Goal: Task Accomplishment & Management: Complete application form

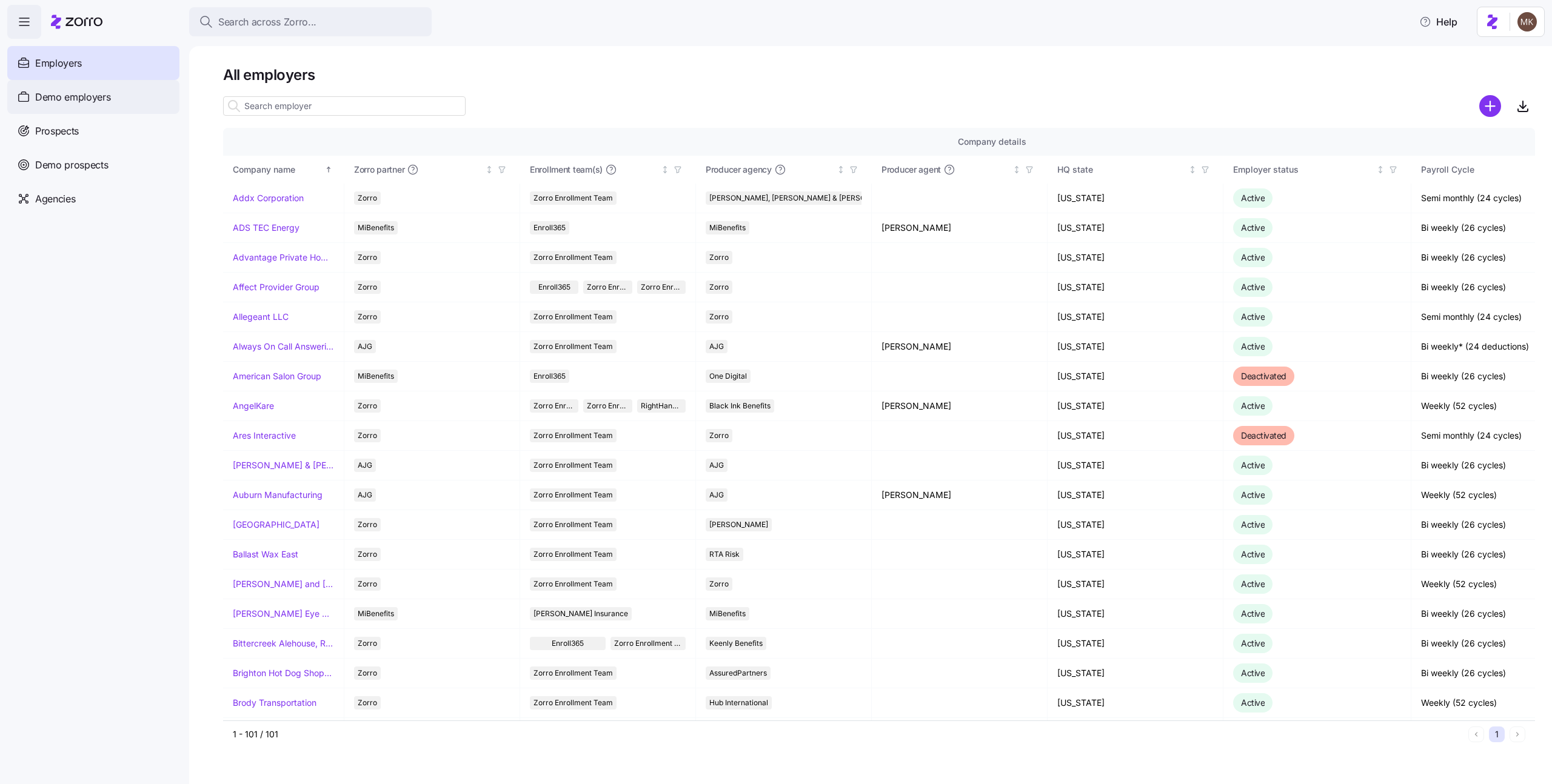
click at [67, 100] on span "Demo employers" at bounding box center [73, 96] width 76 height 15
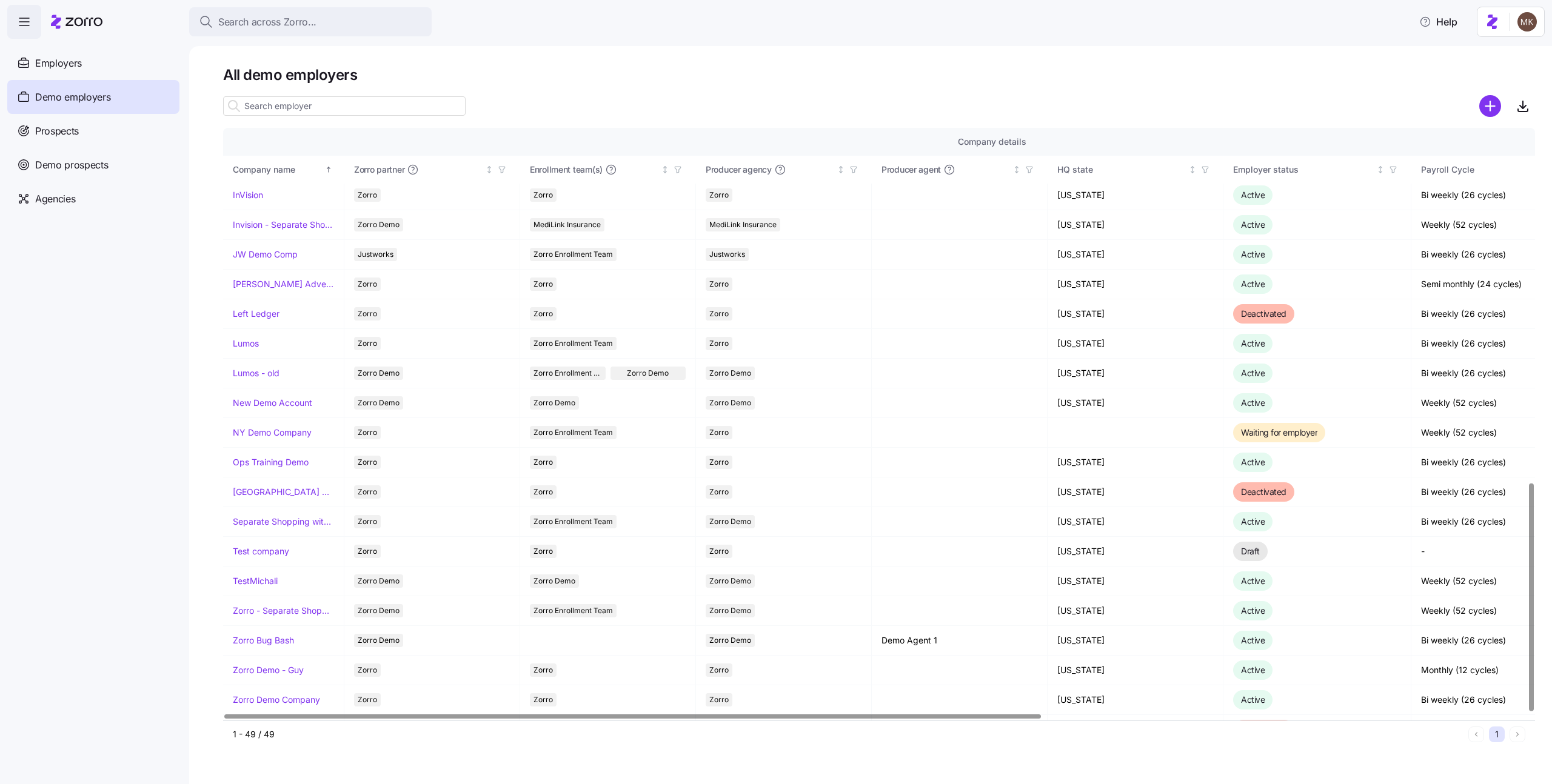
scroll to position [917, 0]
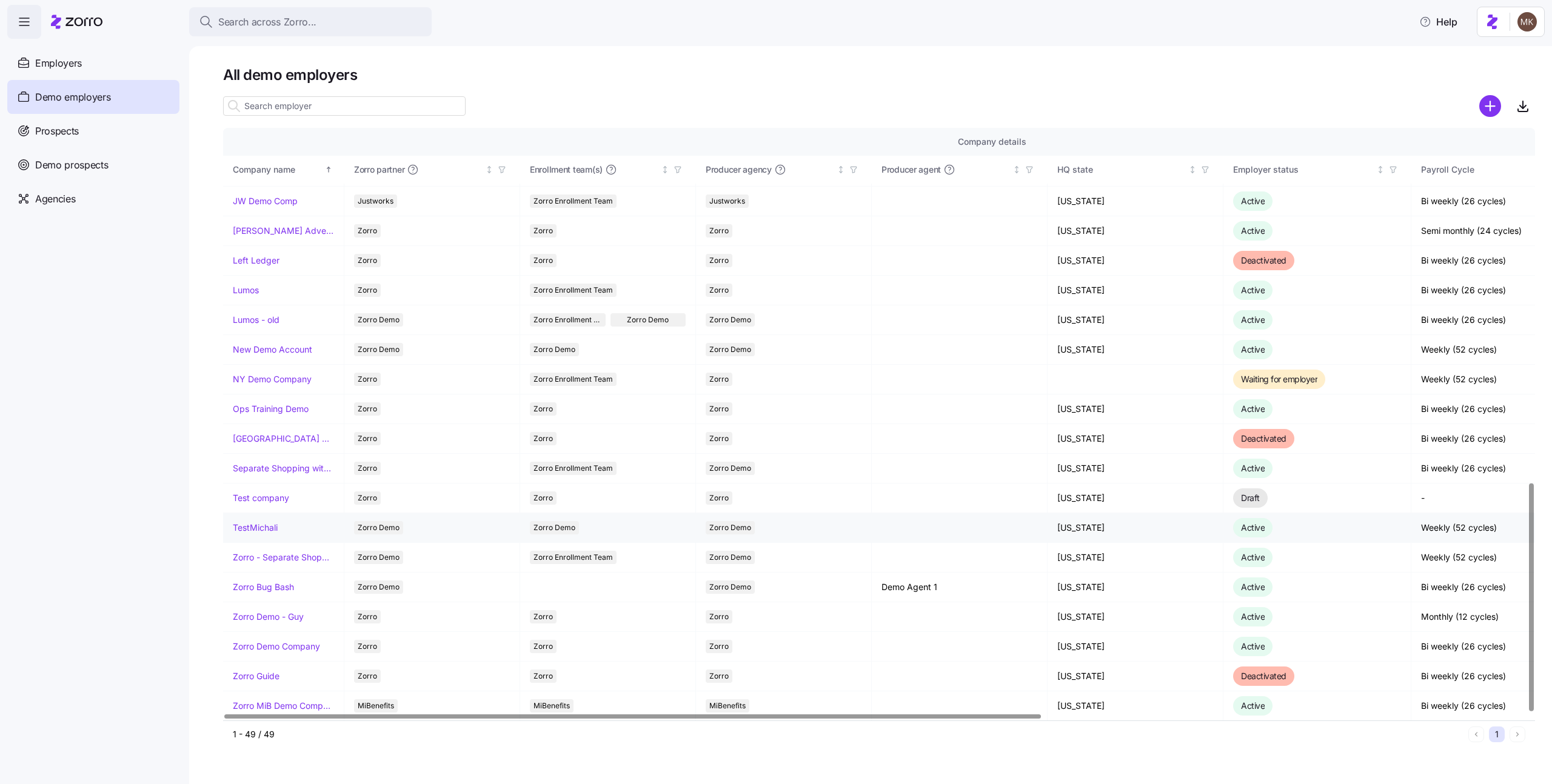
click at [260, 525] on link "TestMichali" at bounding box center [255, 527] width 45 height 12
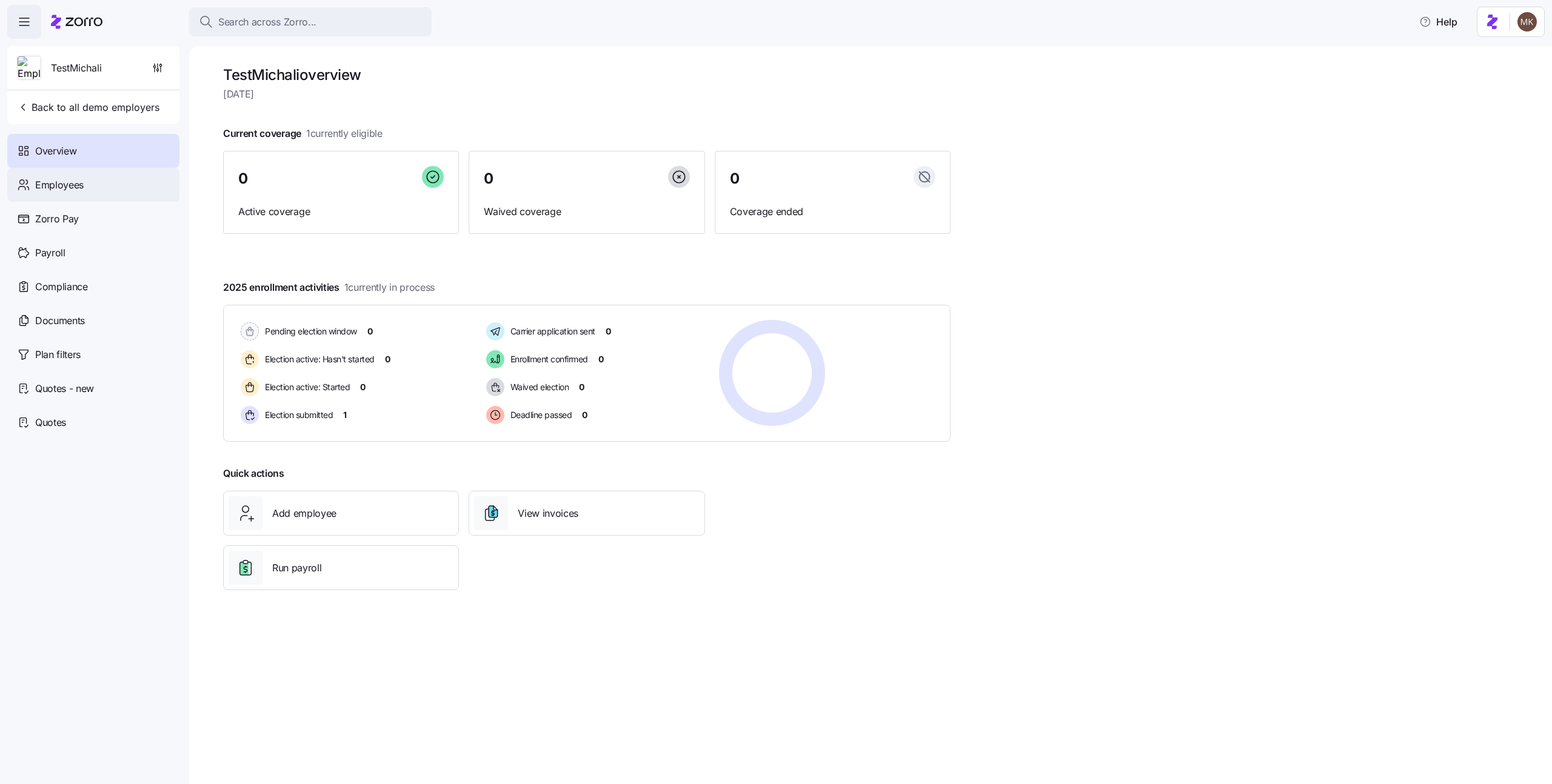
click at [151, 177] on div "Employees" at bounding box center [93, 184] width 173 height 34
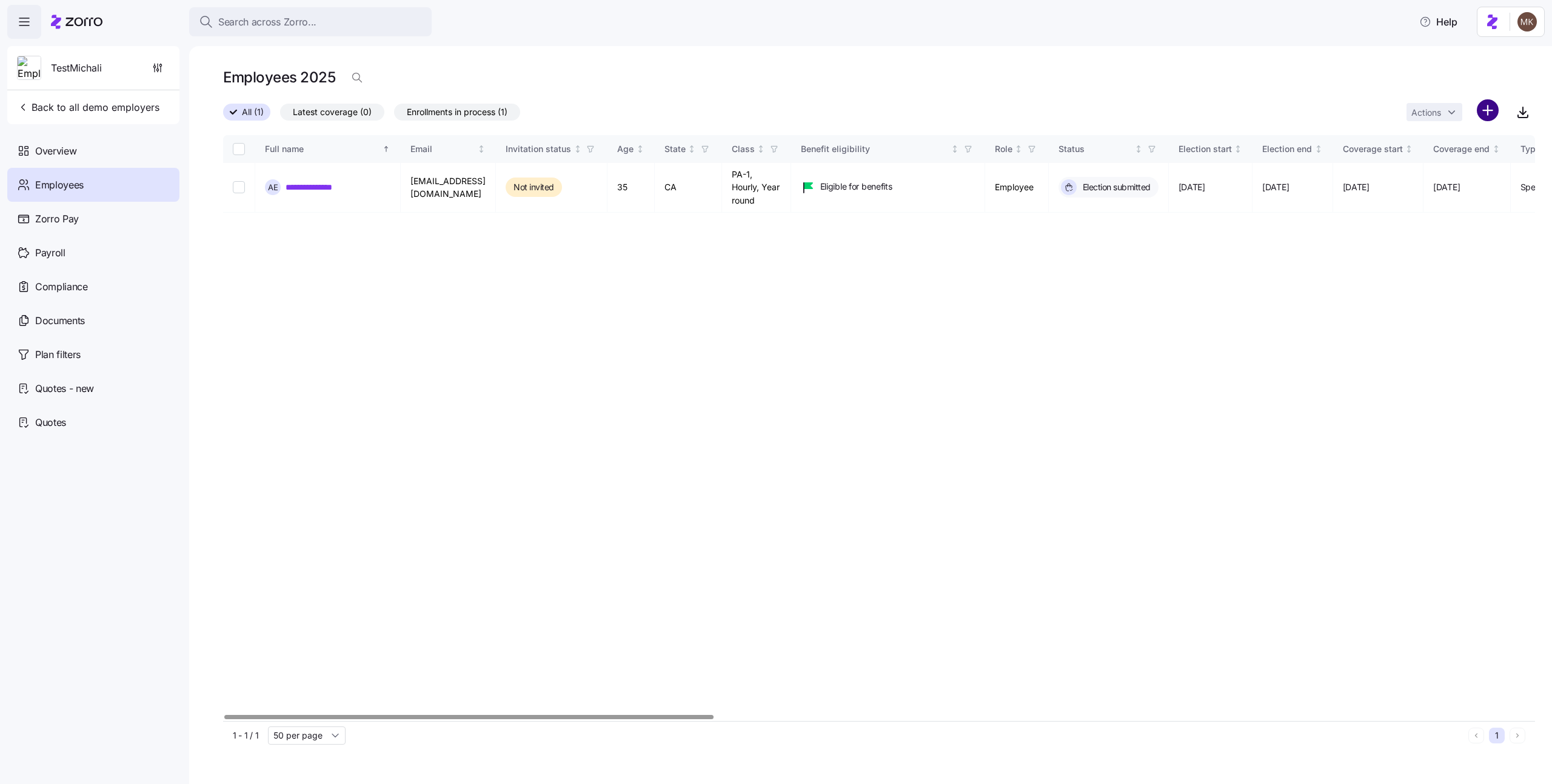
click at [1477, 108] on html "**********" at bounding box center [776, 388] width 1552 height 777
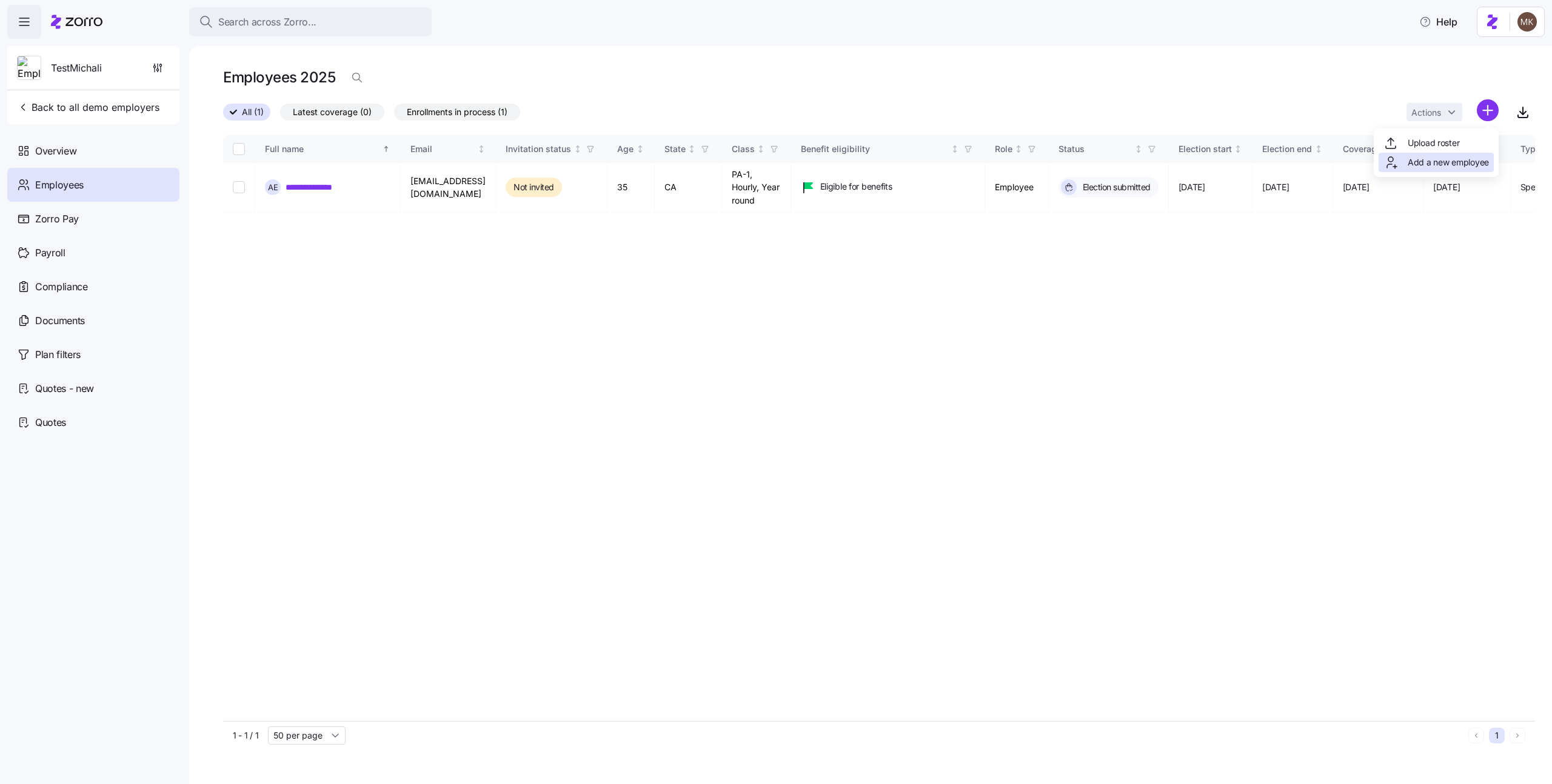
click at [1442, 164] on span "Add a new employee" at bounding box center [1448, 162] width 82 height 12
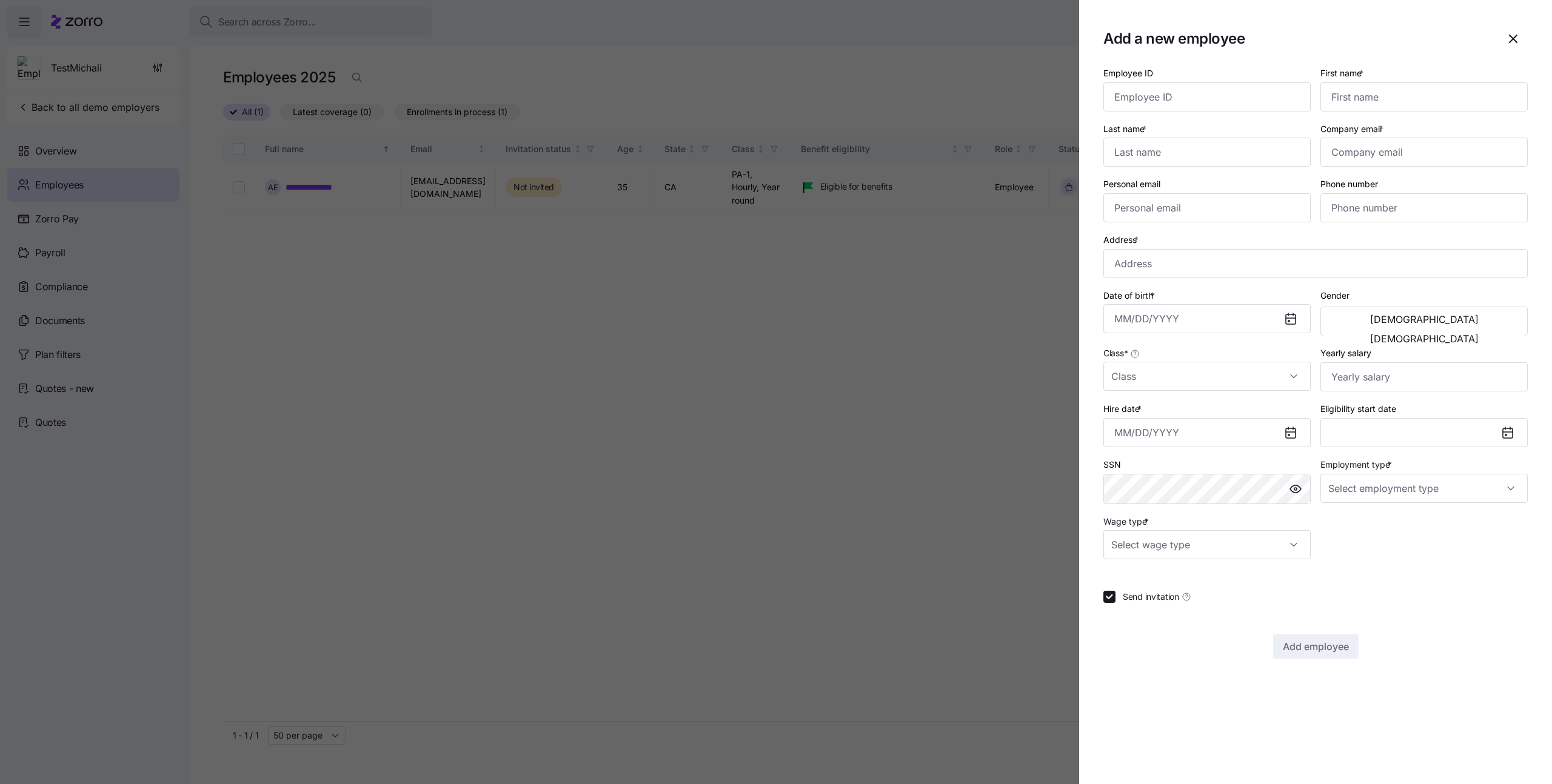
click at [710, 295] on div at bounding box center [776, 392] width 1552 height 784
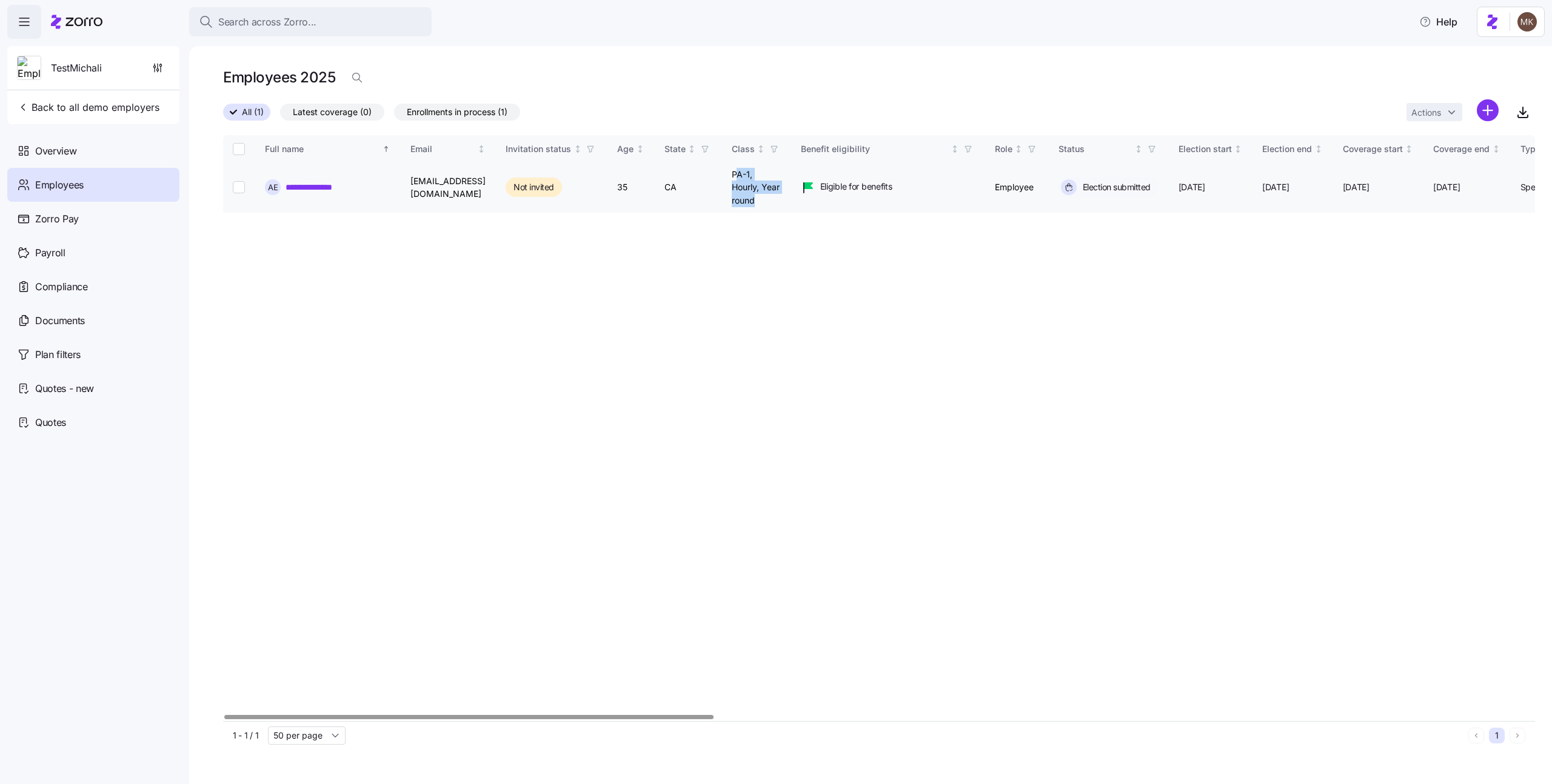
drag, startPoint x: 777, startPoint y: 171, endPoint x: 824, endPoint y: 205, distance: 58.0
click at [791, 205] on td "PA-1, Hourly, Year round" at bounding box center [757, 187] width 69 height 49
click at [1483, 104] on html "**********" at bounding box center [776, 388] width 1552 height 777
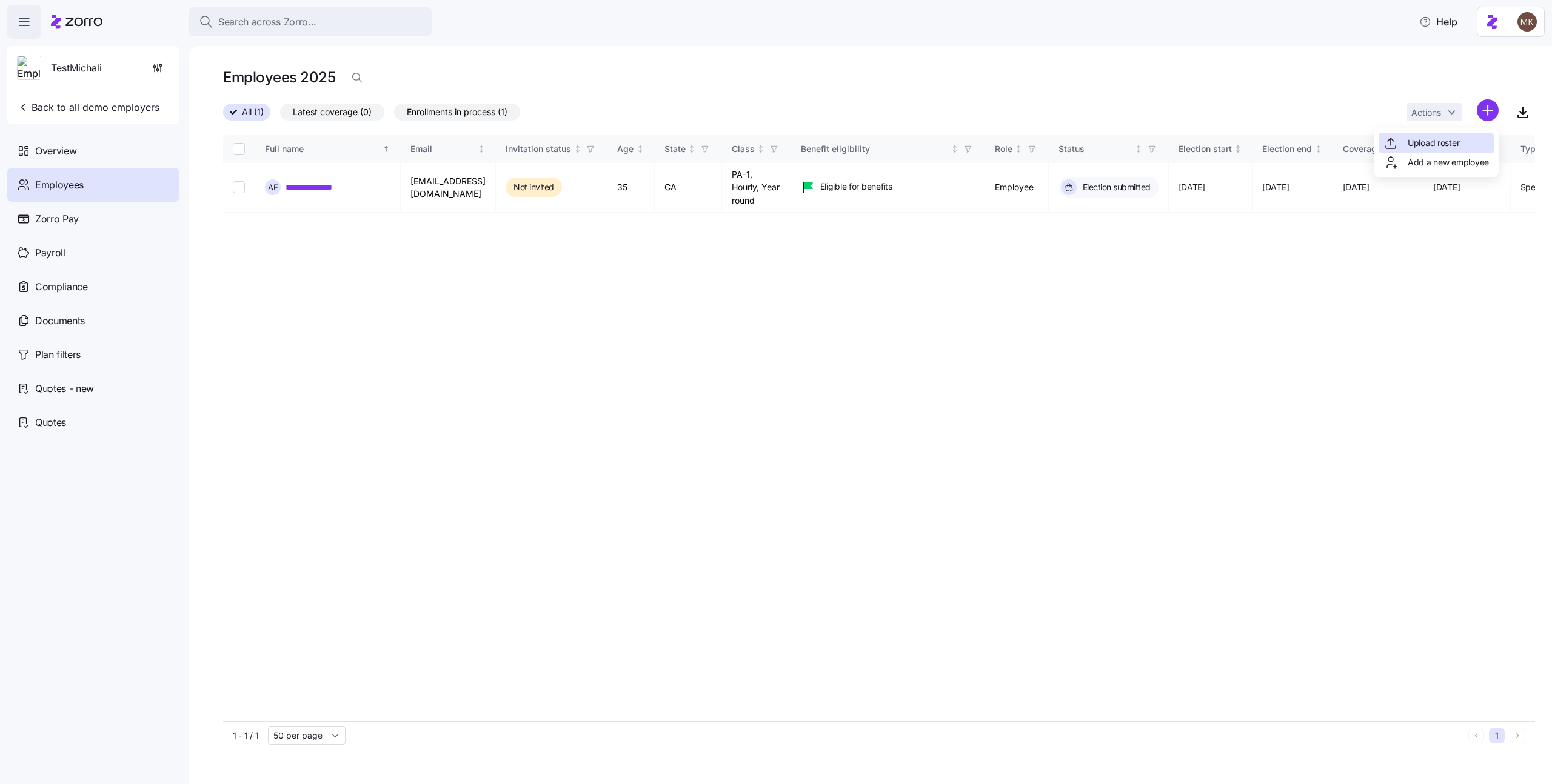
click at [1452, 147] on span "Upload roster" at bounding box center [1434, 143] width 52 height 12
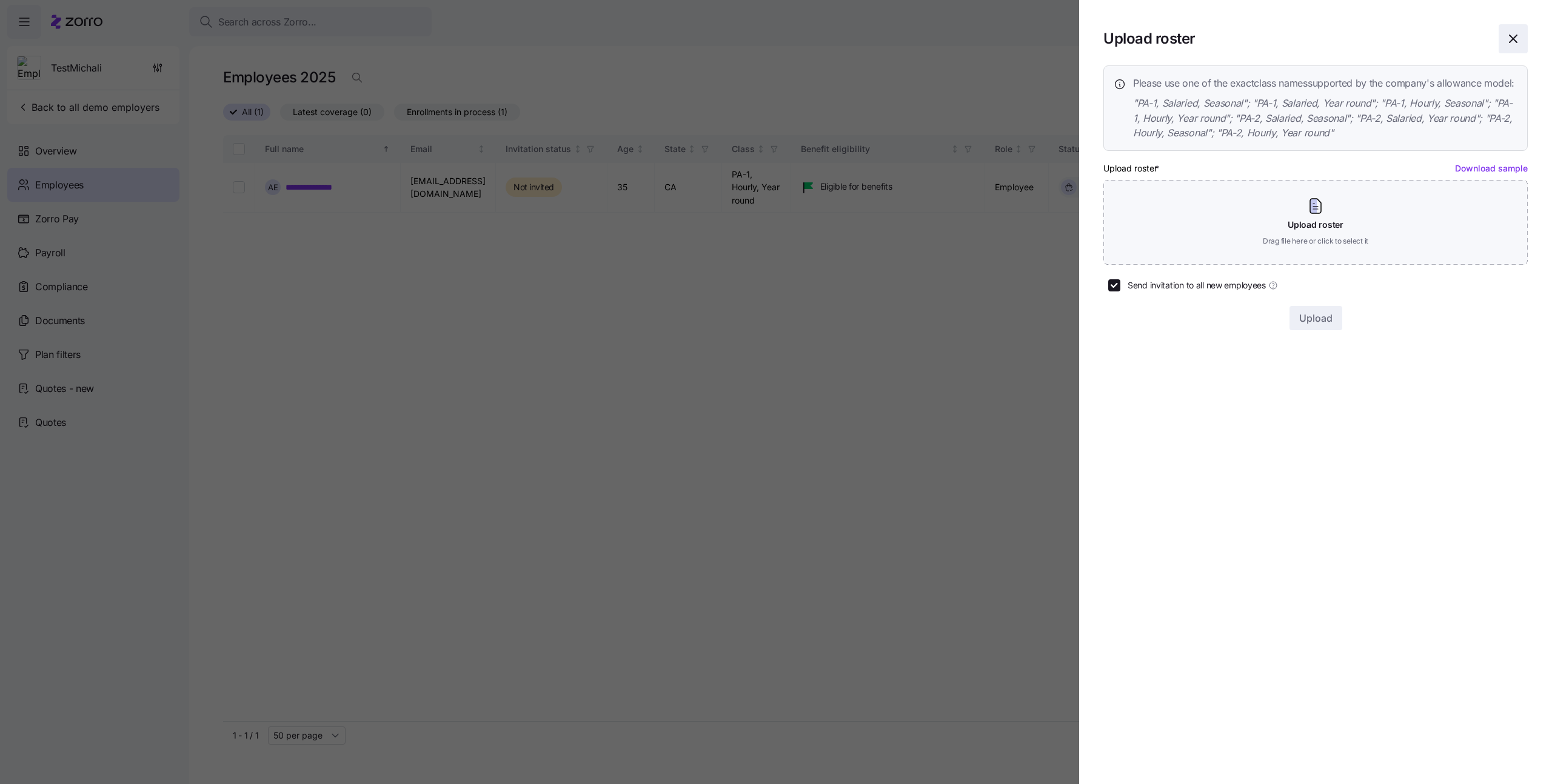
click at [1516, 40] on icon "button" at bounding box center [1513, 38] width 15 height 15
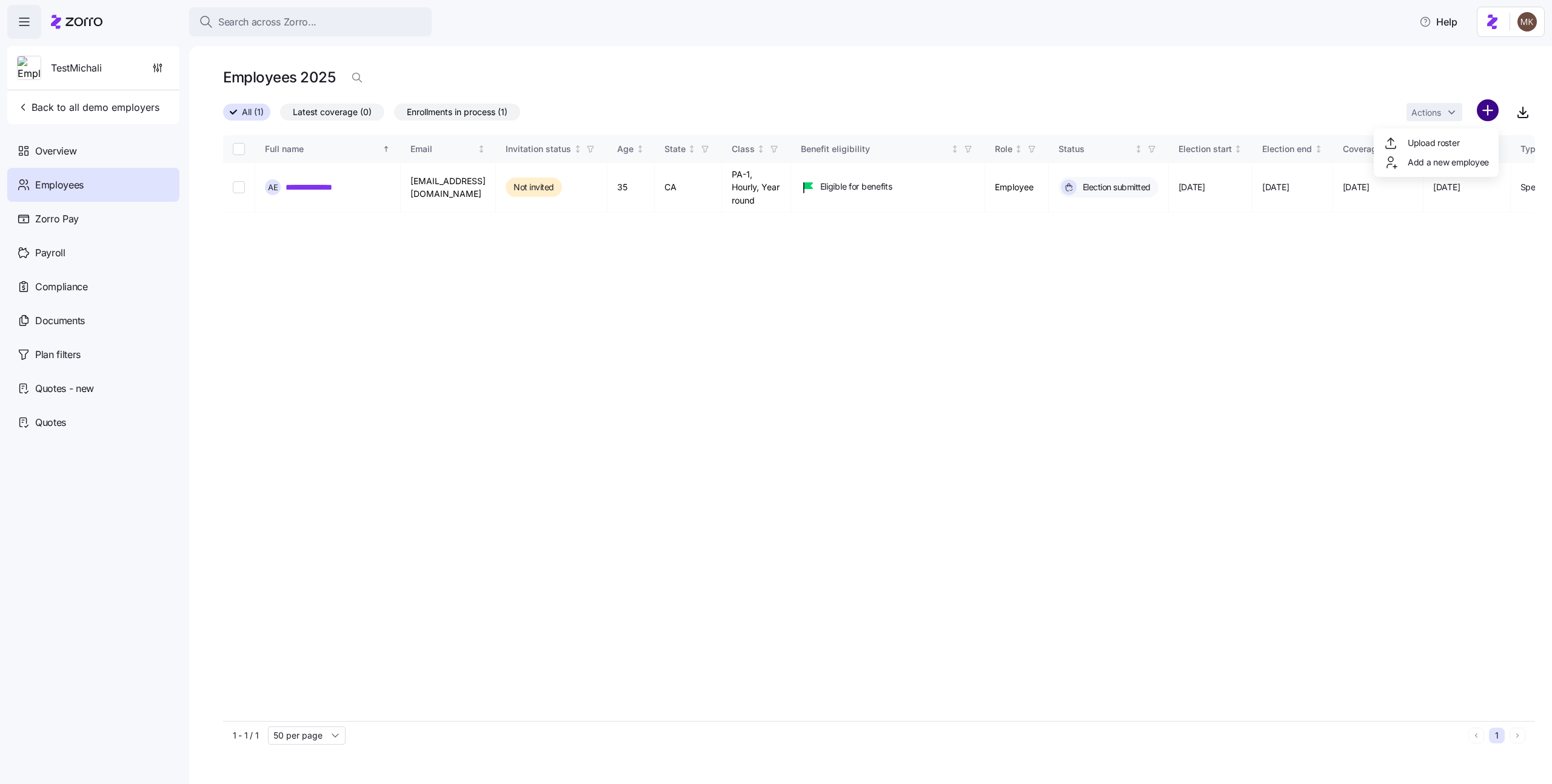
click at [1480, 109] on html "**********" at bounding box center [776, 388] width 1552 height 777
click at [1464, 156] on span "Add a new employee" at bounding box center [1448, 162] width 82 height 12
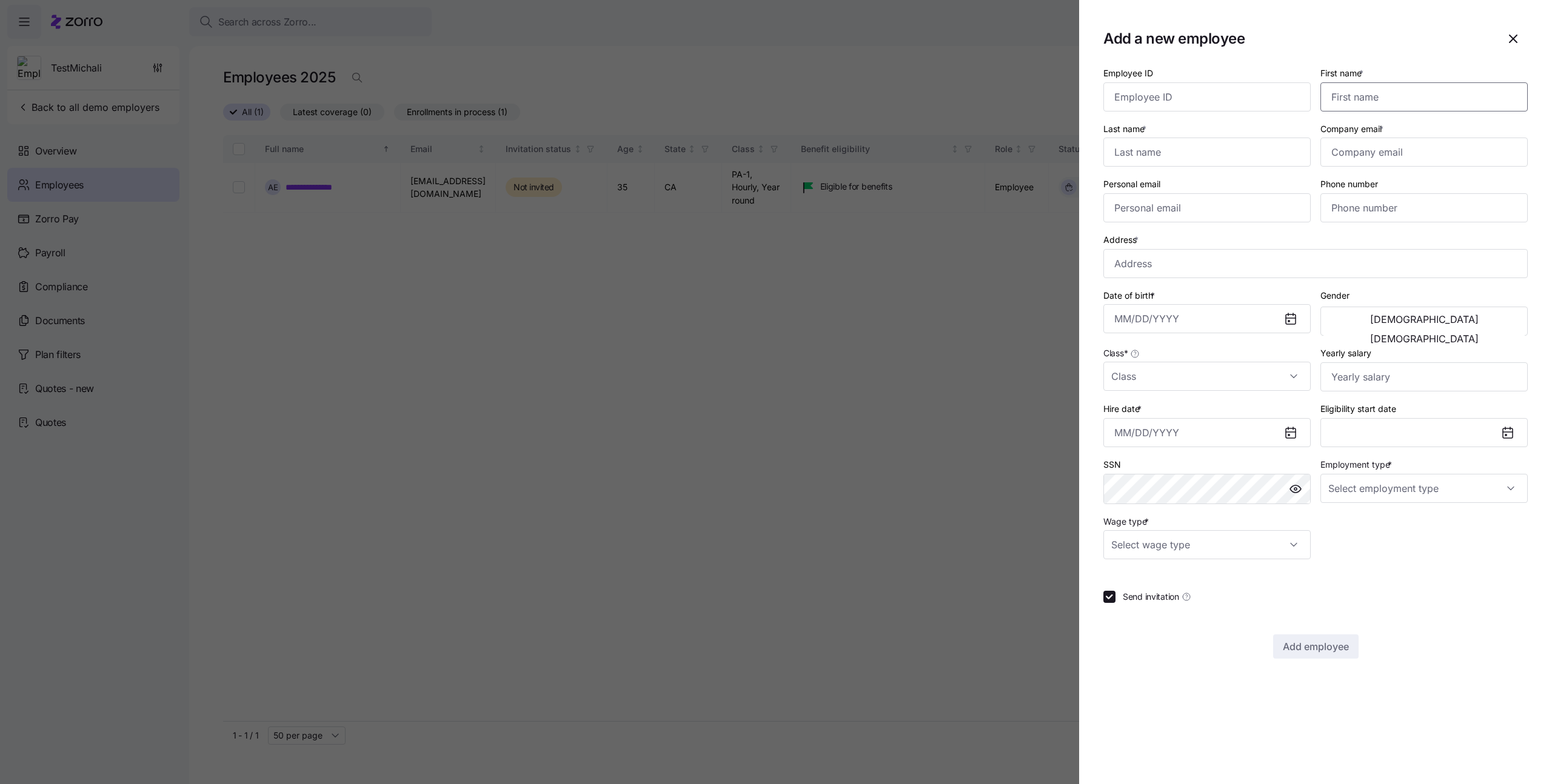
click at [1366, 94] on input "First name *" at bounding box center [1423, 96] width 207 height 29
type input "(703) 555-5678"
click at [1167, 214] on input "Personal email" at bounding box center [1207, 208] width 207 height 29
type input "$656,665"
type input "Full Time"
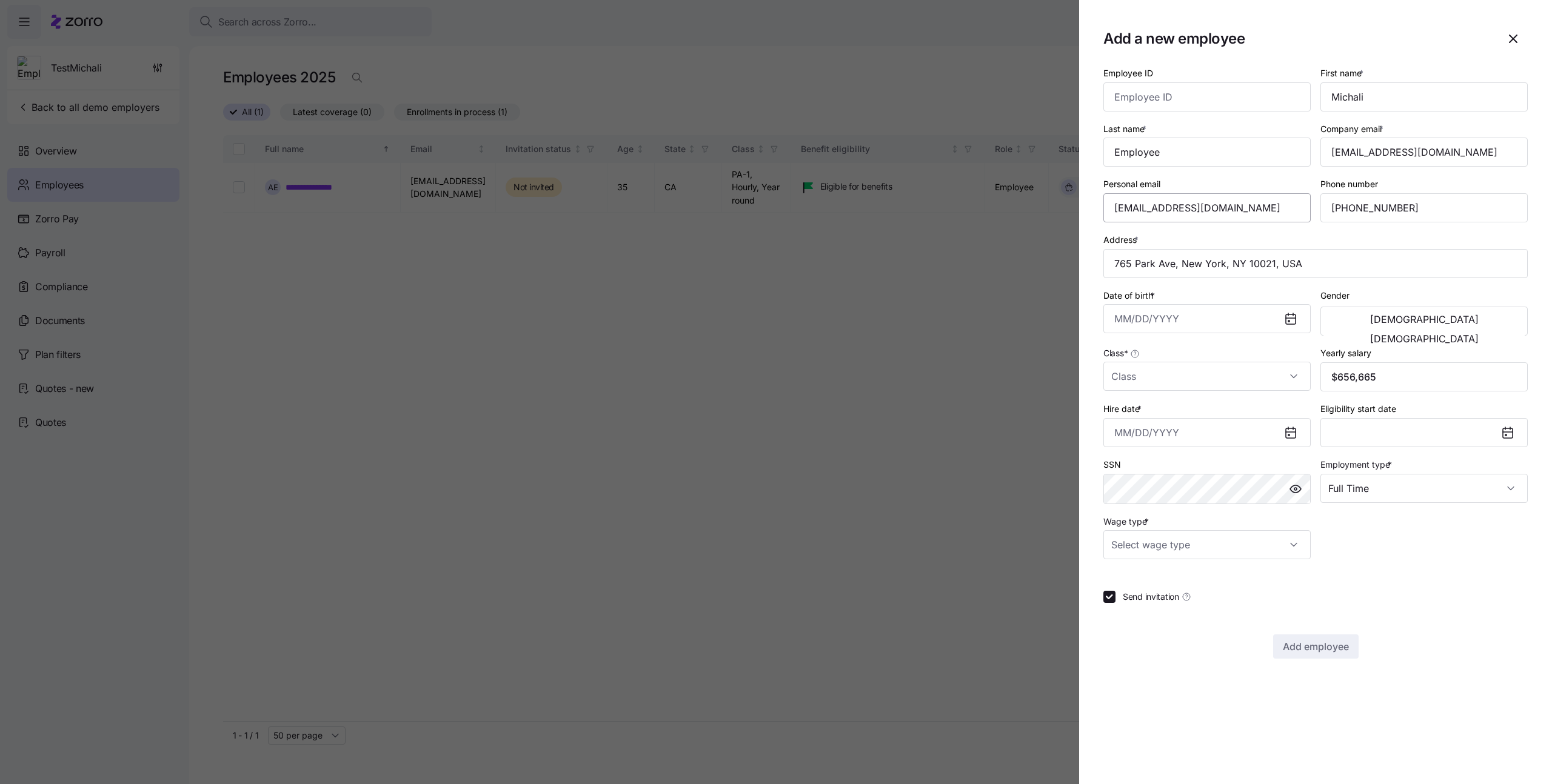
click at [1167, 214] on input "Personal email" at bounding box center [1207, 208] width 207 height 29
type input "Salary"
checkbox input "false"
click at [1167, 212] on input "Personal email" at bounding box center [1207, 208] width 207 height 29
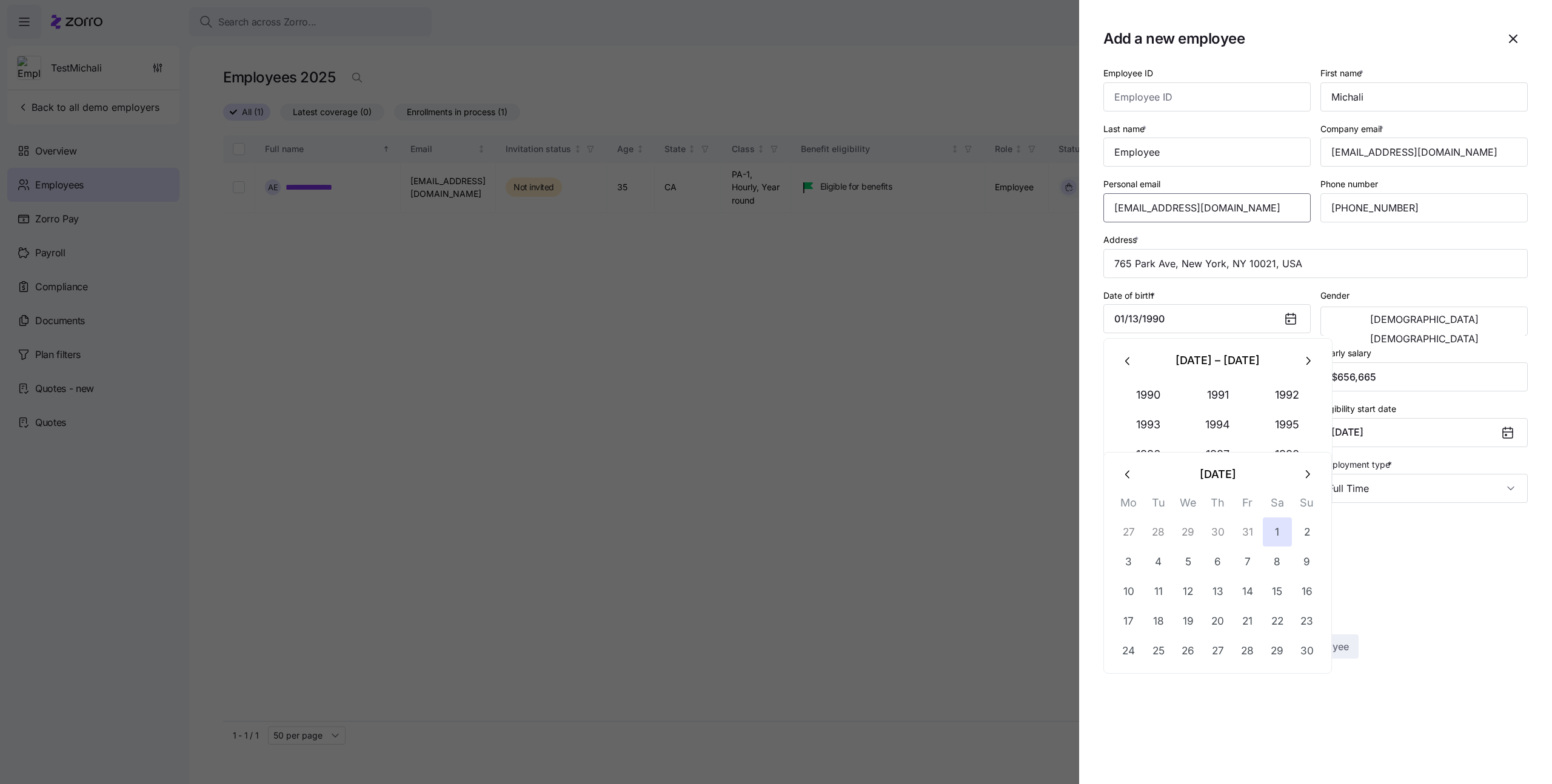
type input "mEmployeebla@gml.com"
click at [1303, 42] on h1 "Add a new employee" at bounding box center [1296, 38] width 386 height 19
click at [1384, 154] on input "Company email *" at bounding box center [1423, 151] width 207 height 29
type input "mEmployeebla@mycompany.com"
click at [1399, 580] on div at bounding box center [1315, 575] width 424 height 12
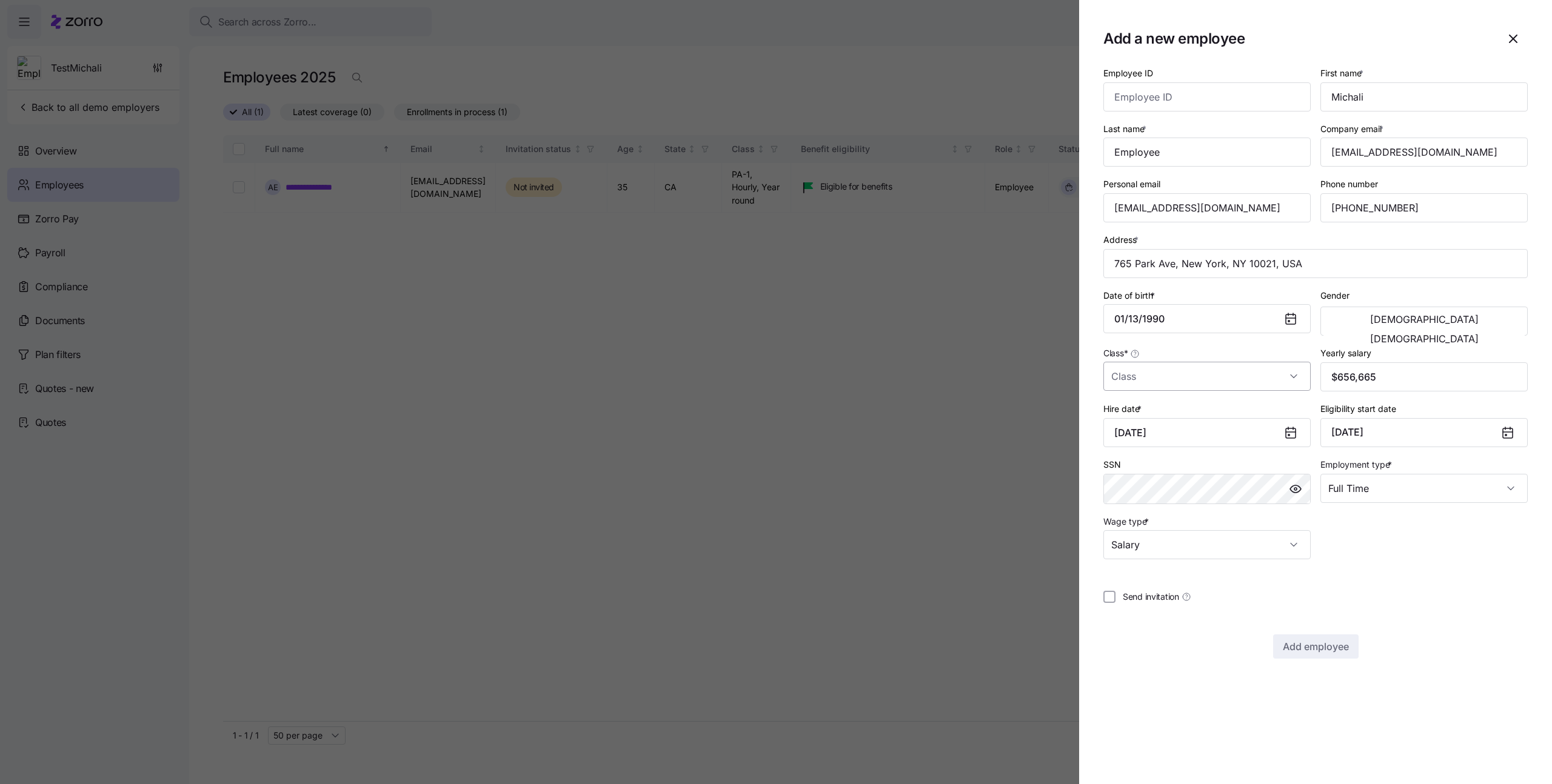
click at [1205, 380] on input "Class *" at bounding box center [1207, 376] width 207 height 29
click at [1187, 405] on div "PA-1, Salaried, Seasonal" at bounding box center [1207, 413] width 198 height 25
type input "PA-1, Salaried, Seasonal"
click at [1318, 645] on span "Add employee" at bounding box center [1315, 646] width 66 height 15
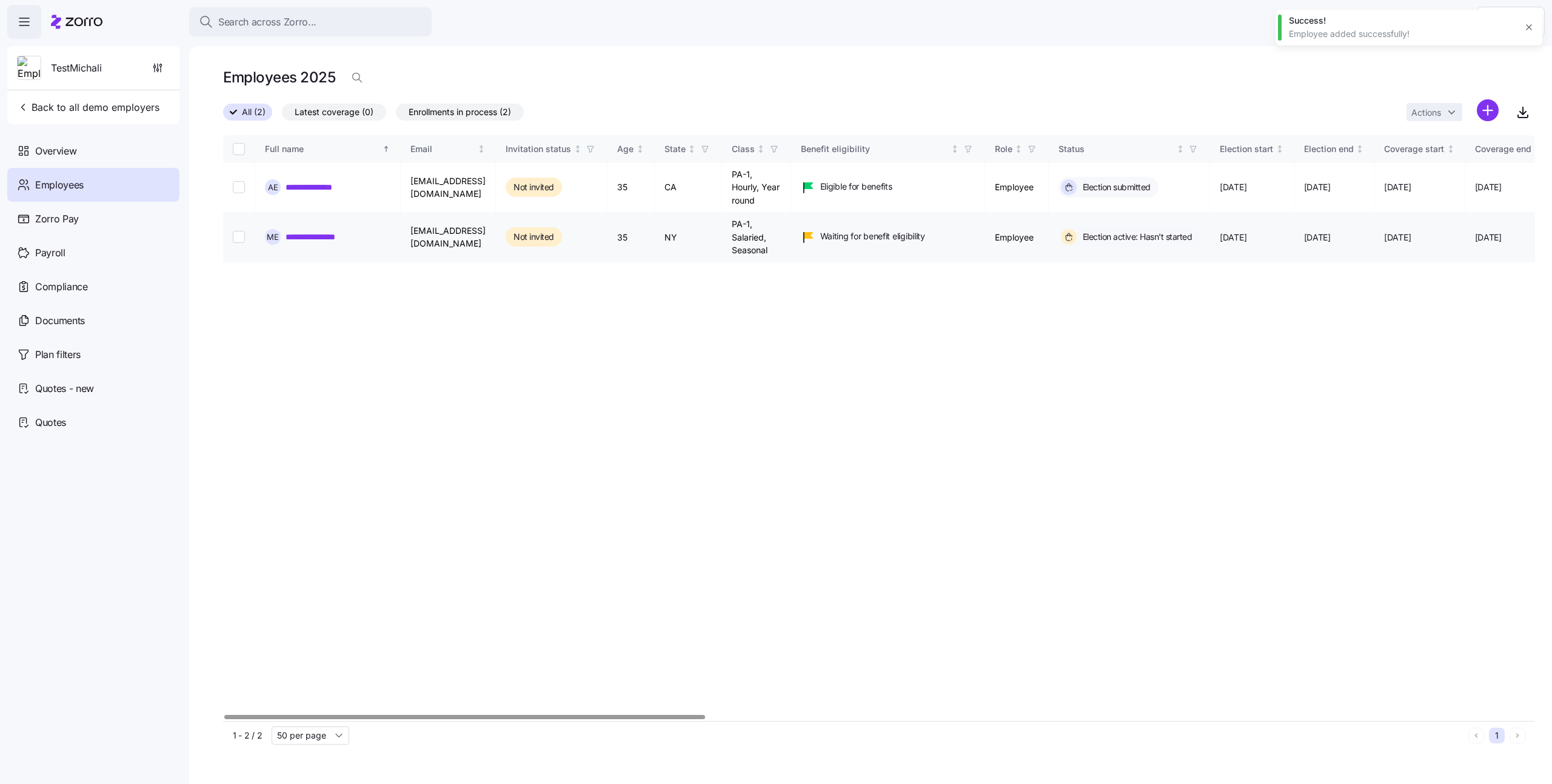
click at [324, 239] on link "**********" at bounding box center [321, 236] width 71 height 12
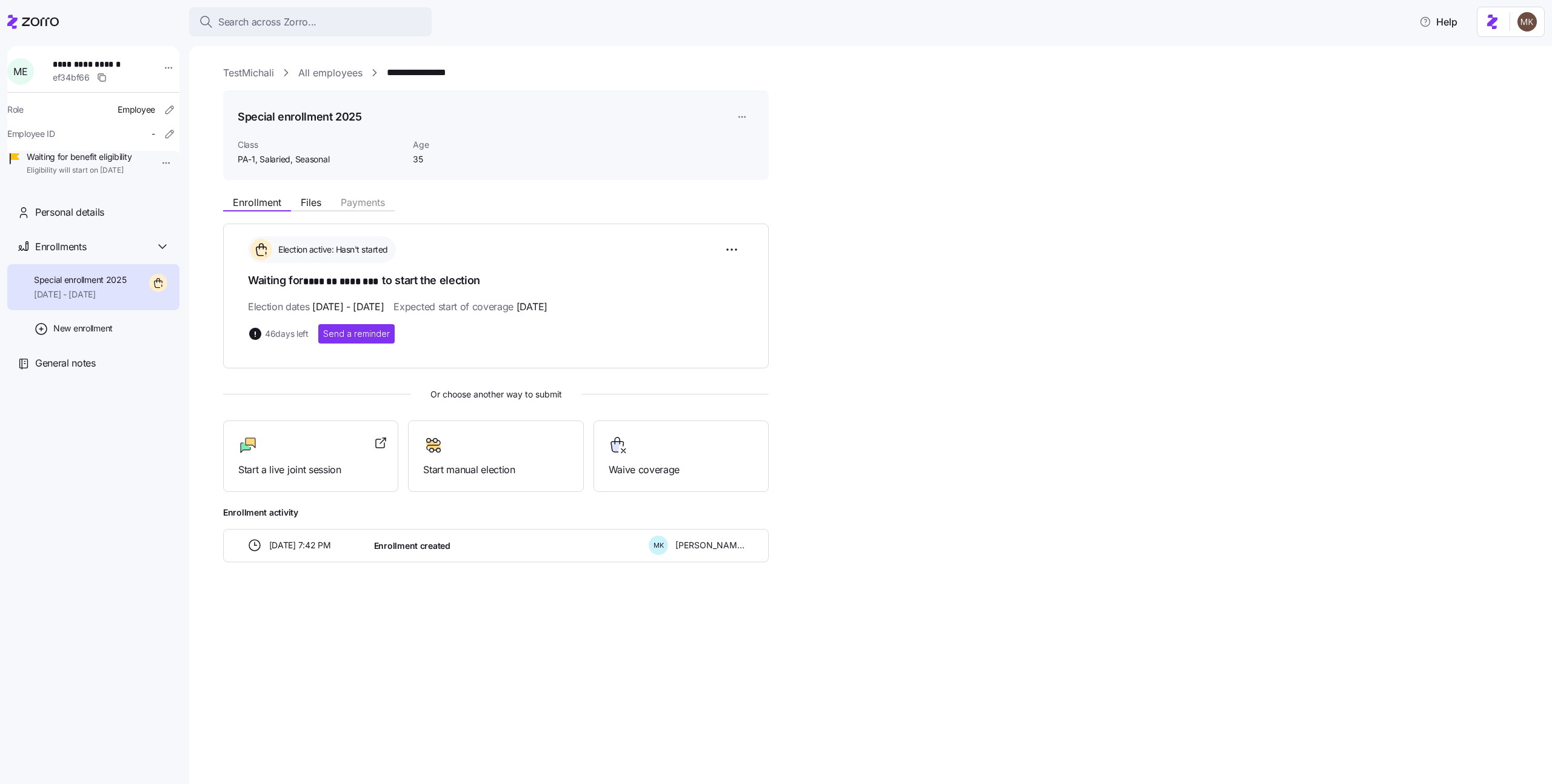
click at [332, 80] on link "All employees" at bounding box center [330, 72] width 64 height 15
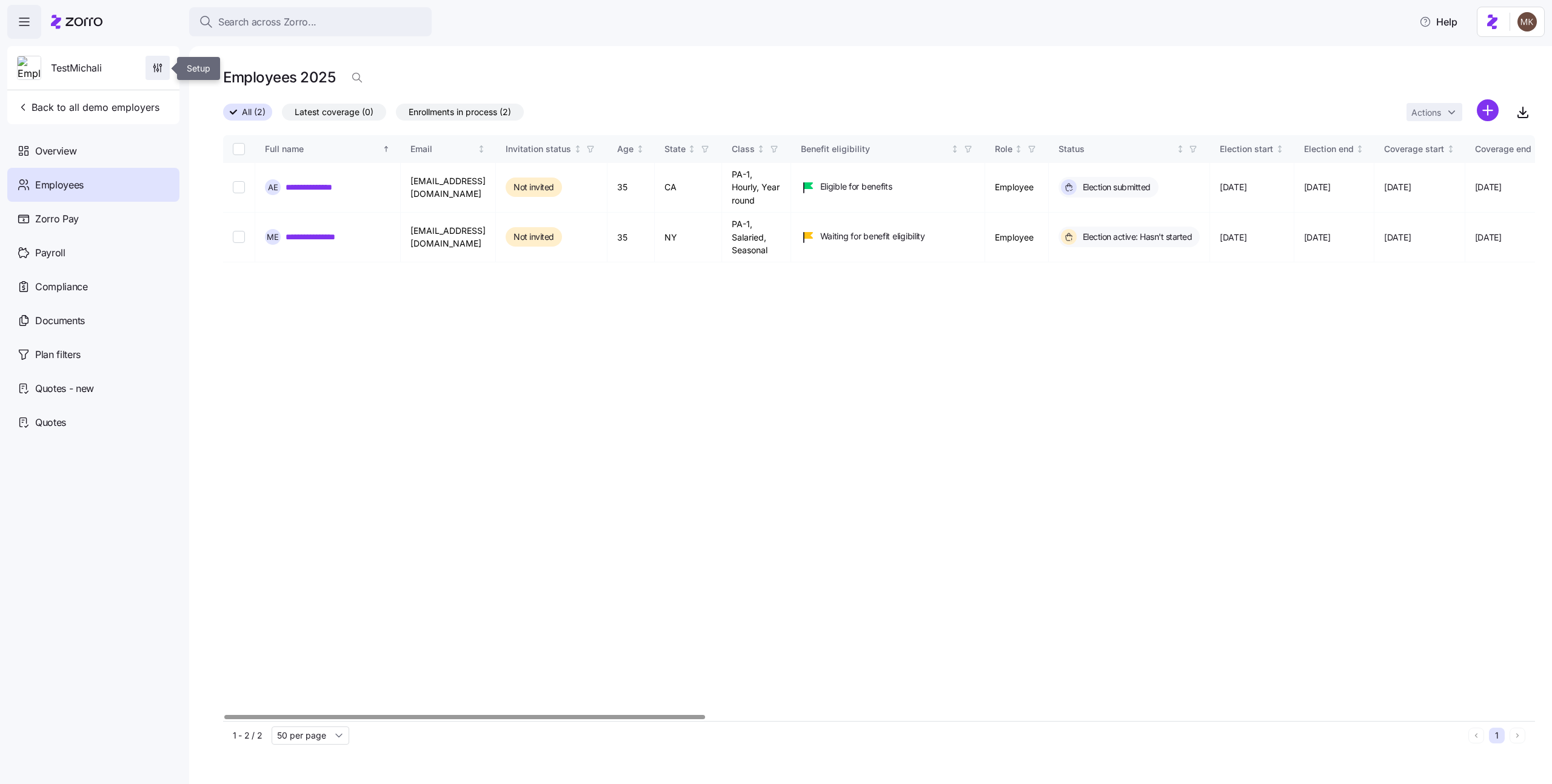
click at [156, 71] on icon "button" at bounding box center [157, 67] width 12 height 12
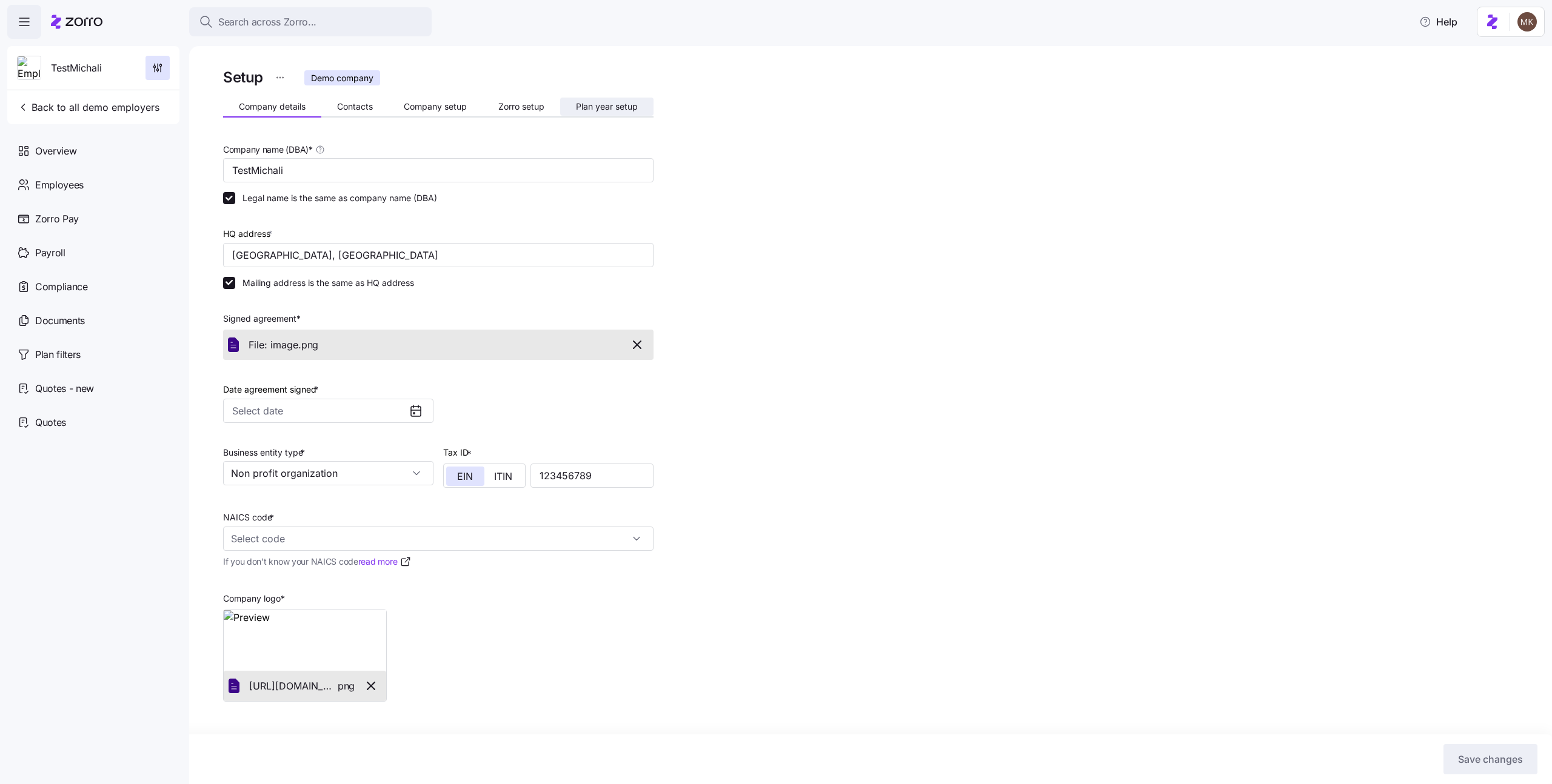
click at [610, 111] on button "Plan year setup" at bounding box center [606, 106] width 93 height 18
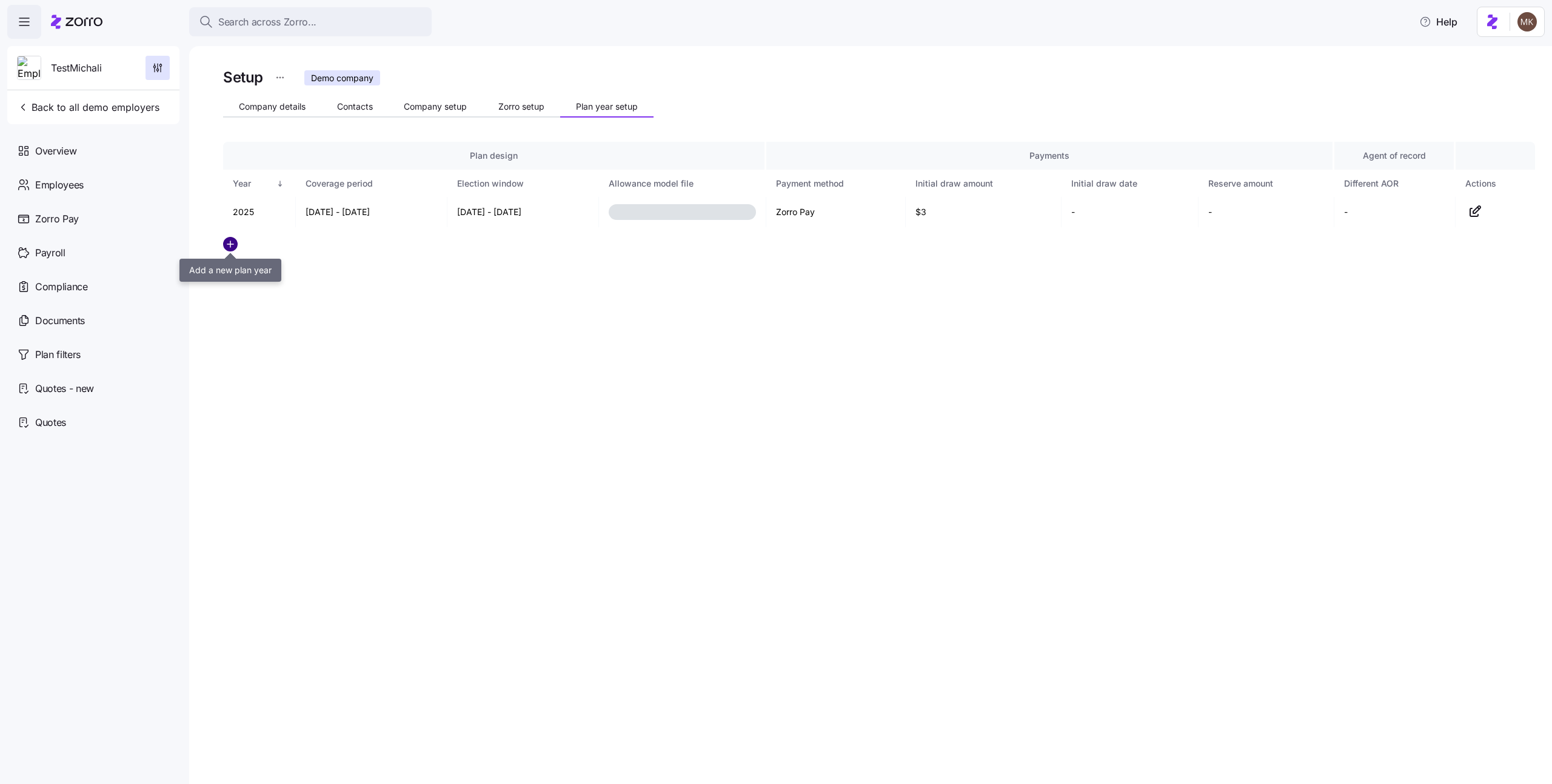
click at [231, 245] on circle "add icon" at bounding box center [230, 244] width 13 height 13
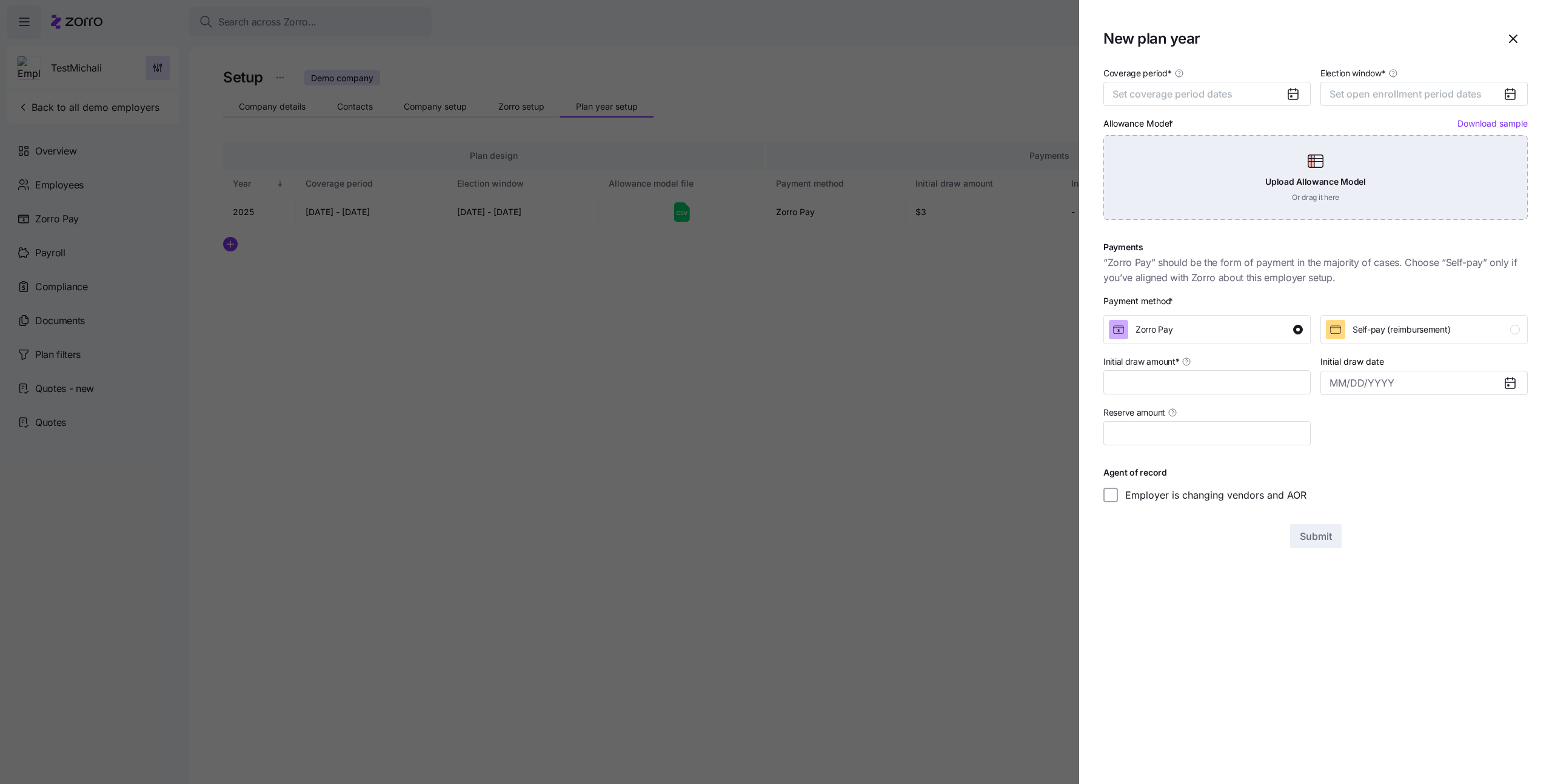
click at [1219, 158] on div "Upload Allowance Model Or drag it here" at bounding box center [1315, 177] width 424 height 85
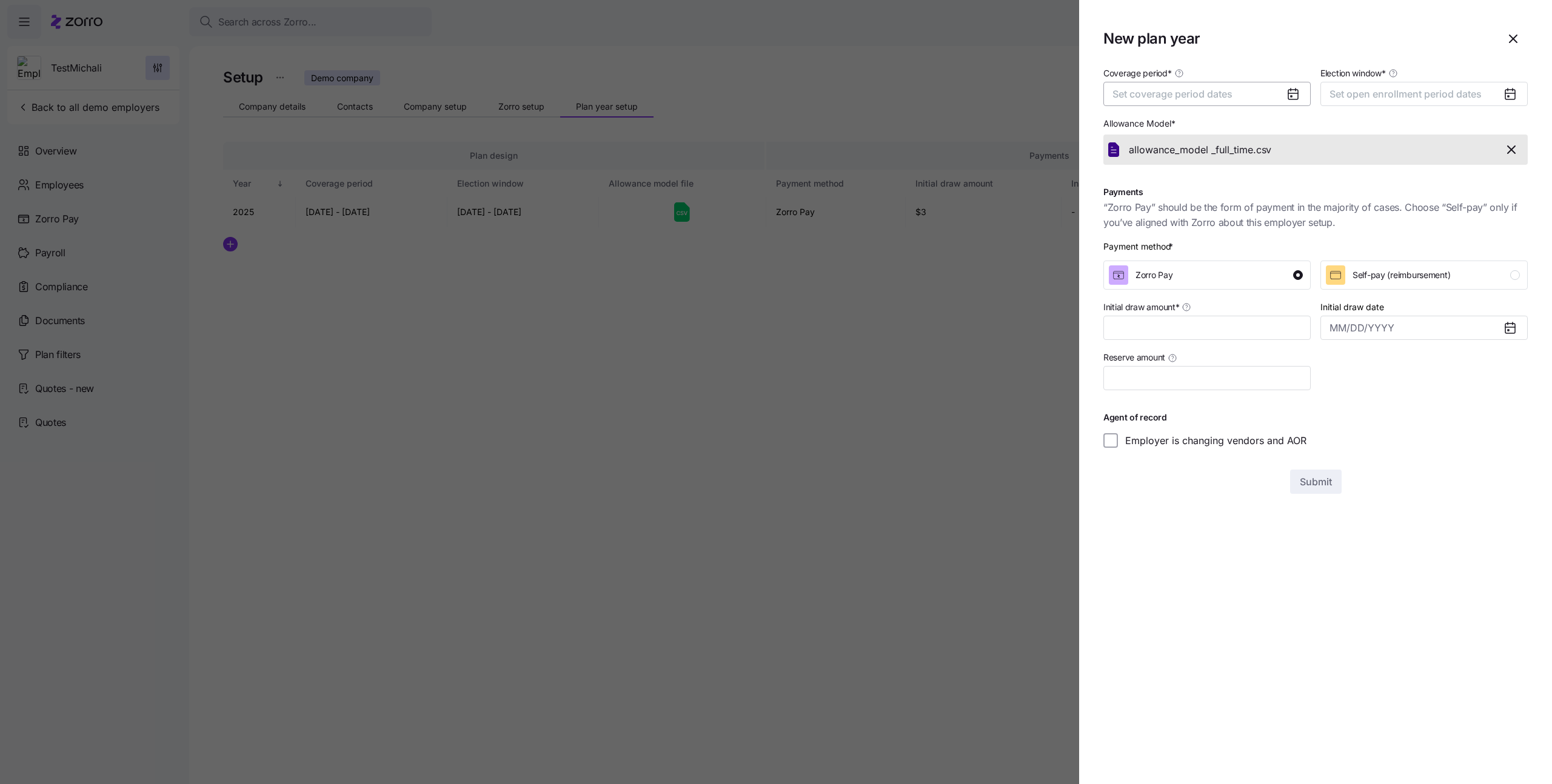
click at [1200, 100] on button "Set coverage period dates" at bounding box center [1207, 93] width 207 height 24
click at [1274, 132] on button "button" at bounding box center [1284, 131] width 25 height 25
click at [1147, 165] on button "Jan" at bounding box center [1144, 162] width 60 height 25
click at [1255, 230] on button "Dec" at bounding box center [1266, 241] width 60 height 25
click at [1367, 101] on button "Set open enrollment period dates" at bounding box center [1423, 93] width 207 height 24
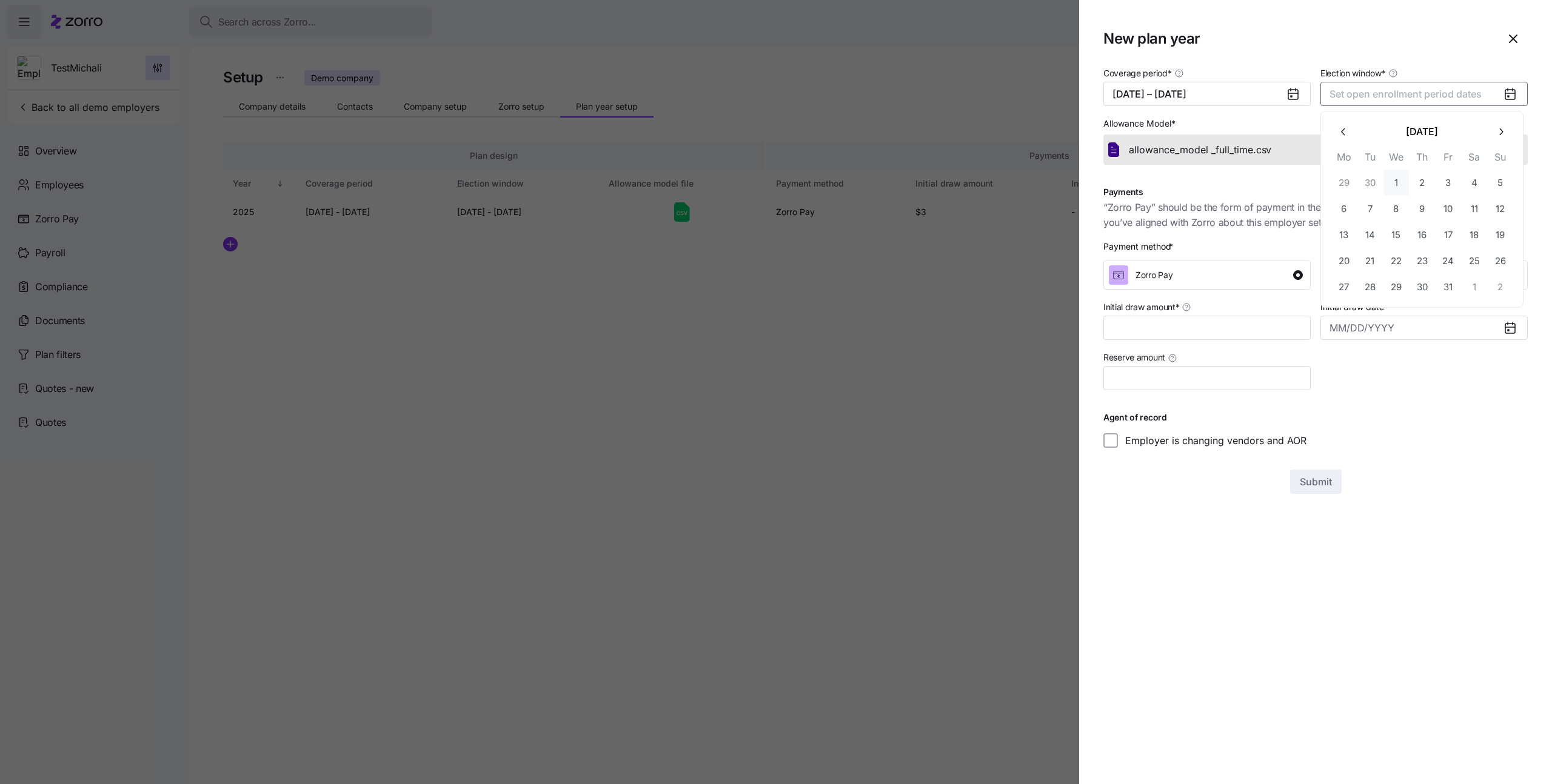
click at [1395, 179] on button "1" at bounding box center [1396, 182] width 25 height 25
click at [1510, 132] on button "button" at bounding box center [1500, 131] width 25 height 25
click at [1498, 292] on button "30" at bounding box center [1500, 286] width 25 height 25
click at [1179, 332] on input "Initial draw amount *" at bounding box center [1207, 328] width 207 height 24
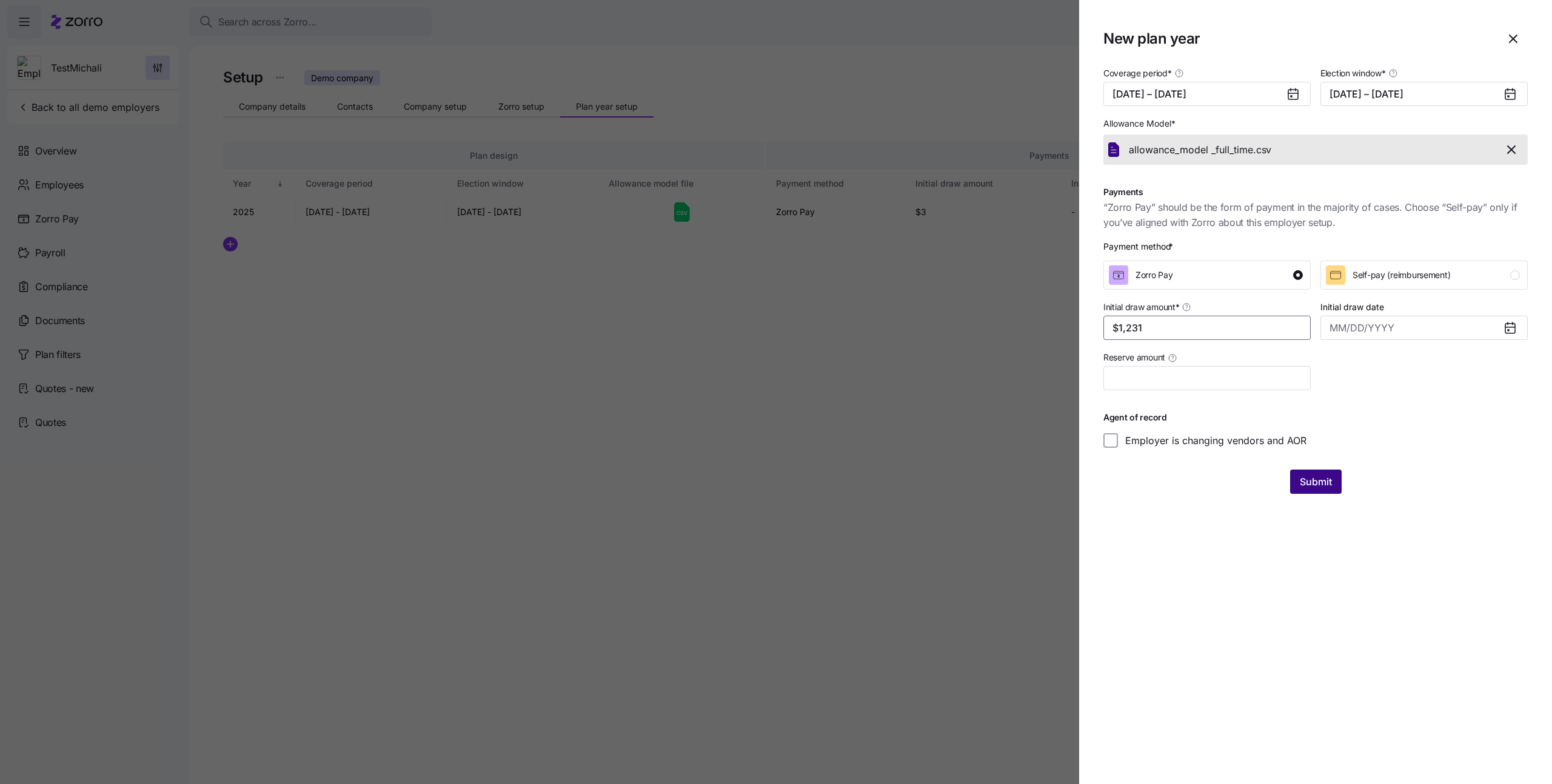
type input "$1,231"
click at [1318, 487] on span "Submit" at bounding box center [1315, 481] width 32 height 15
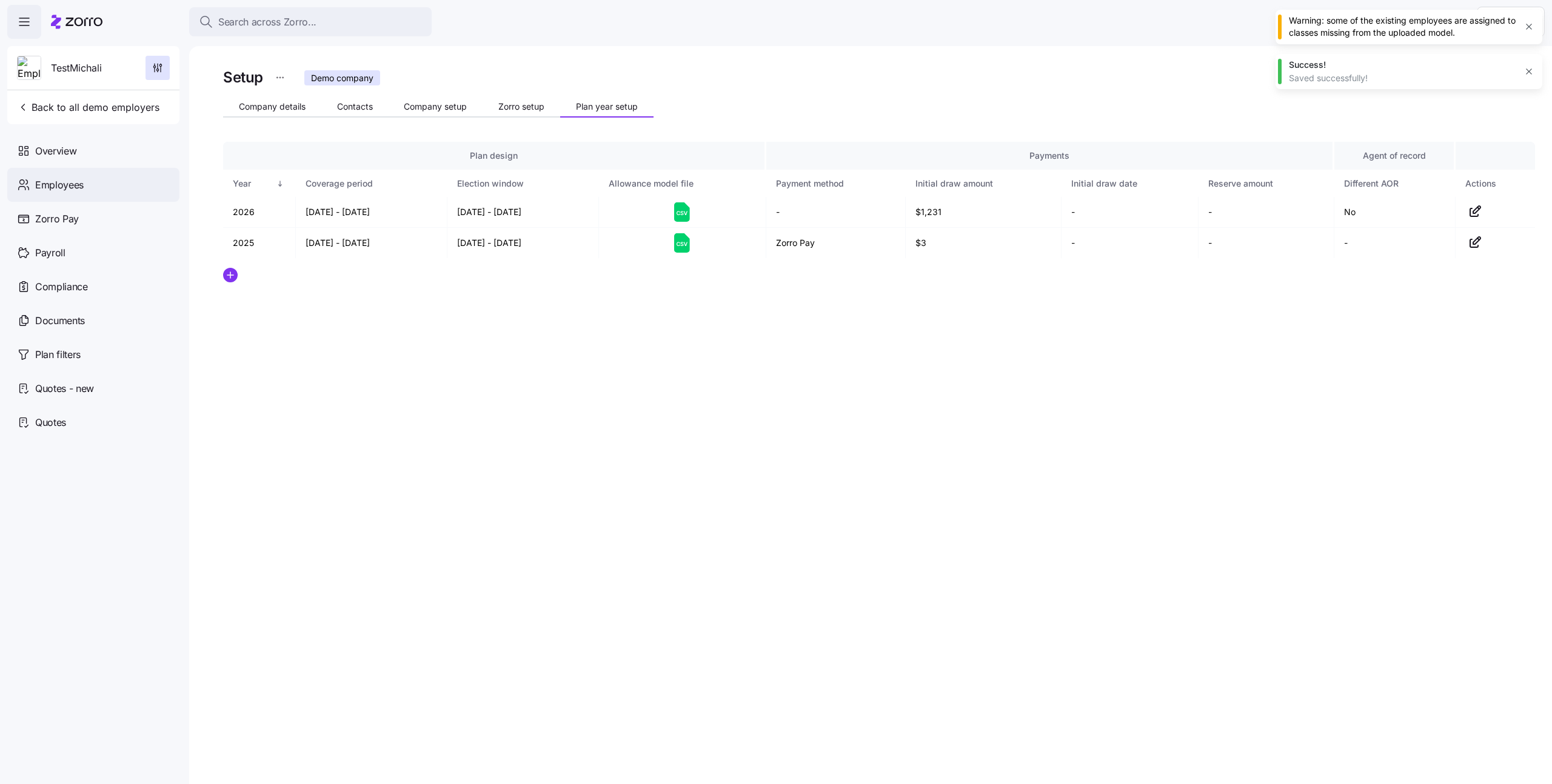
click at [74, 174] on div "Employees" at bounding box center [93, 184] width 173 height 34
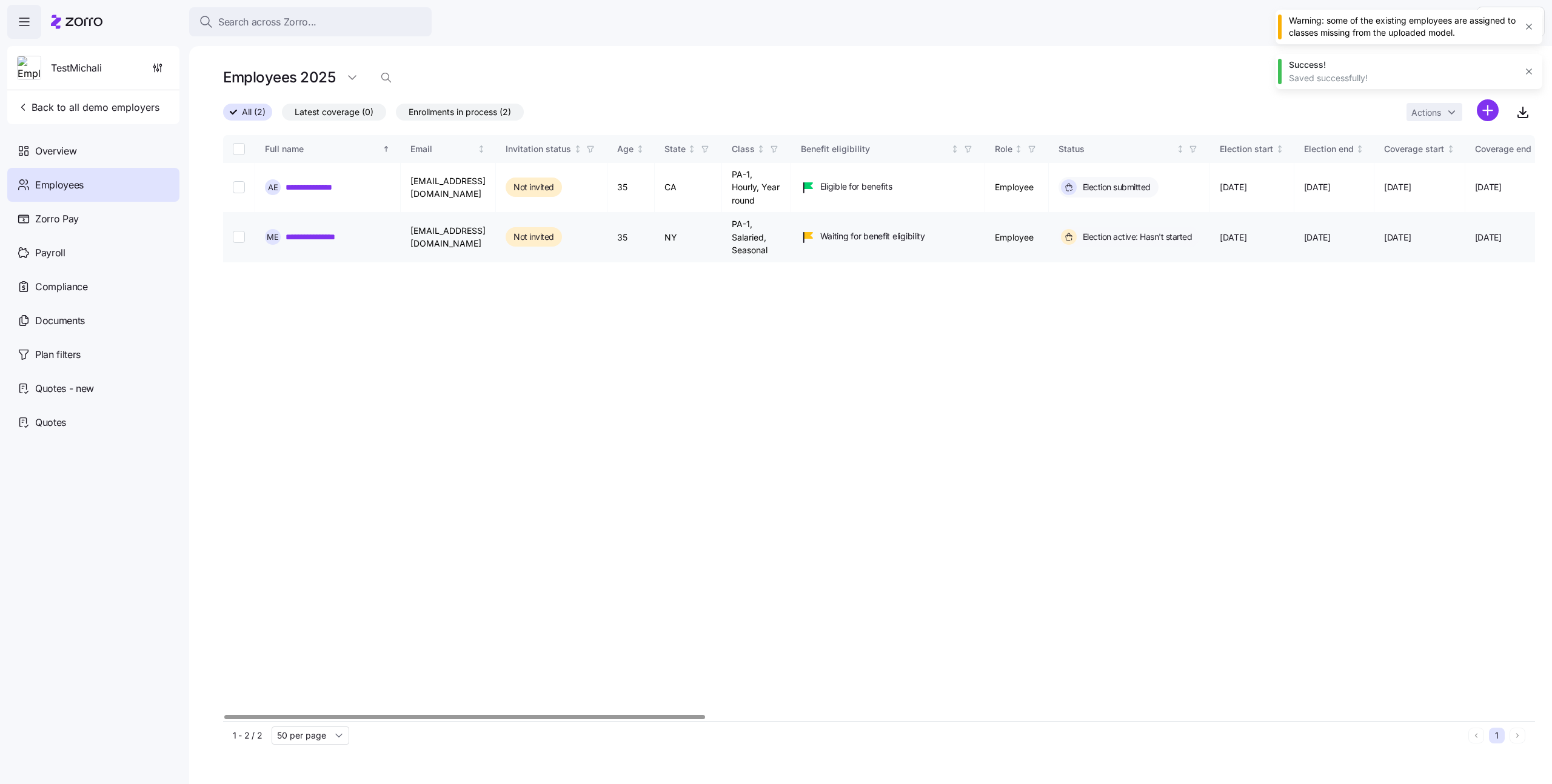
click at [297, 236] on link "**********" at bounding box center [321, 236] width 71 height 12
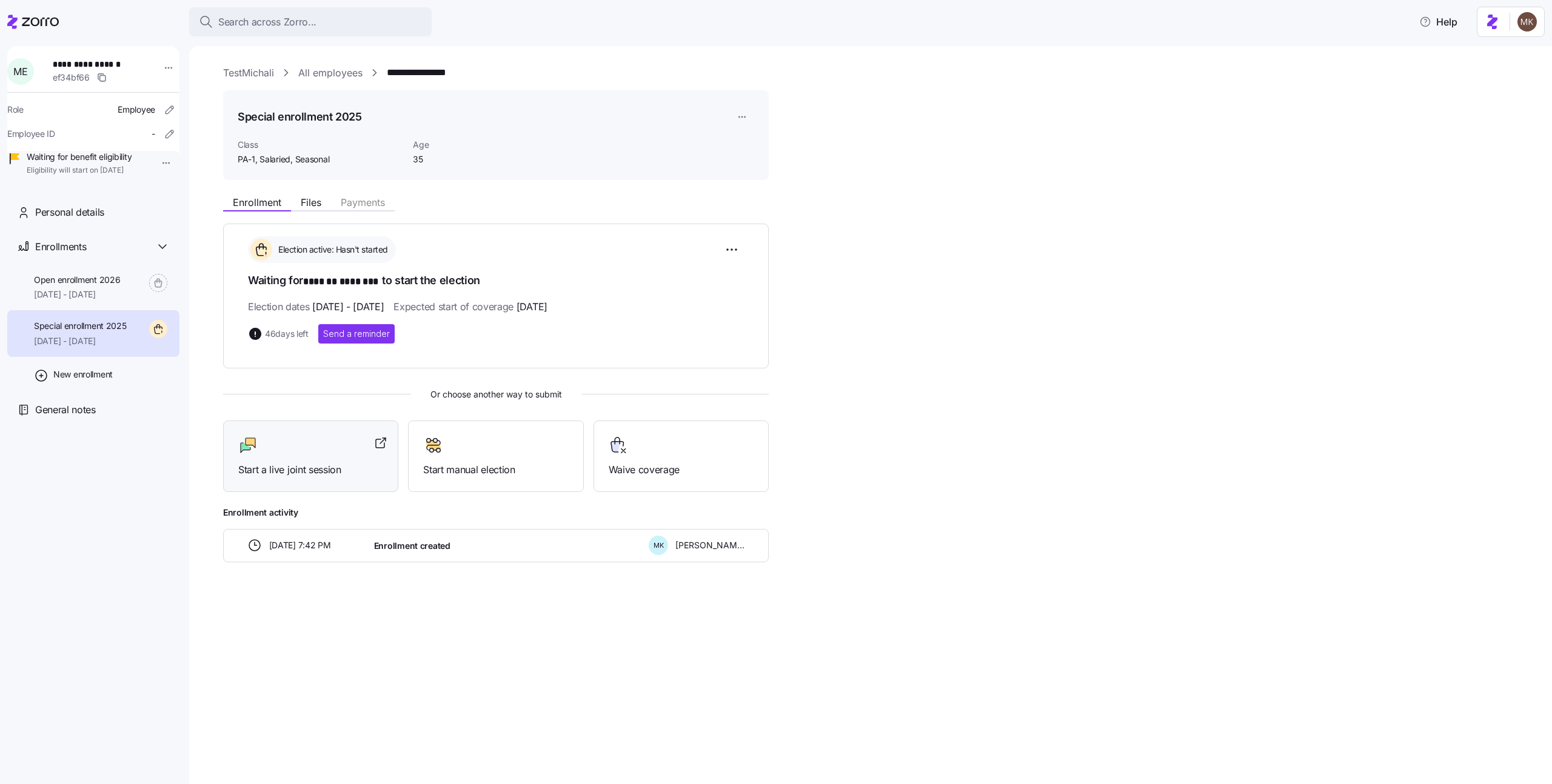
click at [316, 465] on span "Start a live joint session" at bounding box center [311, 470] width 145 height 15
click at [696, 455] on div "Waive coverage" at bounding box center [681, 456] width 145 height 42
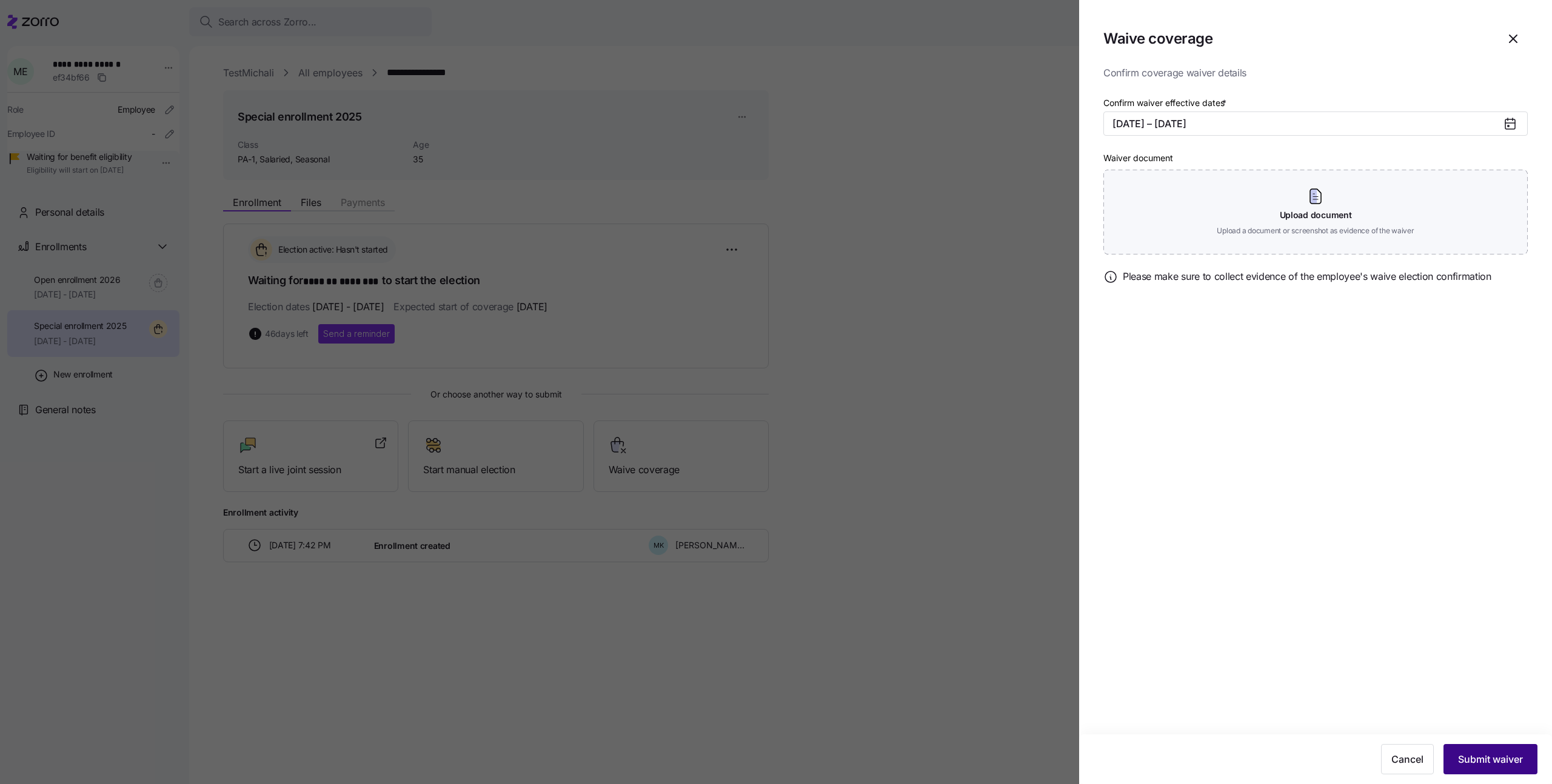
click at [1490, 766] on span "Submit waiver" at bounding box center [1490, 759] width 65 height 15
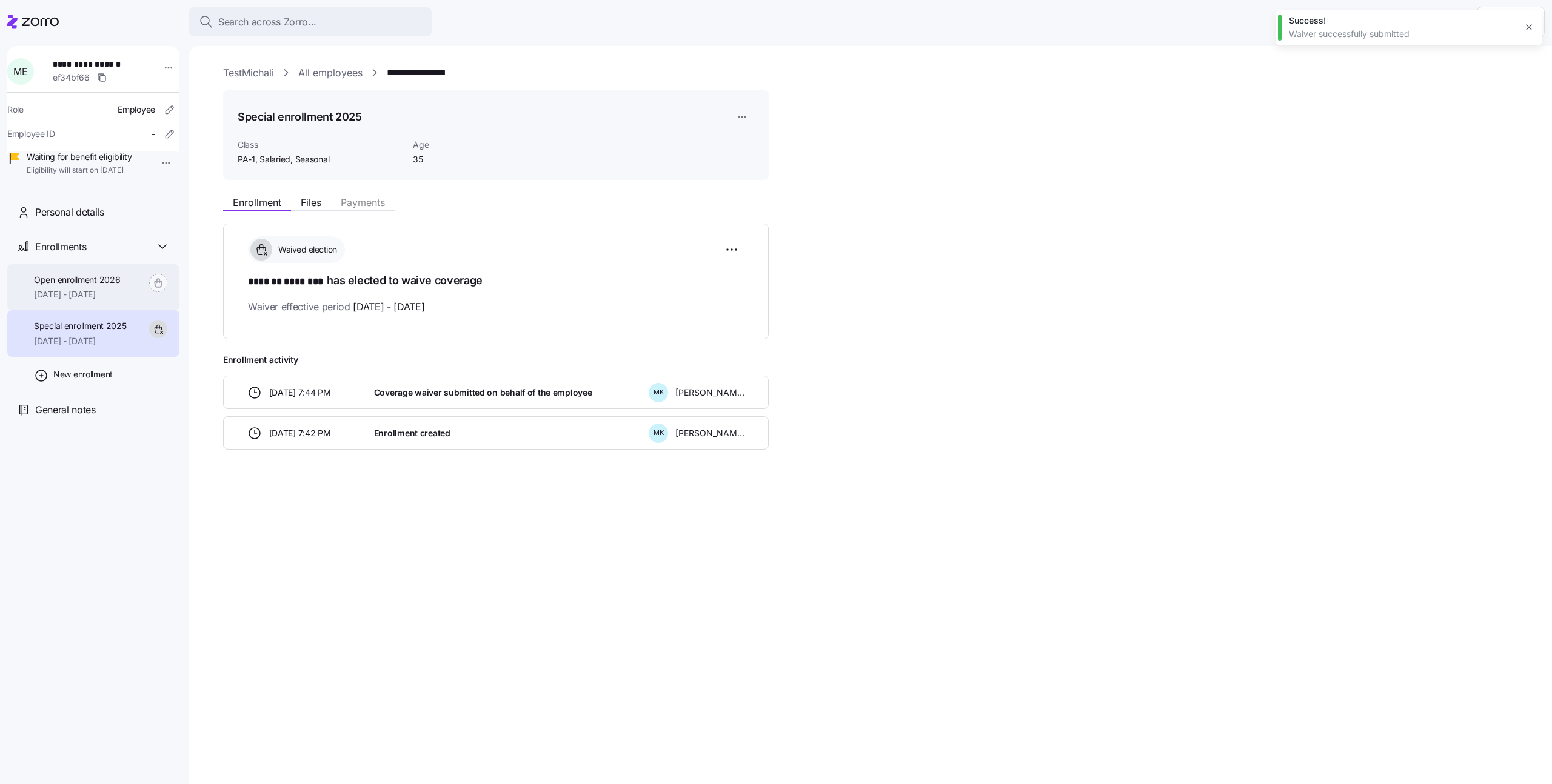
click at [72, 286] on span "Open enrollment 2026" at bounding box center [77, 279] width 86 height 12
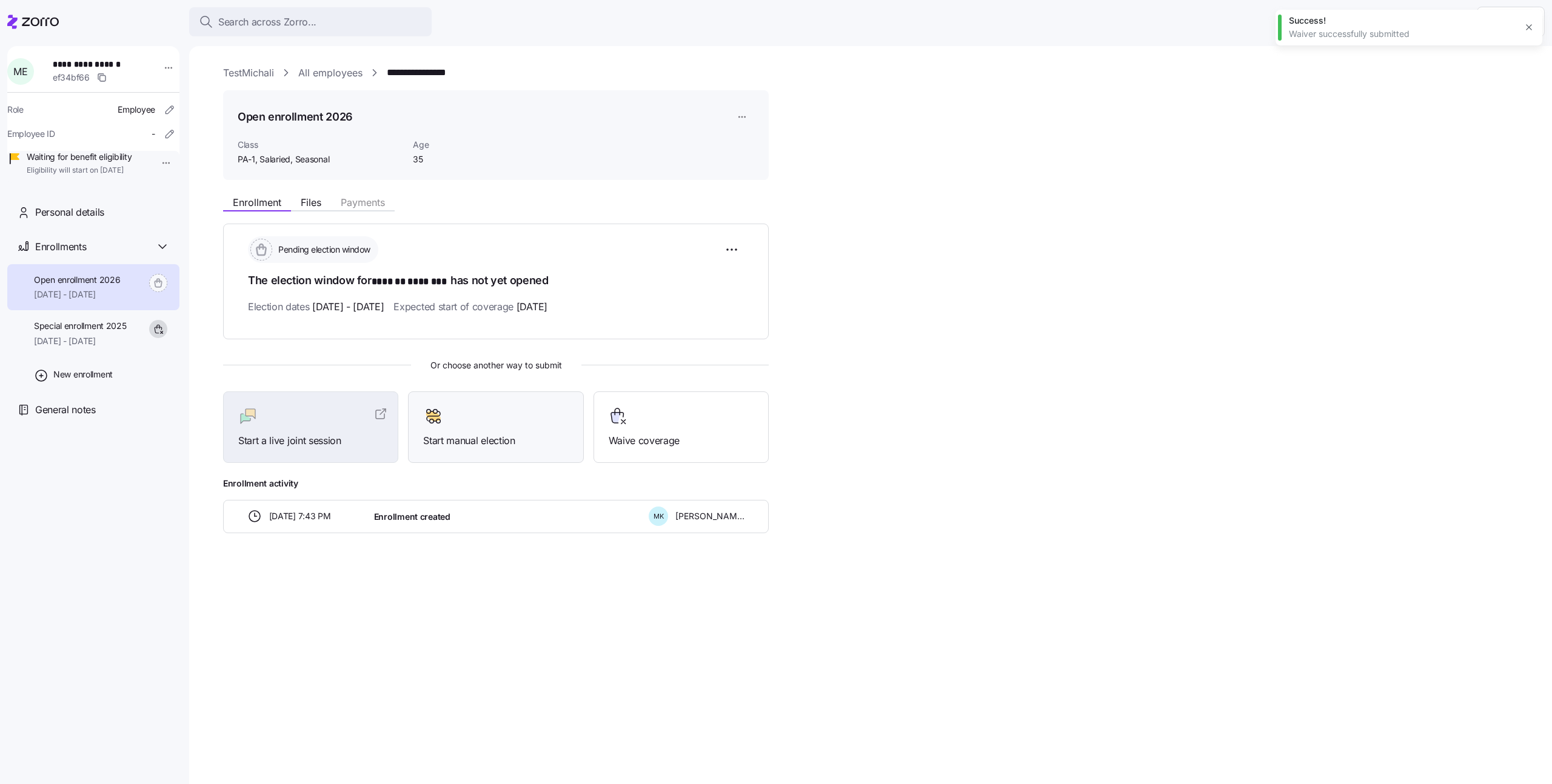
click at [485, 451] on div "Start manual election" at bounding box center [495, 427] width 175 height 72
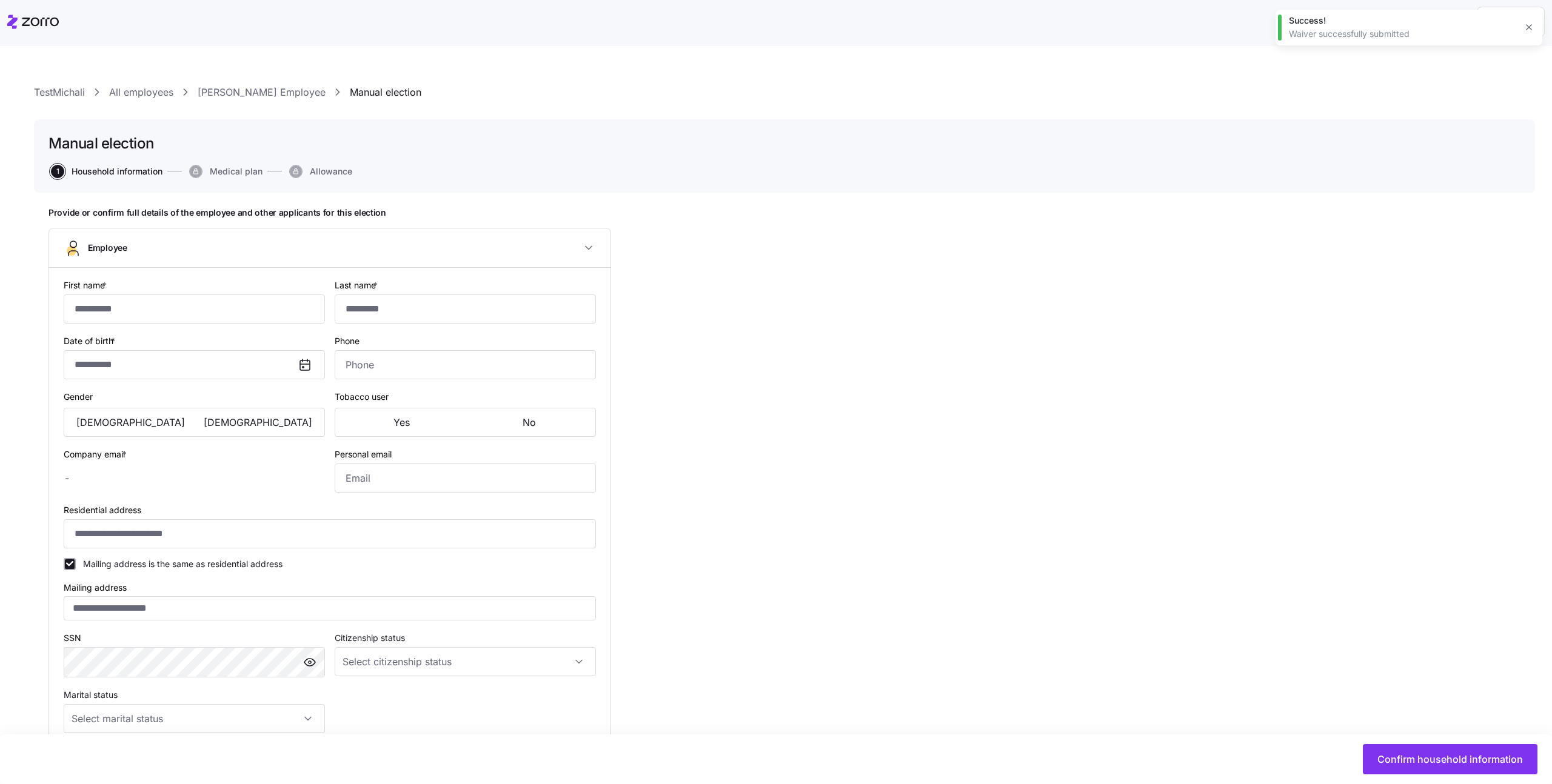
type input "*******"
type input "********"
type input "memployeebla@mycompany.com"
type input "memployeebla@gml.com"
type input "**********"
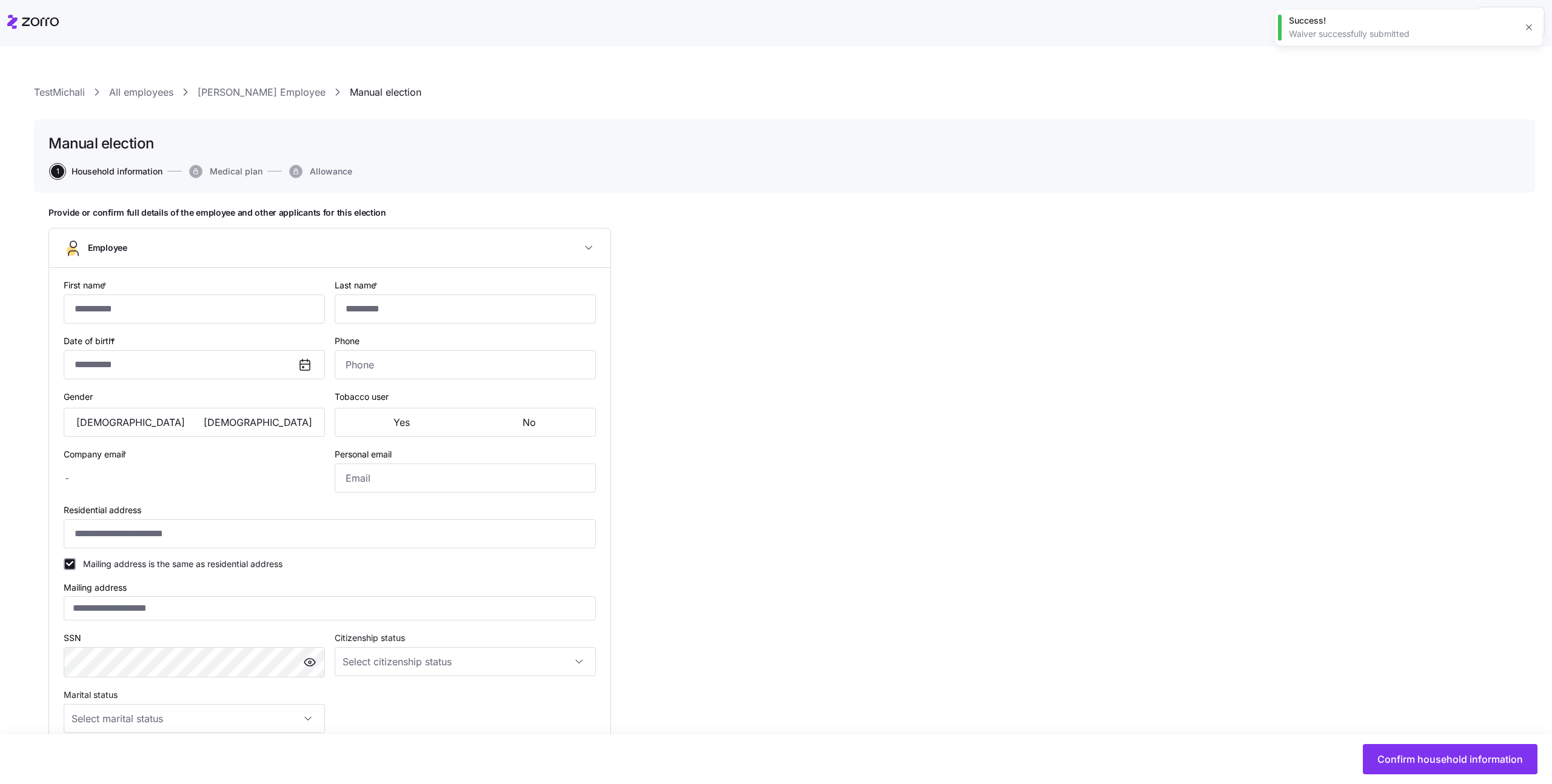
checkbox input "true"
type input "**********"
type input "(703) 555-5678"
type input "US citizen"
type input "Single"
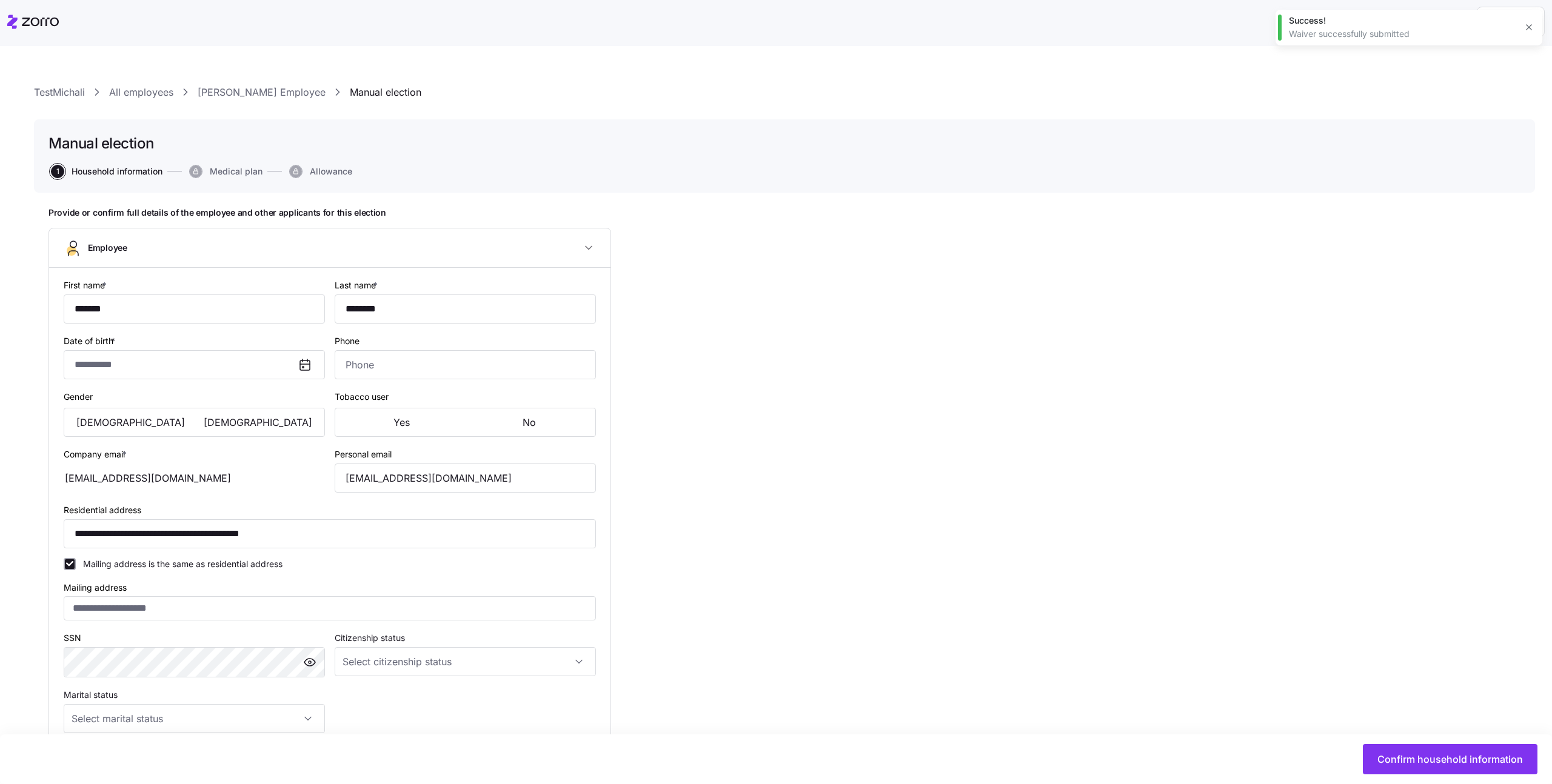
type input "PA-1, Salaried, Seasonal"
type input "Full time"
type input "Salary"
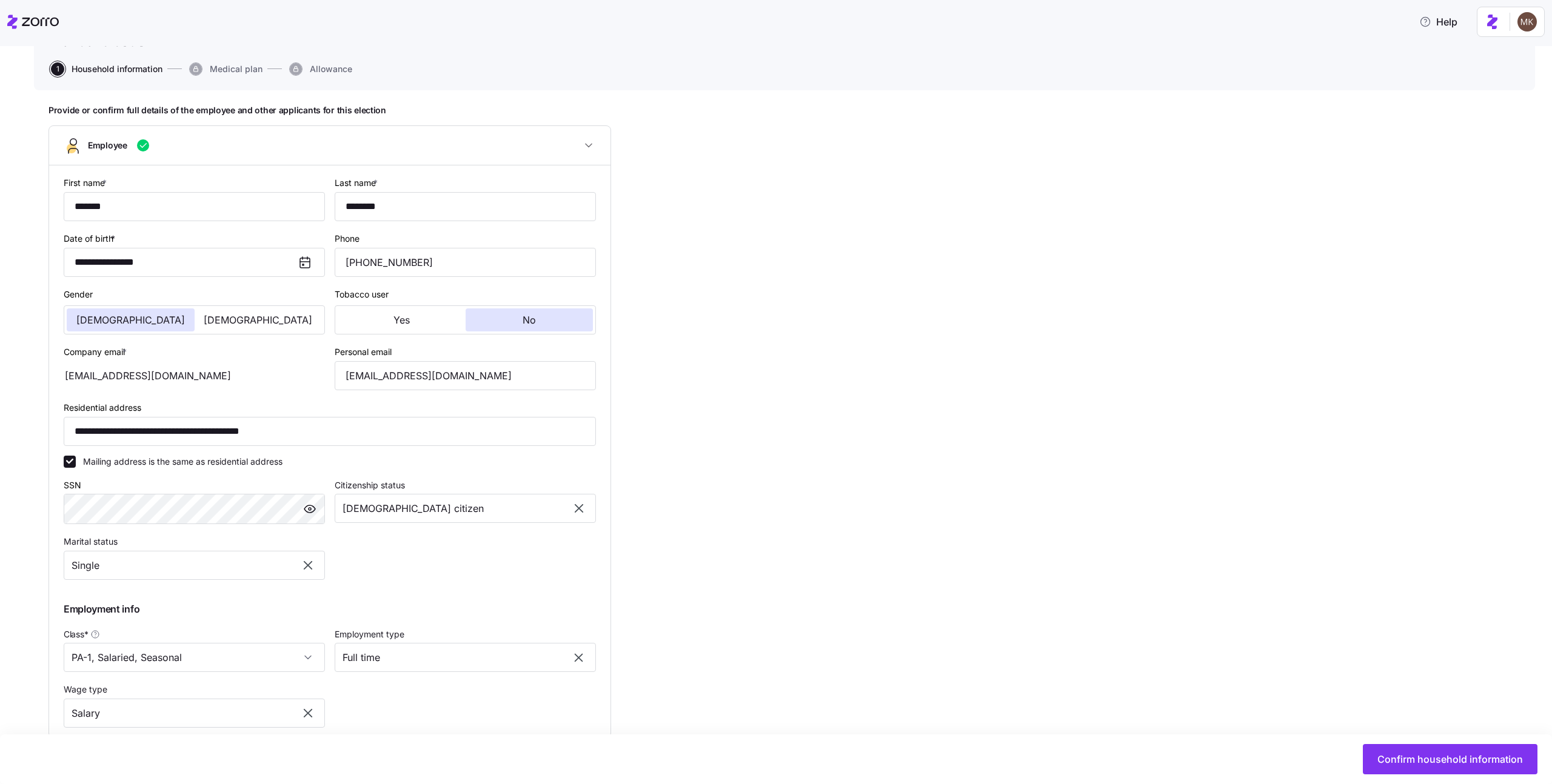
scroll to position [101, 0]
click at [397, 268] on input "(703) 555-5678" at bounding box center [465, 263] width 261 height 29
click at [442, 263] on input "(703) 555-5678" at bounding box center [465, 263] width 261 height 29
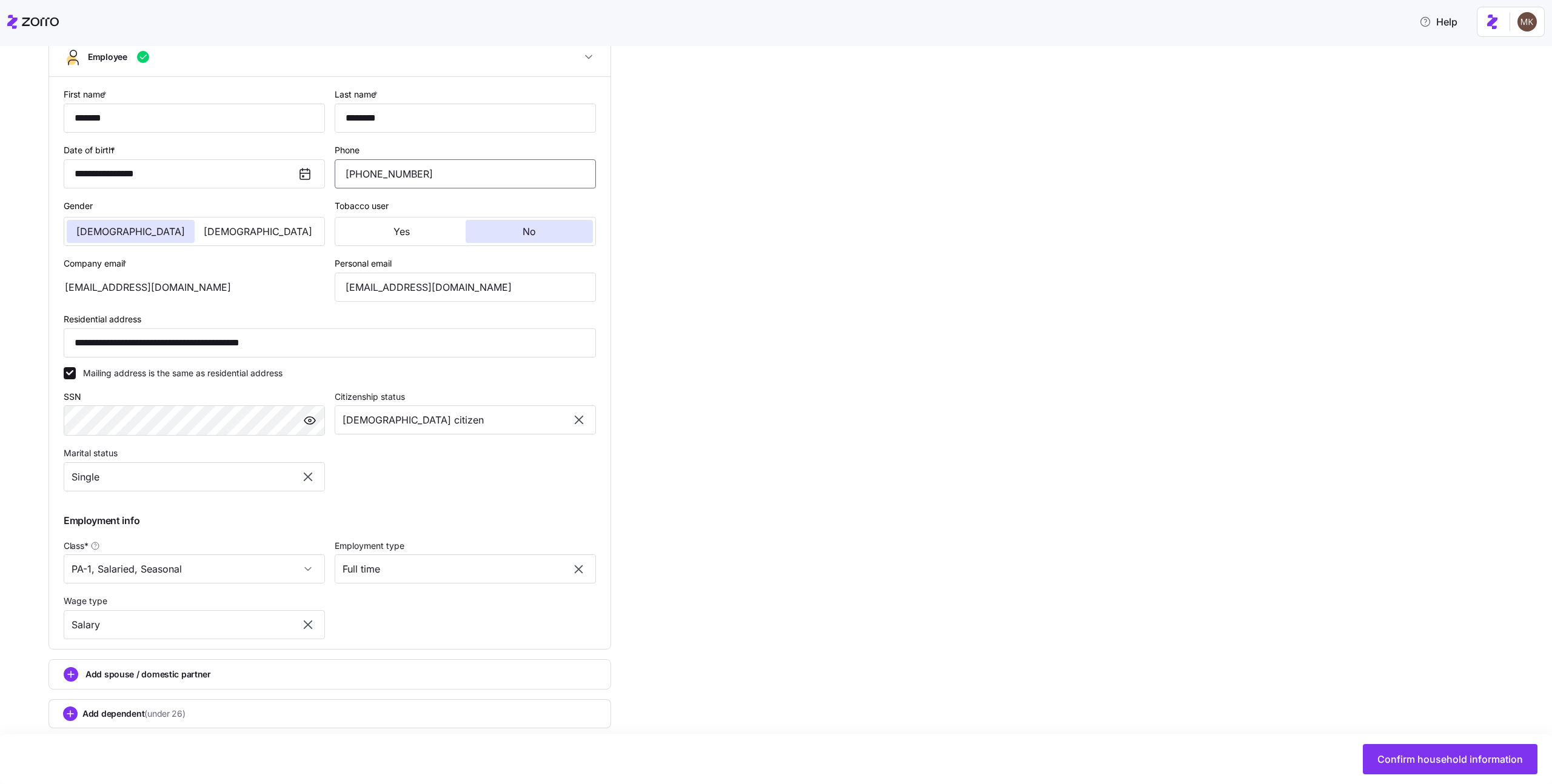
scroll to position [210, 0]
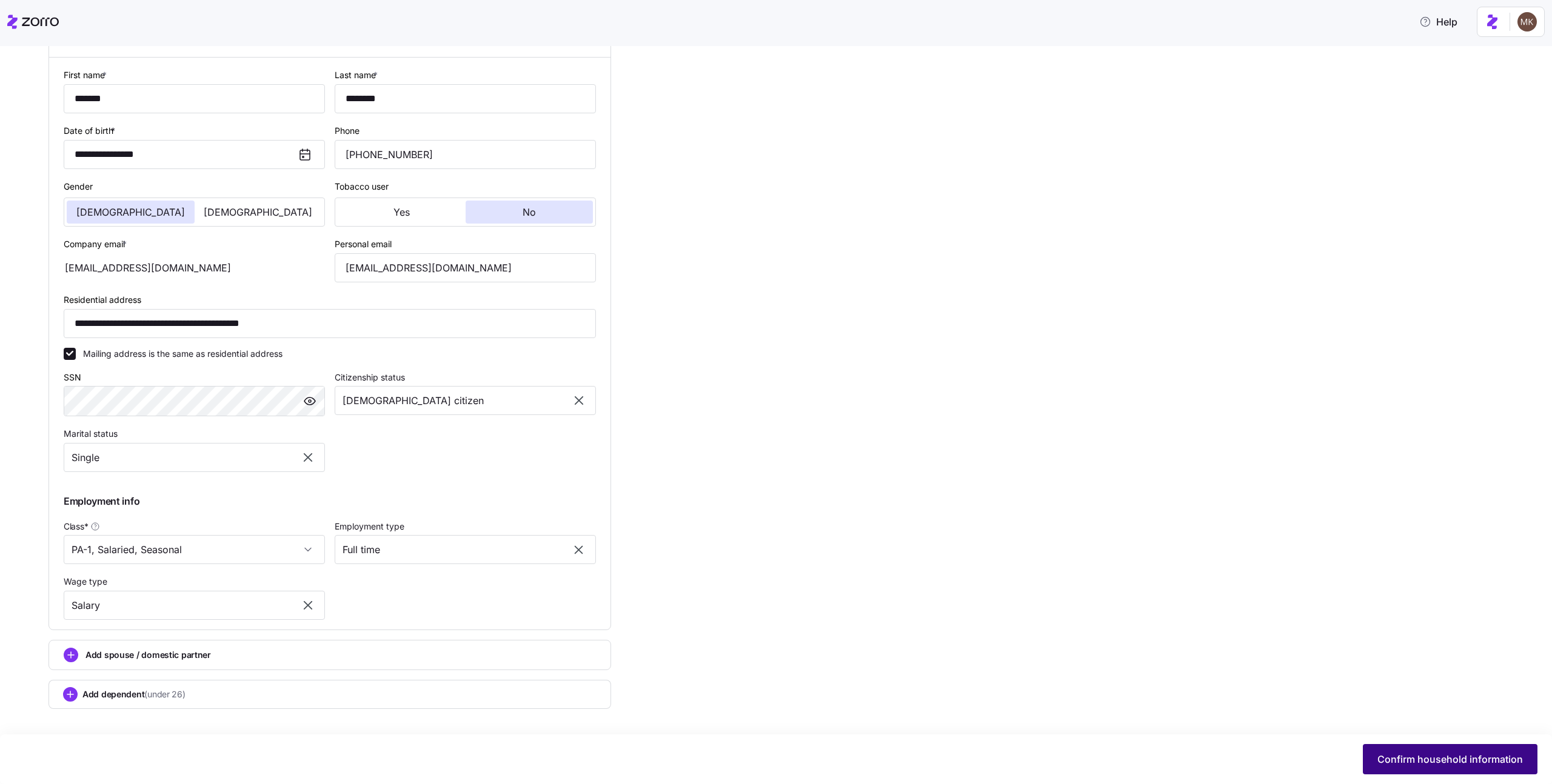
click at [1408, 757] on span "Confirm household information" at bounding box center [1449, 759] width 145 height 15
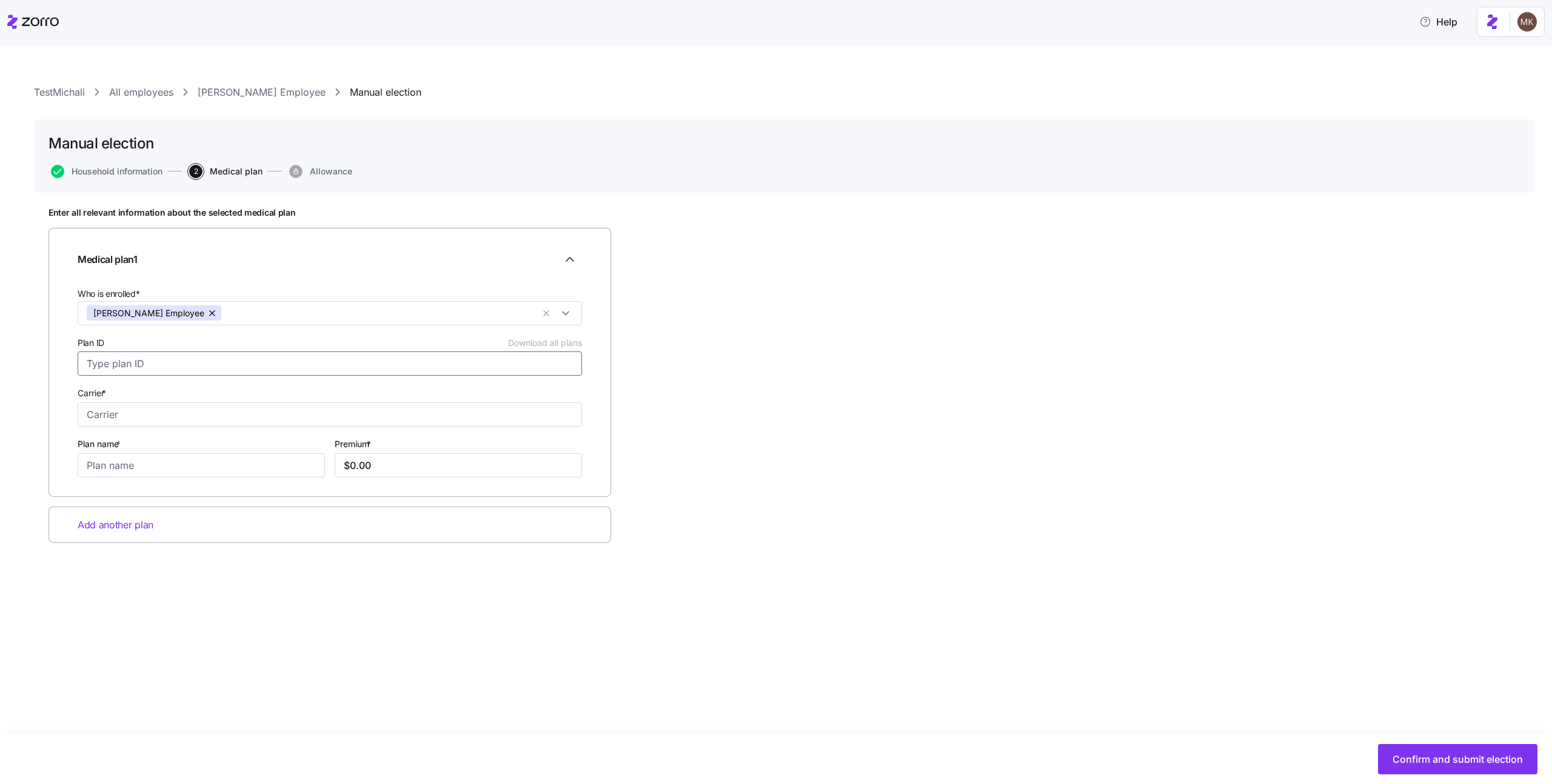
click at [111, 365] on input "Plan ID Download all plans" at bounding box center [329, 363] width 504 height 24
click at [758, 383] on div "Enter all relevant information about the selected medical plan Medical plan 1 W…" at bounding box center [784, 405] width 1472 height 396
click at [198, 372] on input "Plan ID Download all plans" at bounding box center [329, 363] width 504 height 24
click at [302, 249] on div "Medical plan 1" at bounding box center [329, 259] width 504 height 24
click at [118, 170] on span "Household information" at bounding box center [117, 171] width 91 height 9
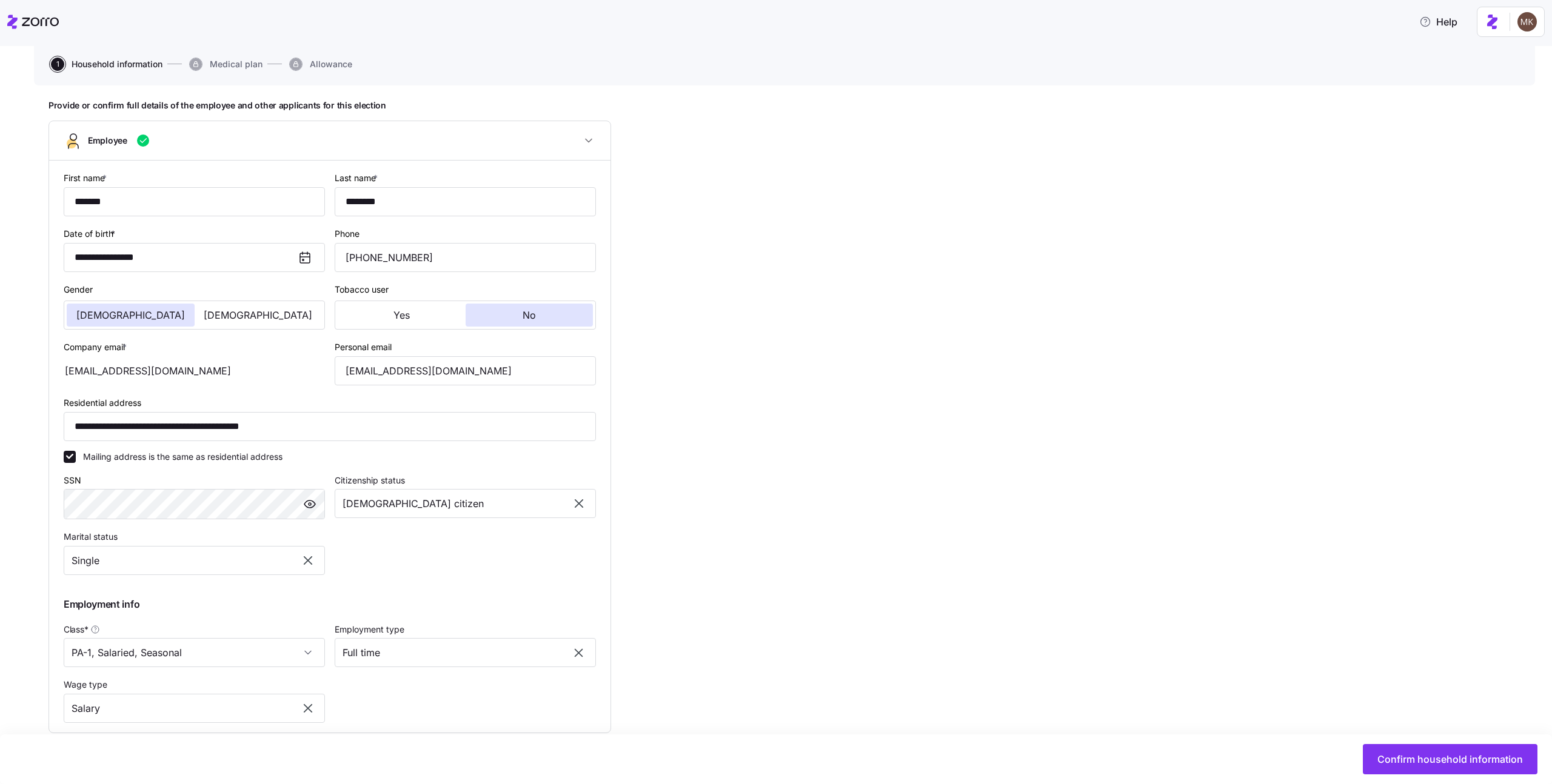
scroll to position [206, 0]
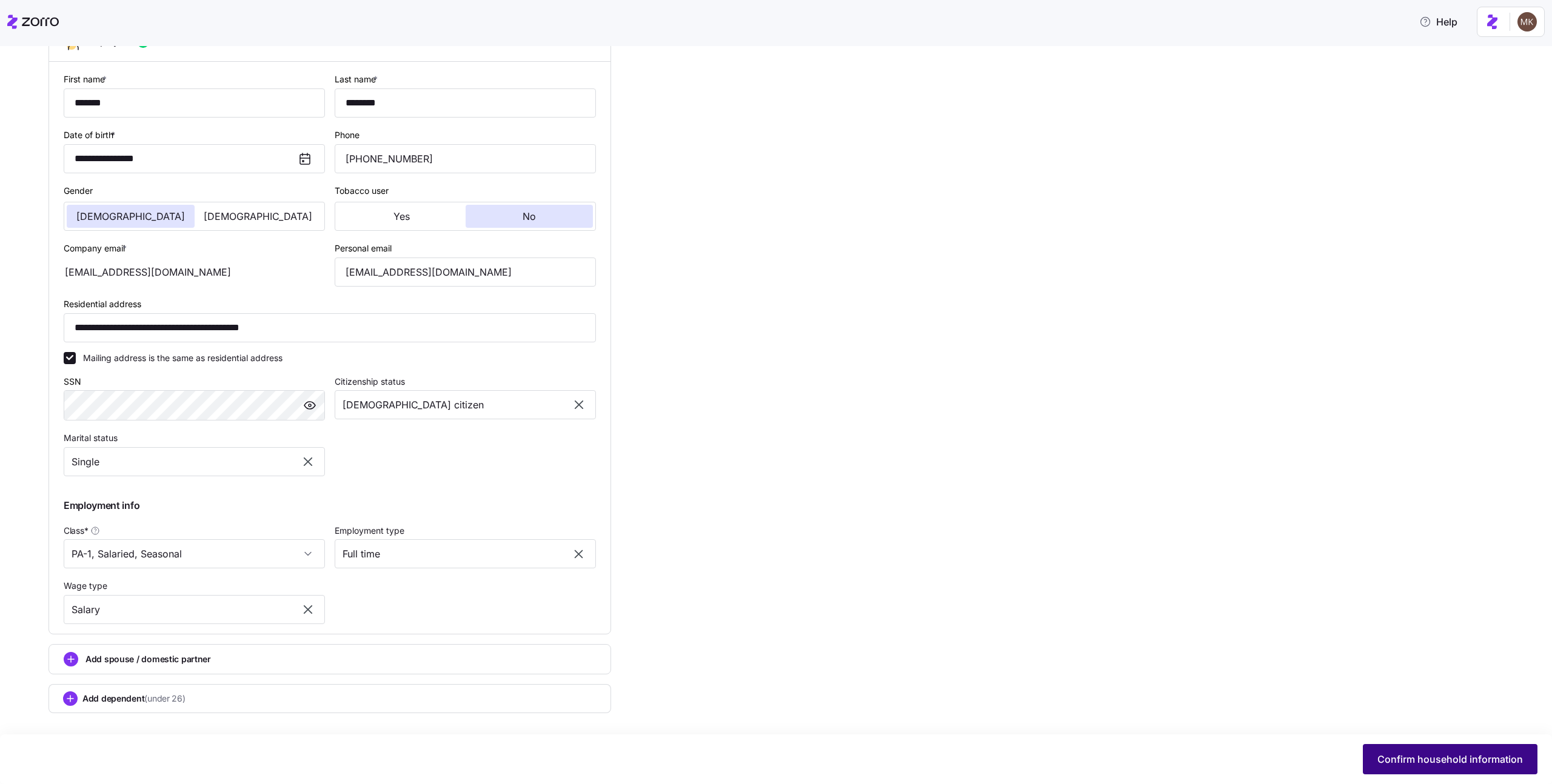
click at [1416, 758] on span "Confirm household information" at bounding box center [1449, 759] width 145 height 15
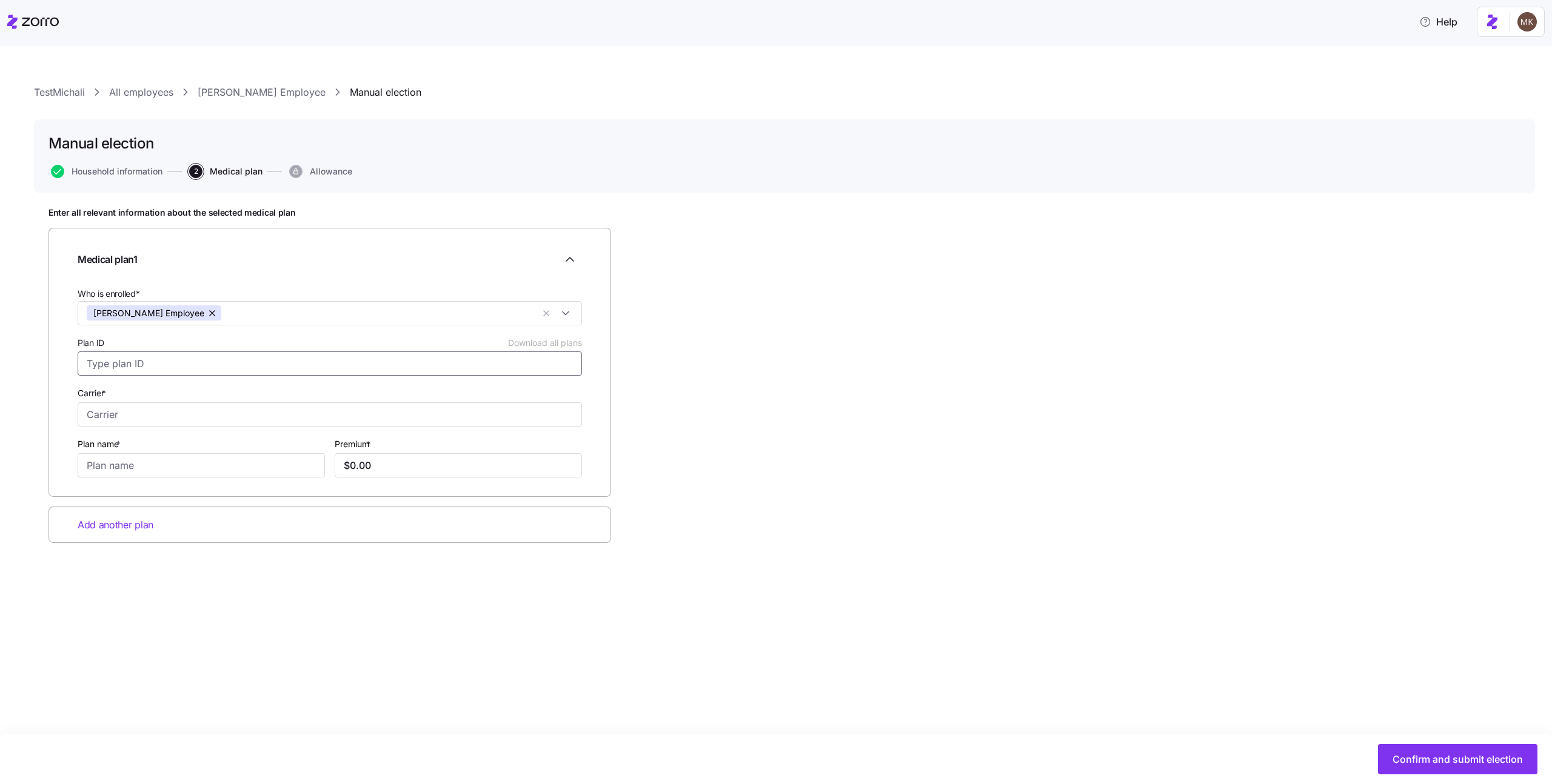
click at [407, 372] on input "Plan ID Download all plans" at bounding box center [329, 363] width 504 height 24
click at [376, 412] on input "Carrier *" at bounding box center [329, 414] width 504 height 24
click at [326, 441] on div "Aetna" at bounding box center [329, 447] width 498 height 25
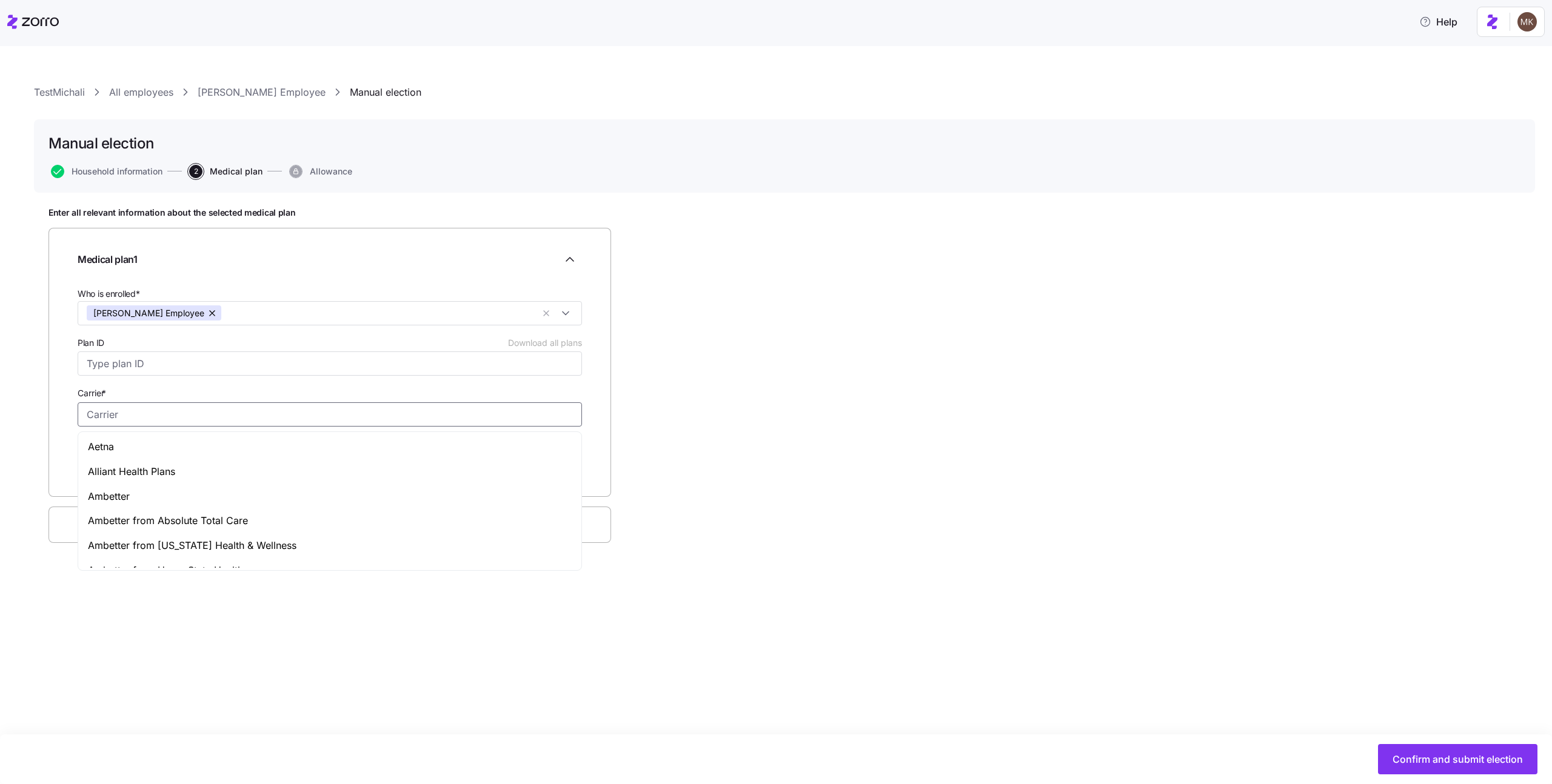
type input "Aetna"
click at [314, 368] on input "Plan ID Download all plans" at bounding box center [329, 363] width 504 height 24
click at [314, 368] on input "Plan ID Download all plans" at bounding box center [329, 363] width 504 height 24
click at [226, 468] on input "Plan name *" at bounding box center [201, 465] width 247 height 24
type input "test"
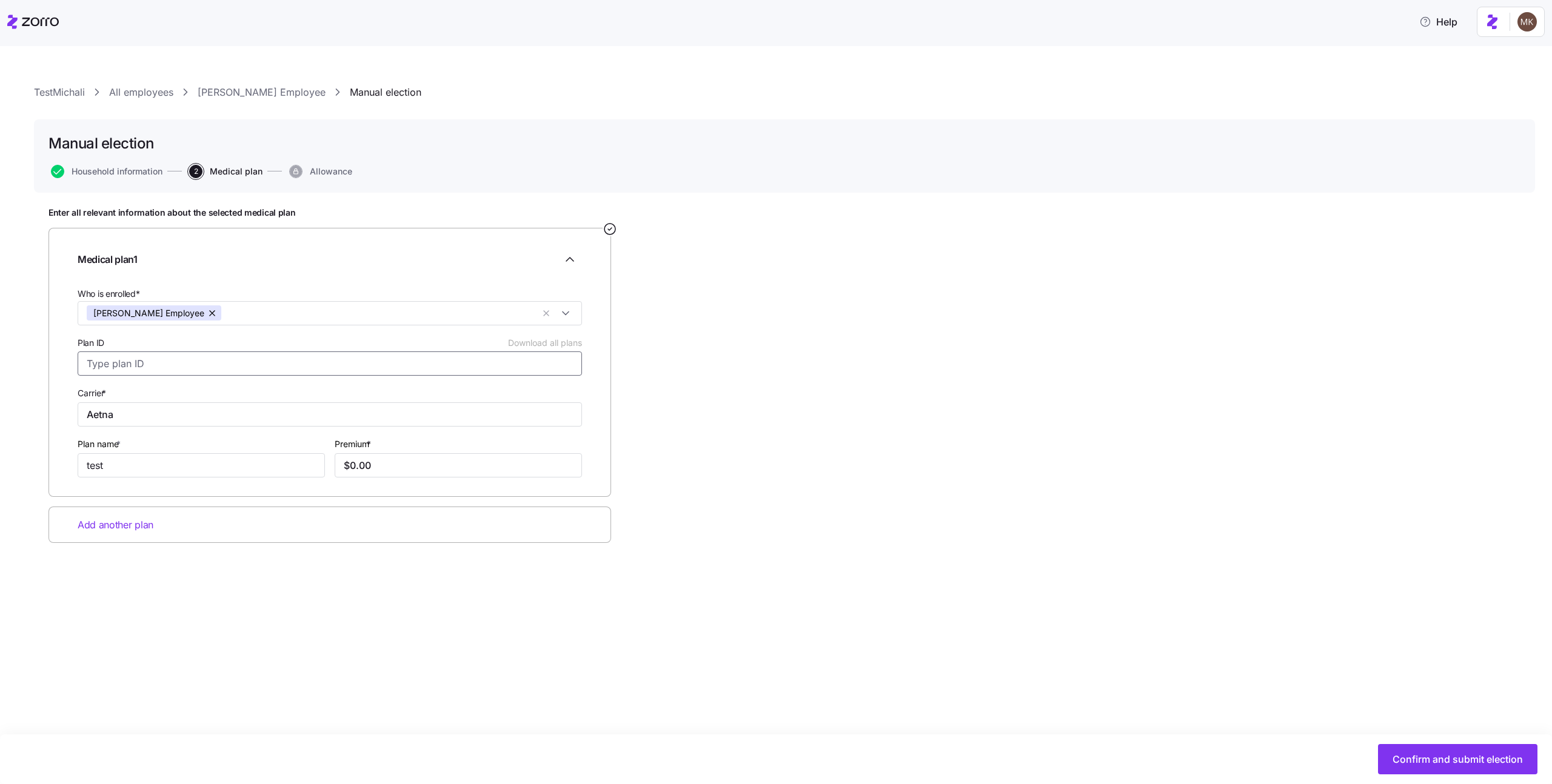
click at [256, 372] on input "Plan ID Download all plans" at bounding box center [329, 363] width 504 height 24
type input "123123123"
click at [1481, 751] on button "Confirm and submit election" at bounding box center [1457, 759] width 159 height 31
click at [565, 252] on icon "Expand employee form" at bounding box center [569, 251] width 15 height 15
click at [572, 252] on icon "Expand employee form" at bounding box center [569, 251] width 15 height 15
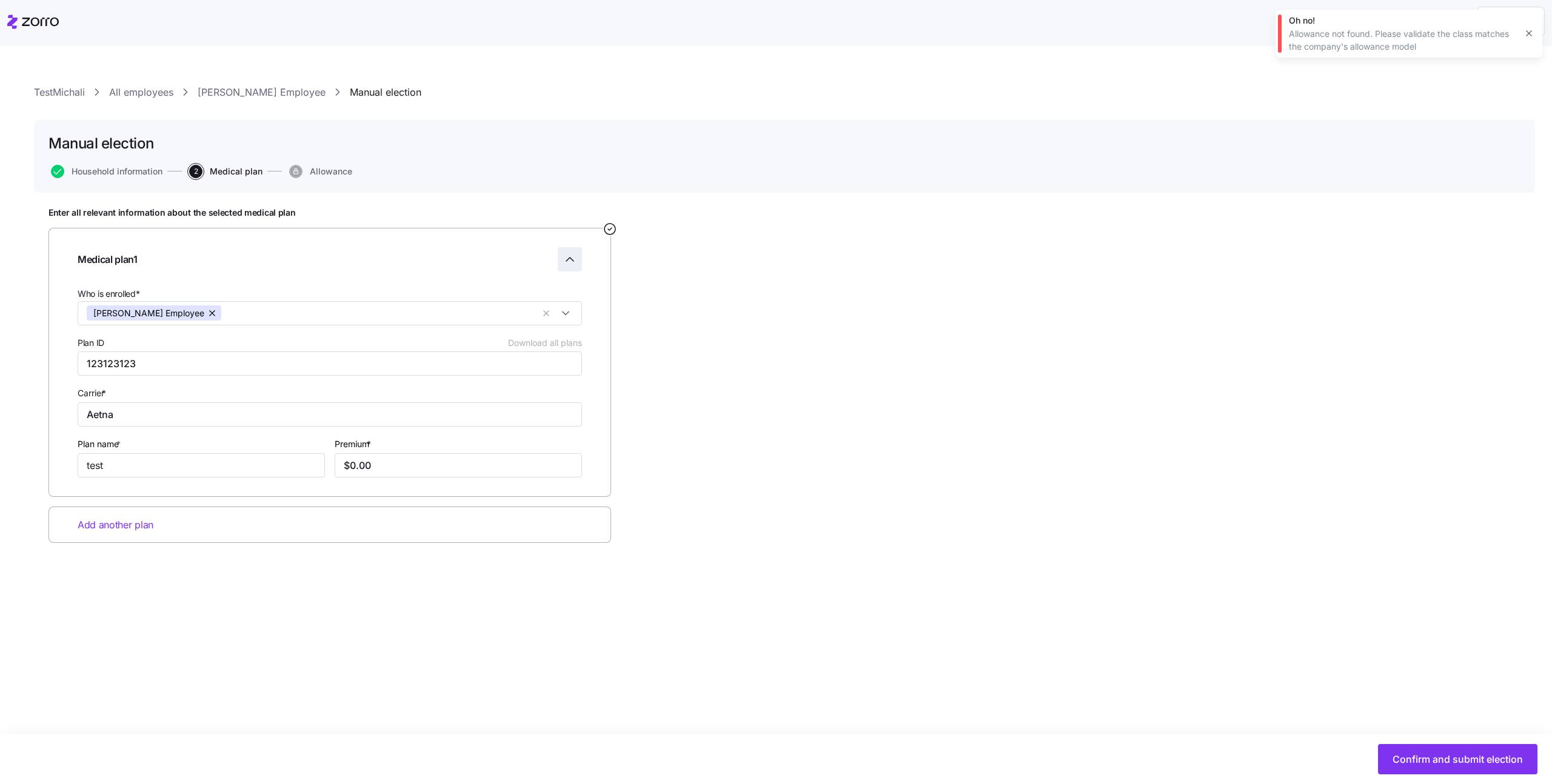
click at [1202, 316] on div "Enter all relevant information about the selected medical plan Medical plan 1 W…" at bounding box center [784, 405] width 1472 height 396
click at [152, 172] on span "Household information" at bounding box center [117, 171] width 91 height 9
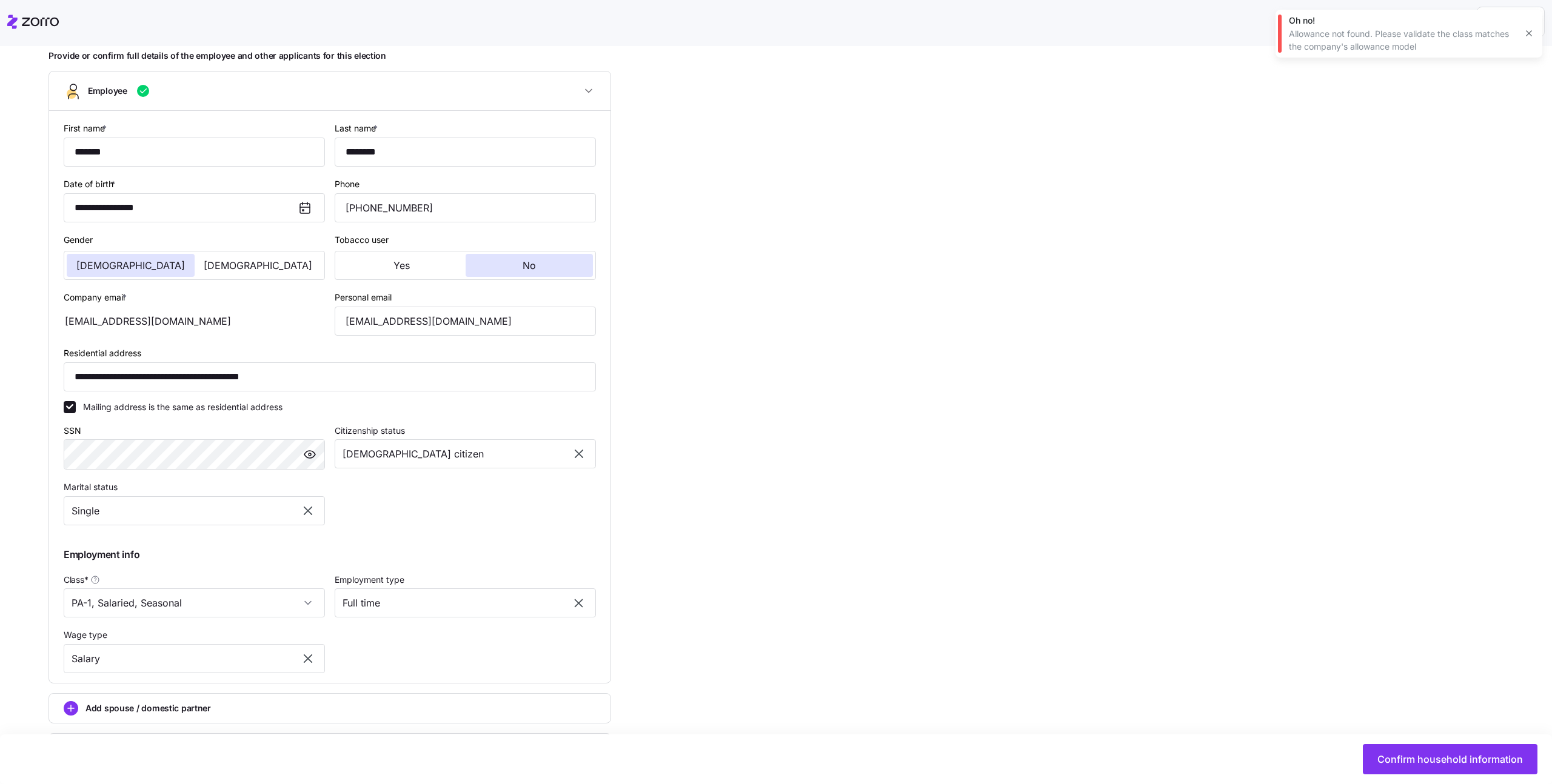
scroll to position [163, 0]
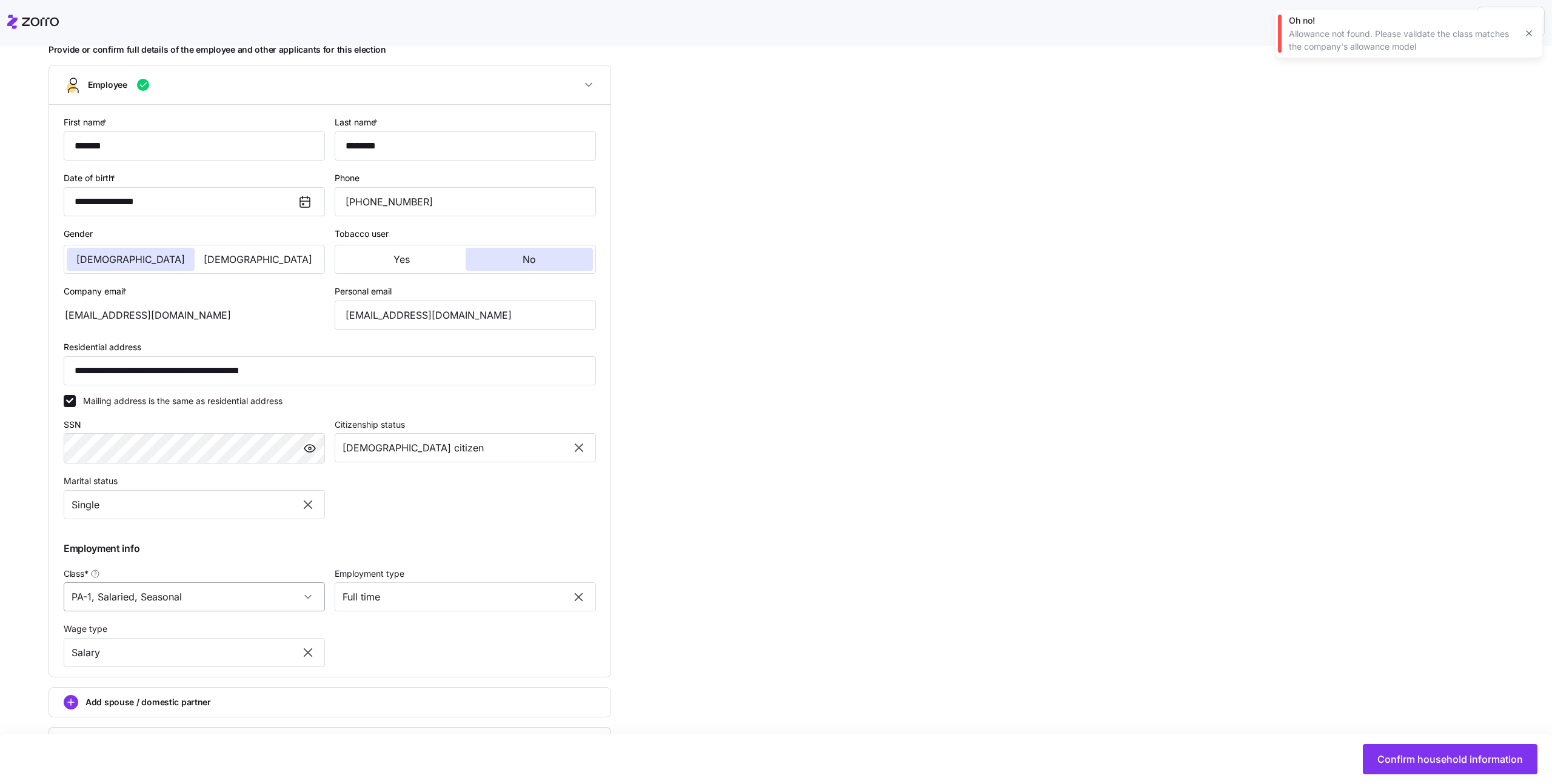
click at [266, 594] on input "PA-1, Salaried, Seasonal" at bounding box center [194, 597] width 261 height 29
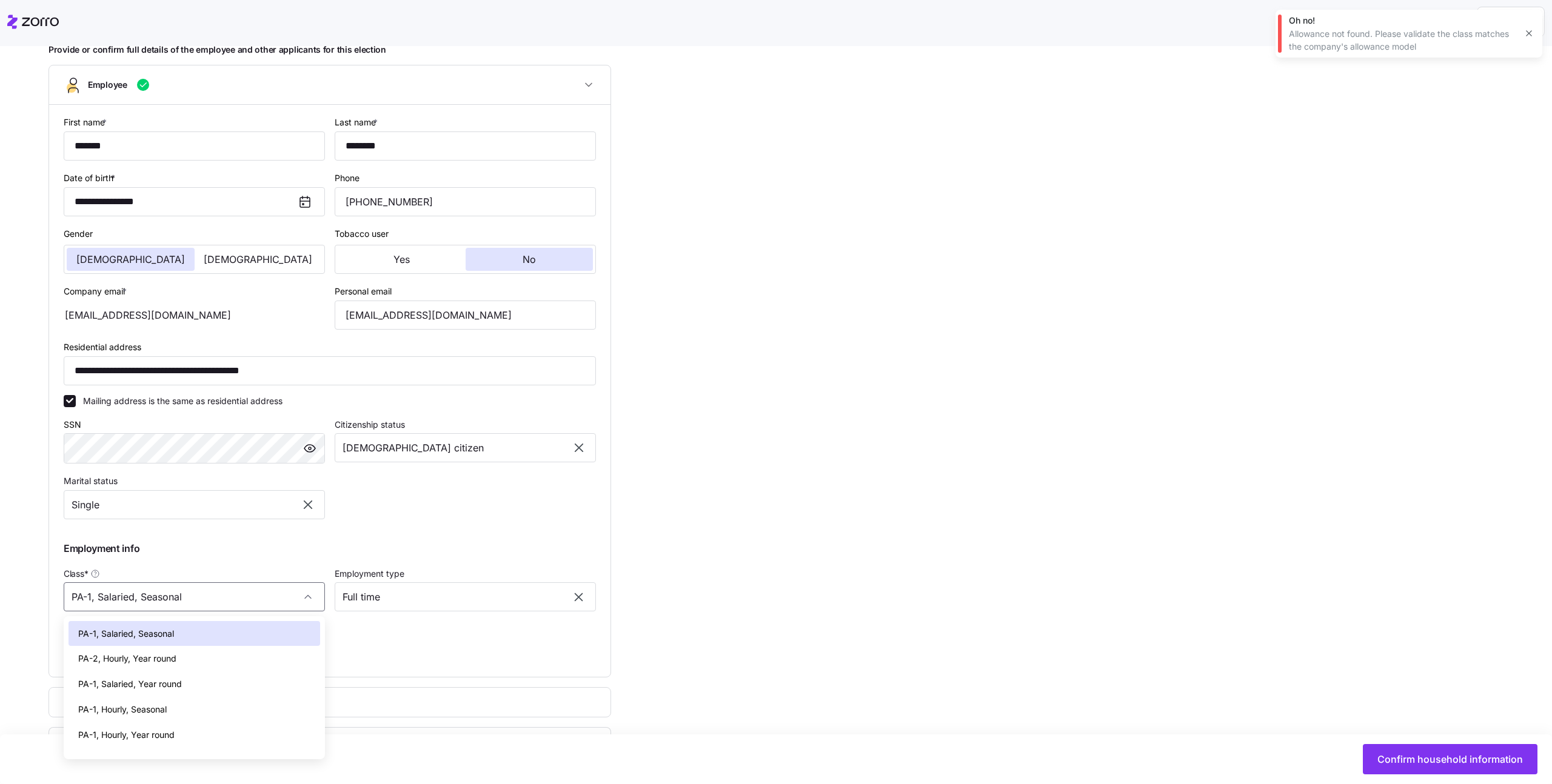
click at [211, 684] on div "PA-1, Salaried, Year round" at bounding box center [194, 684] width 252 height 25
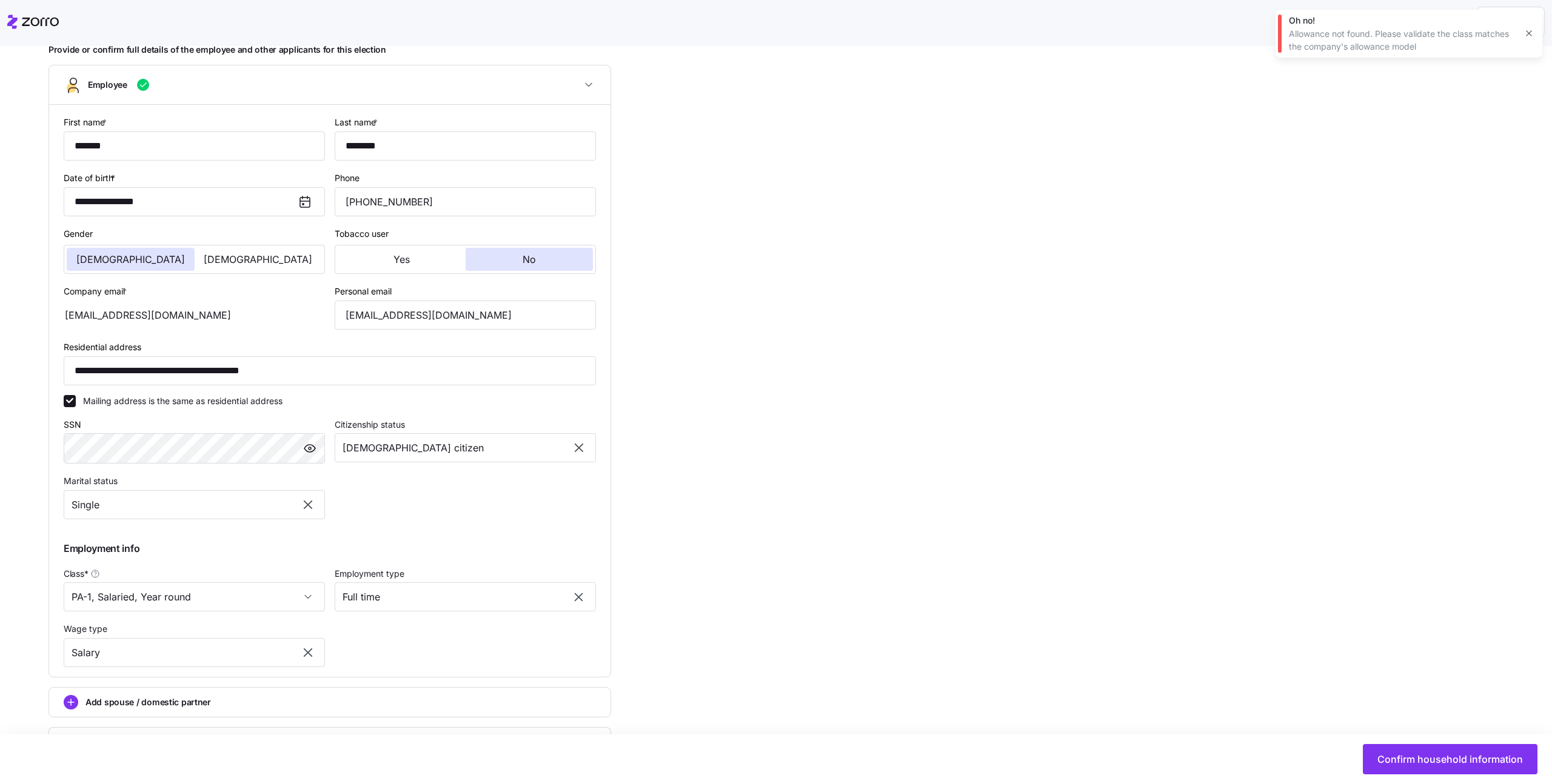
click at [236, 613] on div "Class * PA-1, Salaried, Year round" at bounding box center [194, 589] width 271 height 56
click at [238, 607] on input "PA-1, Salaried, Year round" at bounding box center [194, 597] width 261 height 29
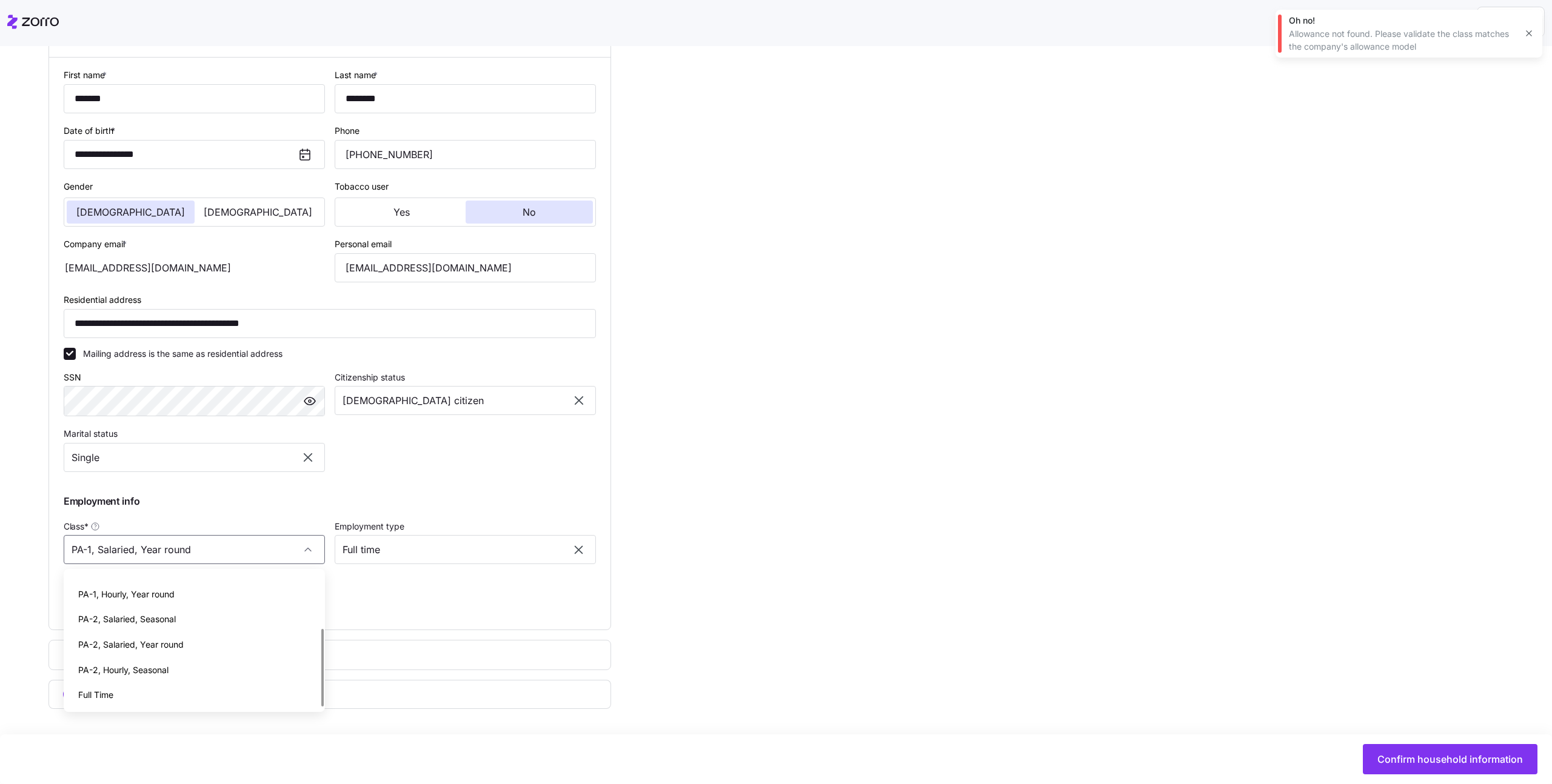
scroll to position [94, 0]
click at [169, 691] on div "Full Time" at bounding box center [194, 695] width 252 height 25
type input "Full Time"
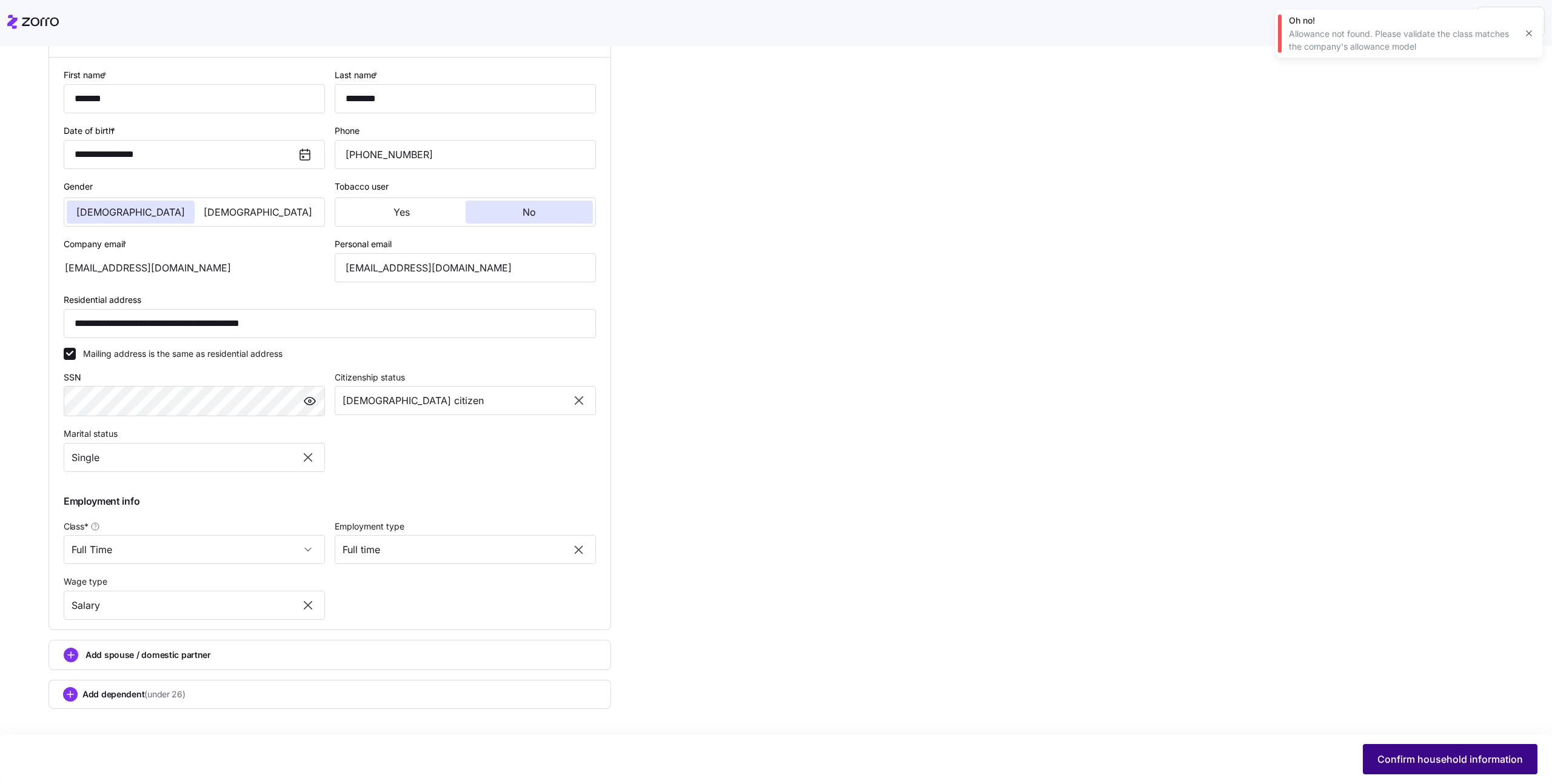
click at [1381, 750] on button "Confirm household information" at bounding box center [1449, 759] width 175 height 31
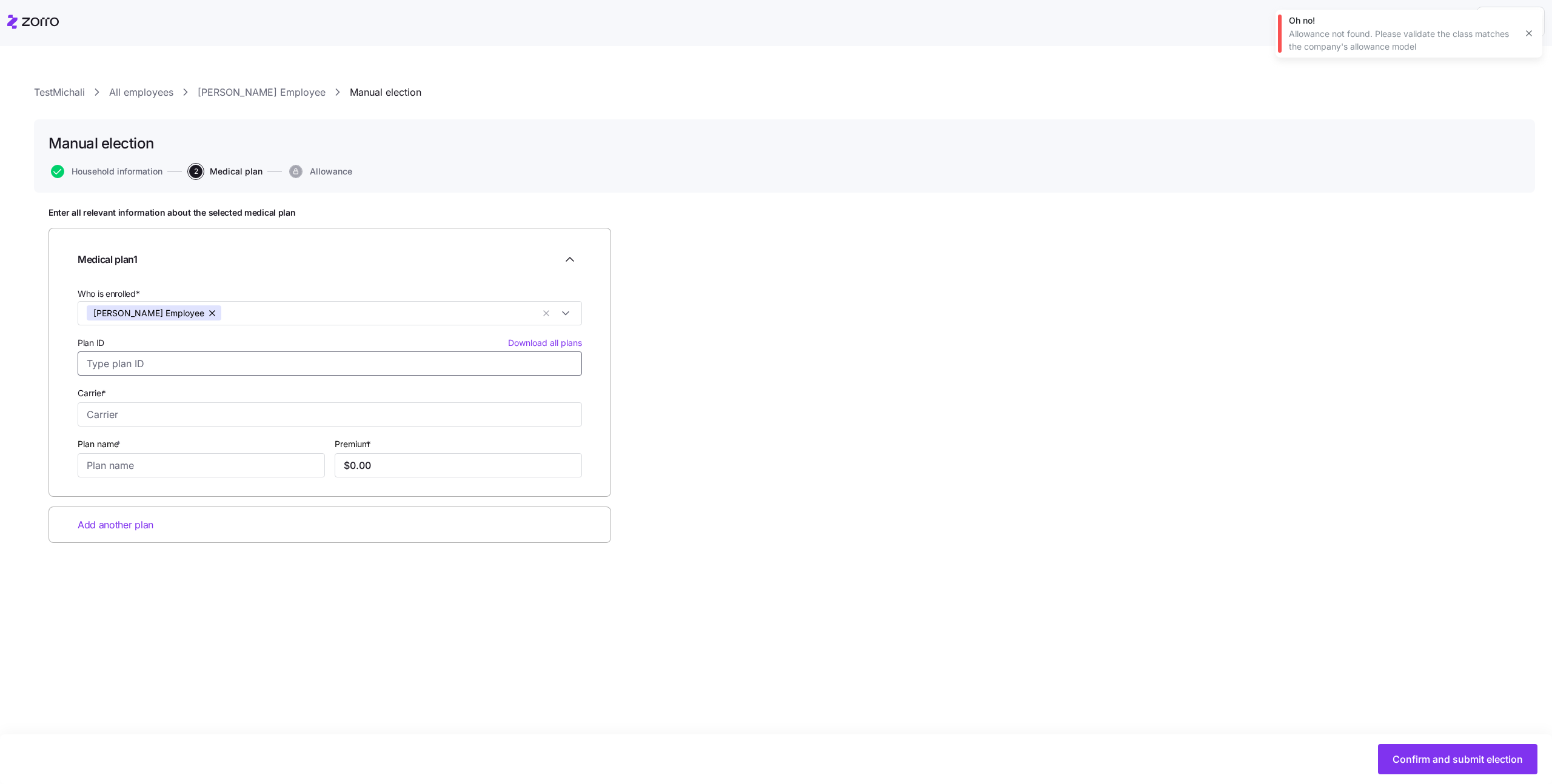
click at [534, 368] on input "Plan ID Download all plans" at bounding box center [329, 363] width 504 height 24
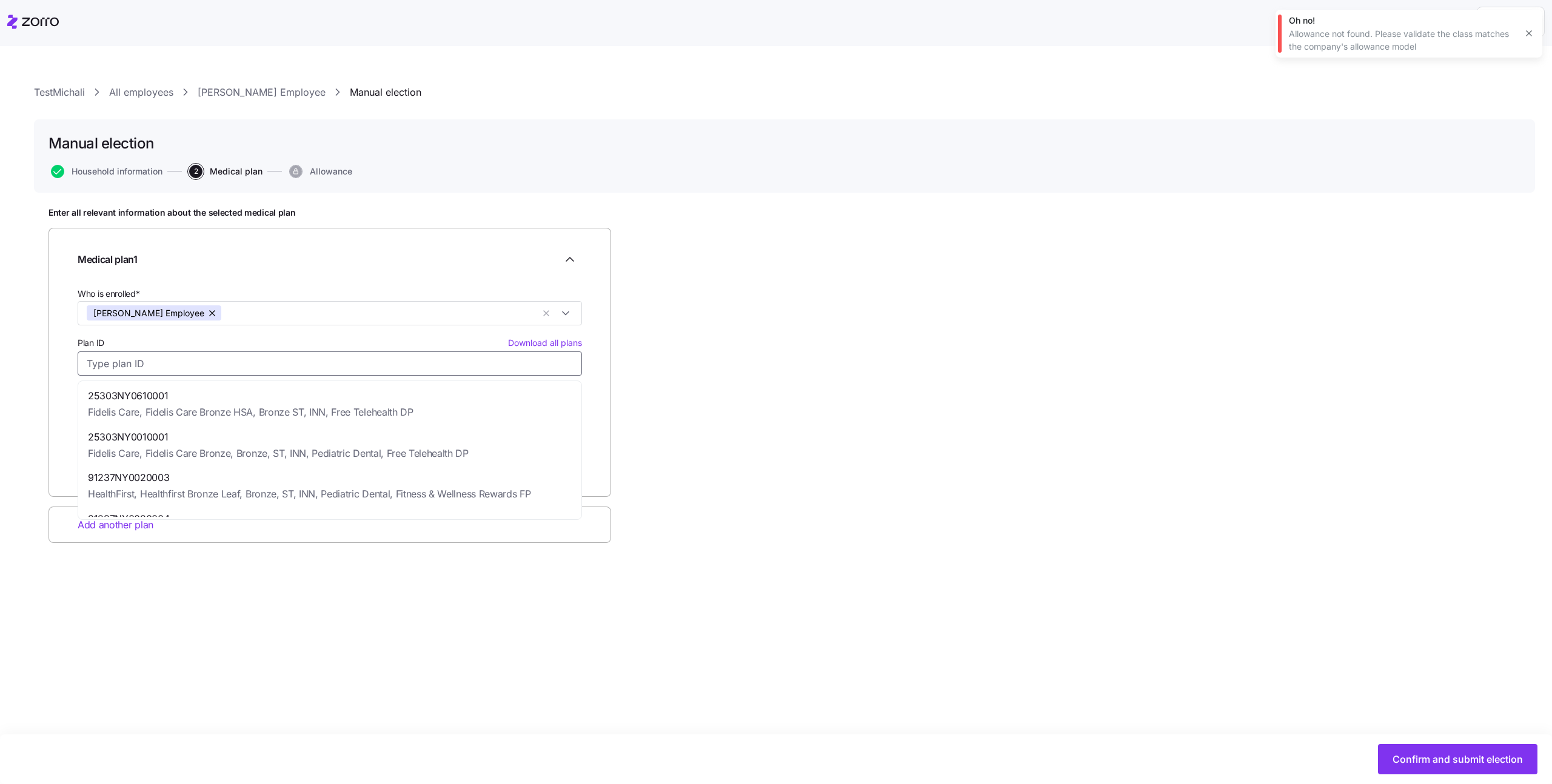
click at [466, 398] on div "25303NY0610001 Fidelis Care, Fidelis Care Bronze HSA, Bronze ST, INN, Free Tele…" at bounding box center [329, 404] width 498 height 42
type input "25303NY0610001"
type input "Fidelis Care"
type input "Fidelis Care Bronze HSA, Bronze ST, INN, Free Telehealth DP"
type input "$702.89"
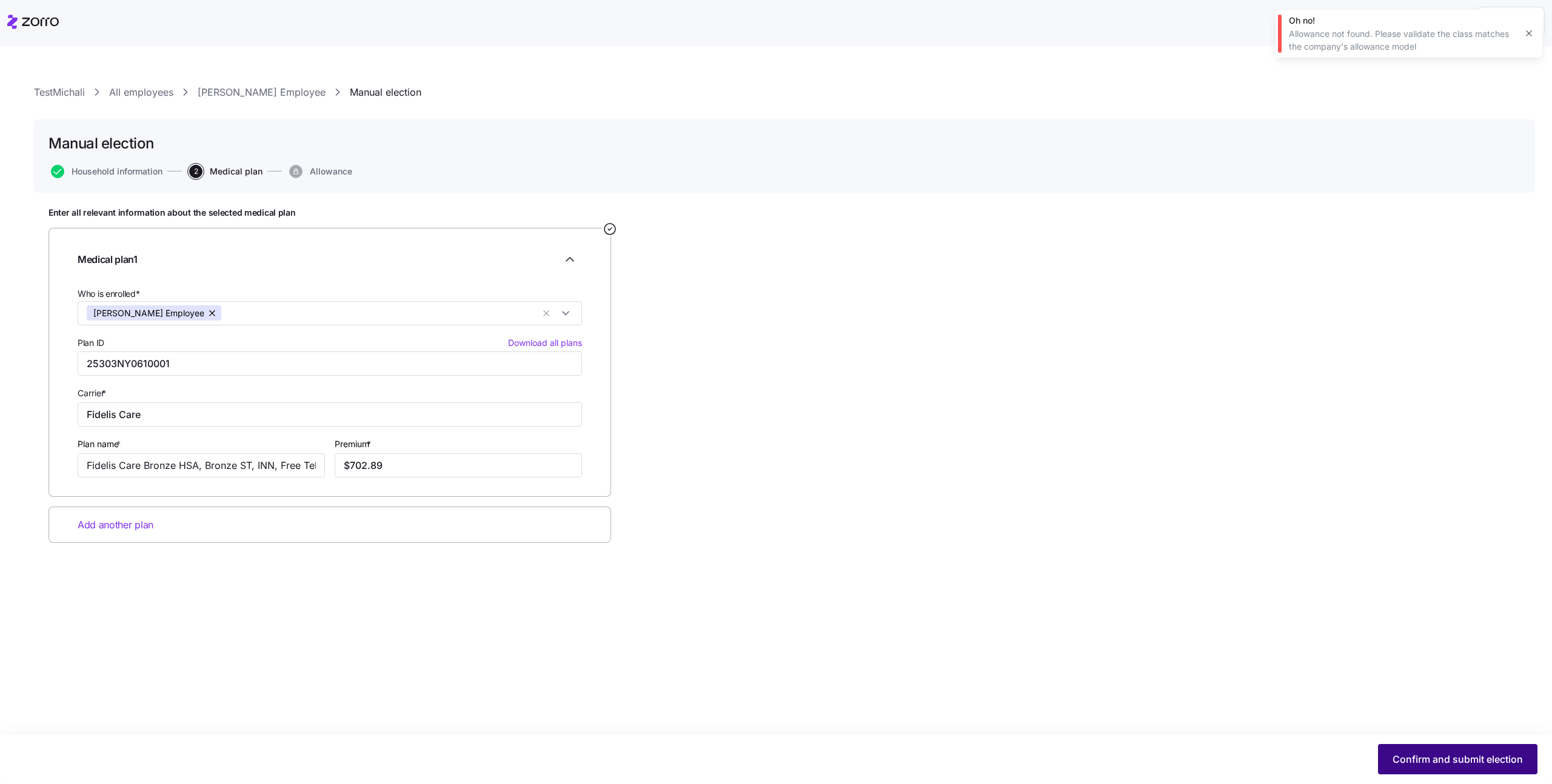
click at [1412, 758] on span "Confirm and submit election" at bounding box center [1457, 759] width 130 height 15
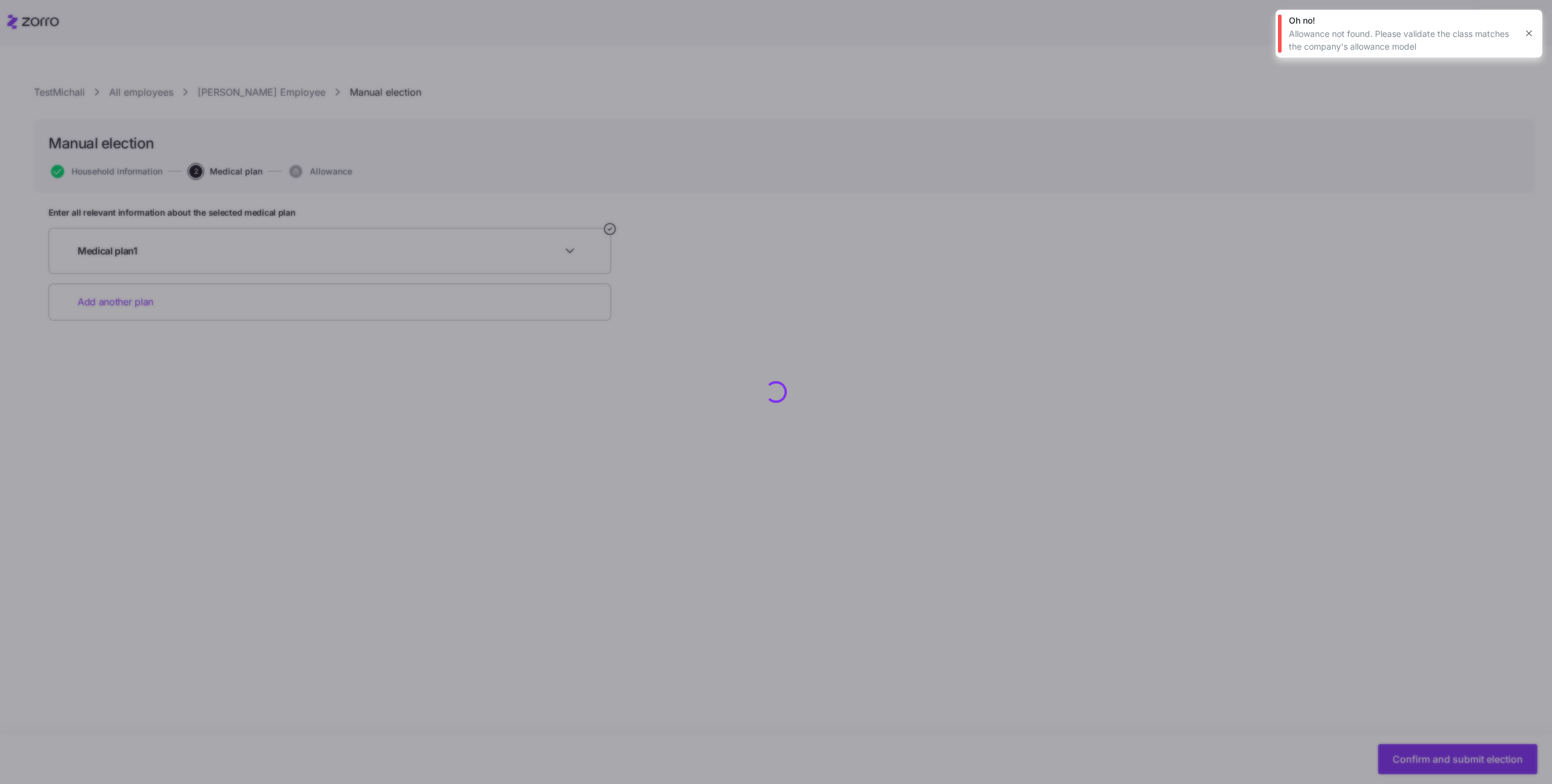
click at [1531, 34] on icon "button" at bounding box center [1528, 33] width 9 height 9
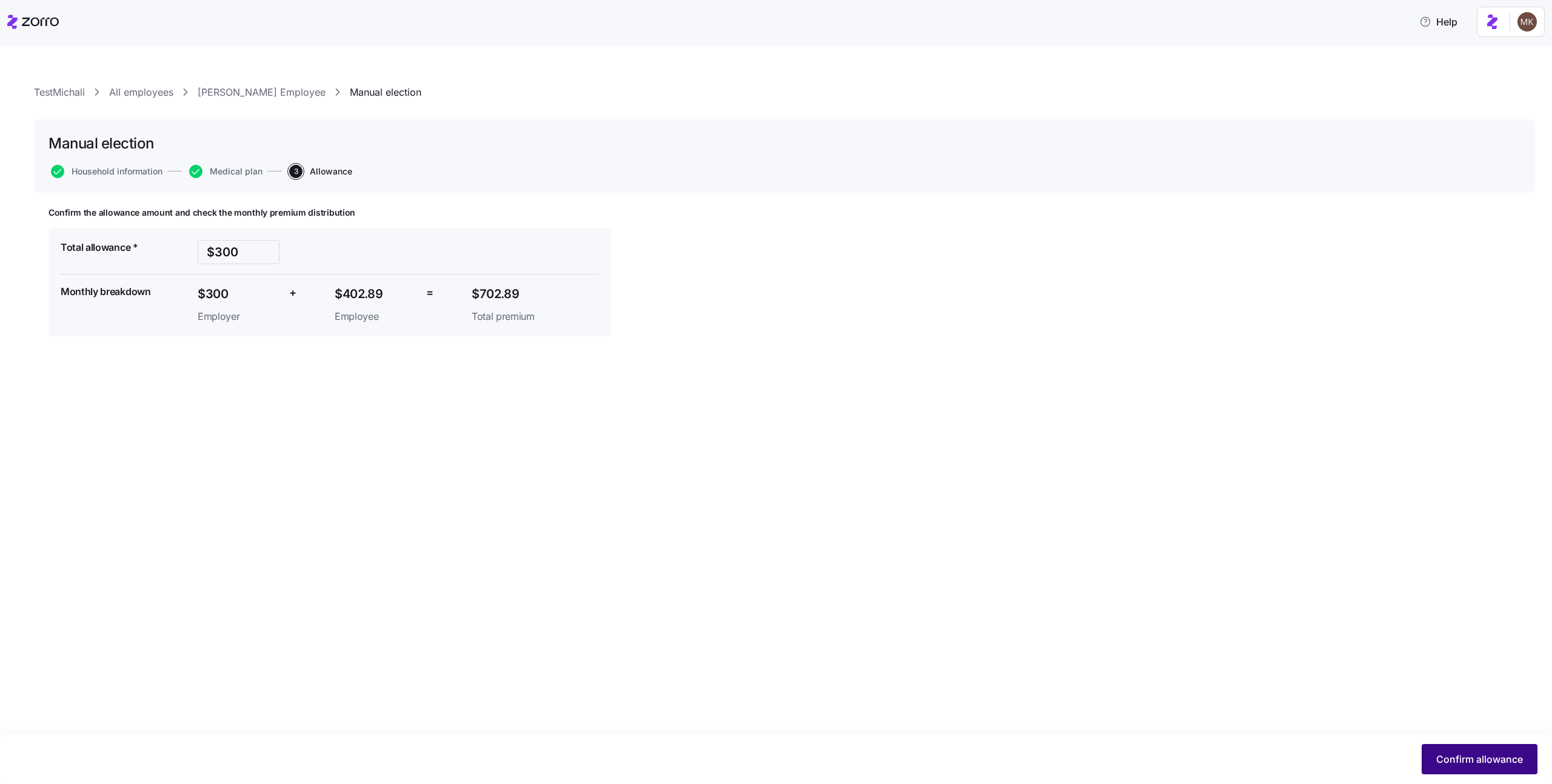
click at [1485, 760] on span "Confirm allowance" at bounding box center [1479, 759] width 87 height 15
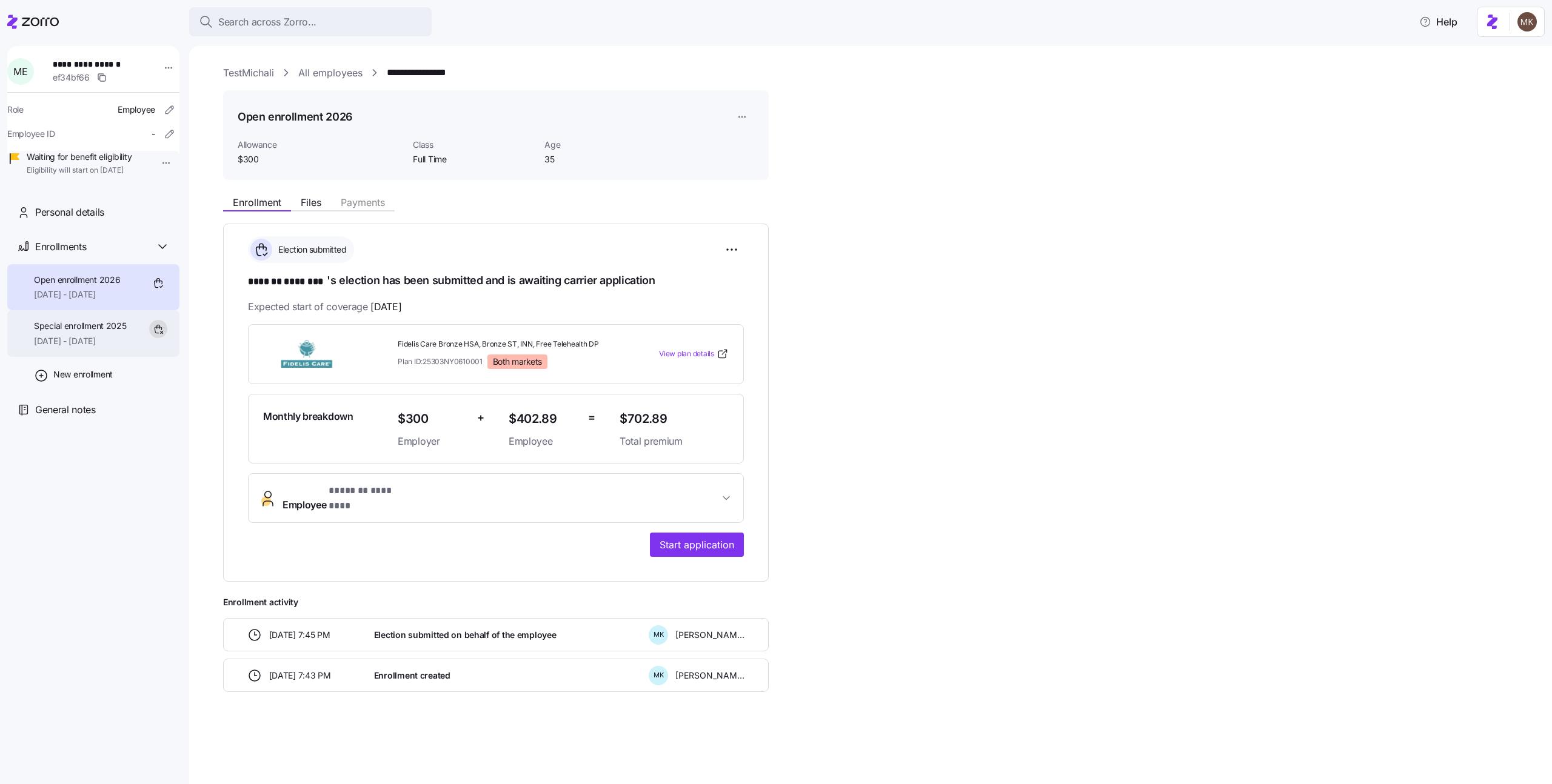
click at [96, 347] on span "12/01/2025 - 12/31/2025" at bounding box center [80, 340] width 93 height 12
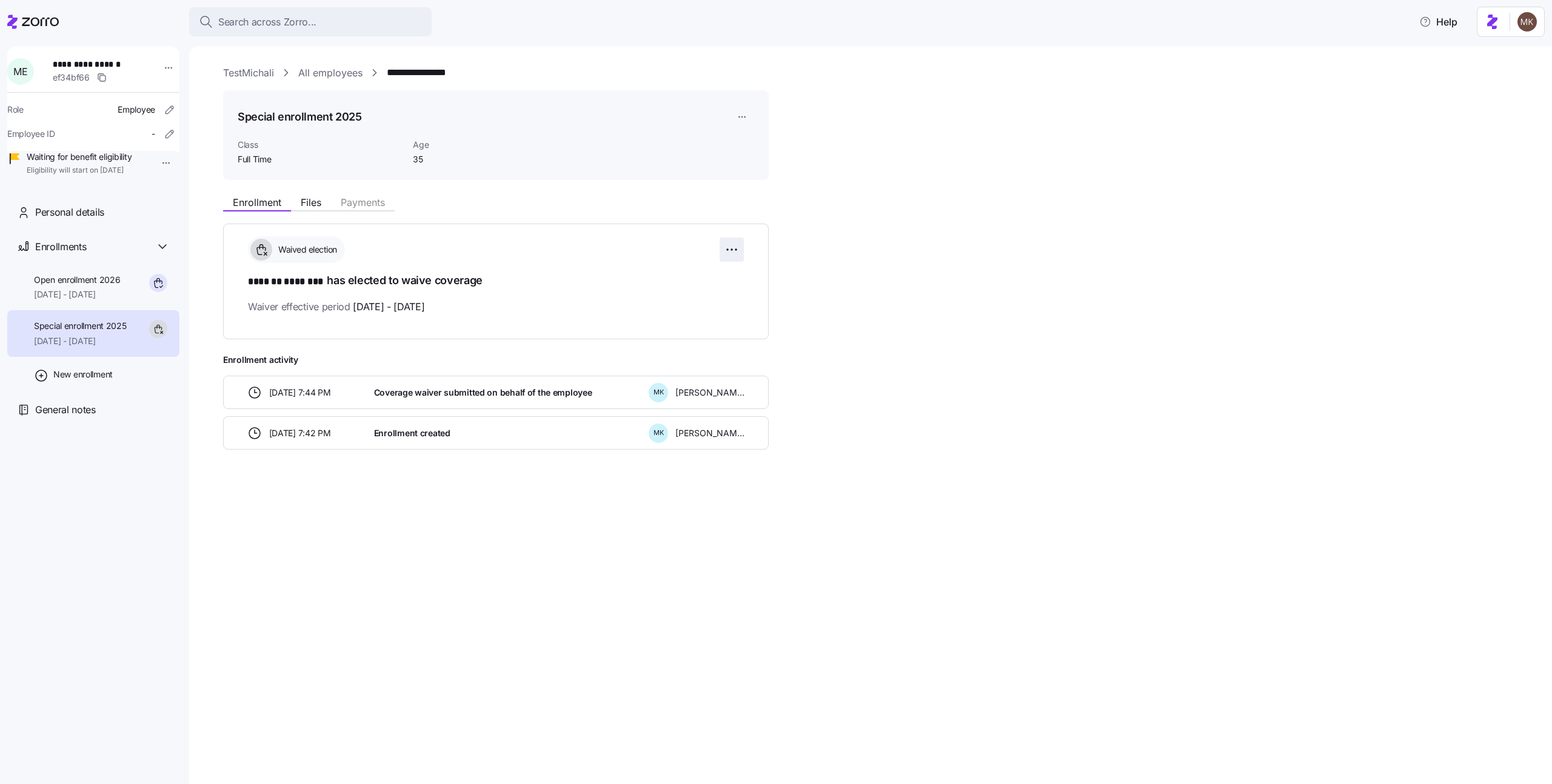
click at [721, 248] on html "**********" at bounding box center [776, 388] width 1552 height 777
click at [695, 318] on div "Reset election" at bounding box center [672, 318] width 129 height 20
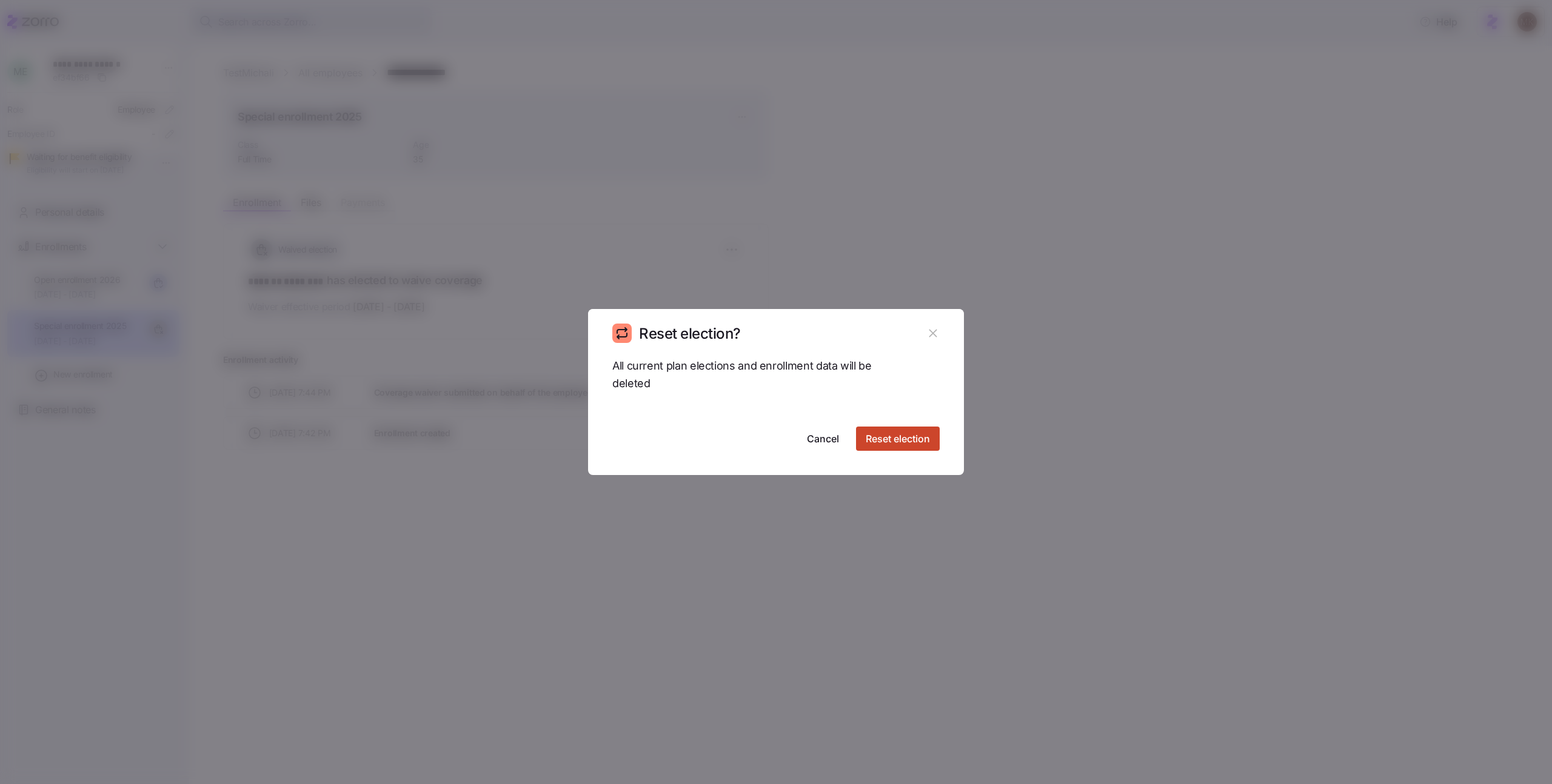
click at [881, 432] on span "Reset election" at bounding box center [898, 438] width 64 height 15
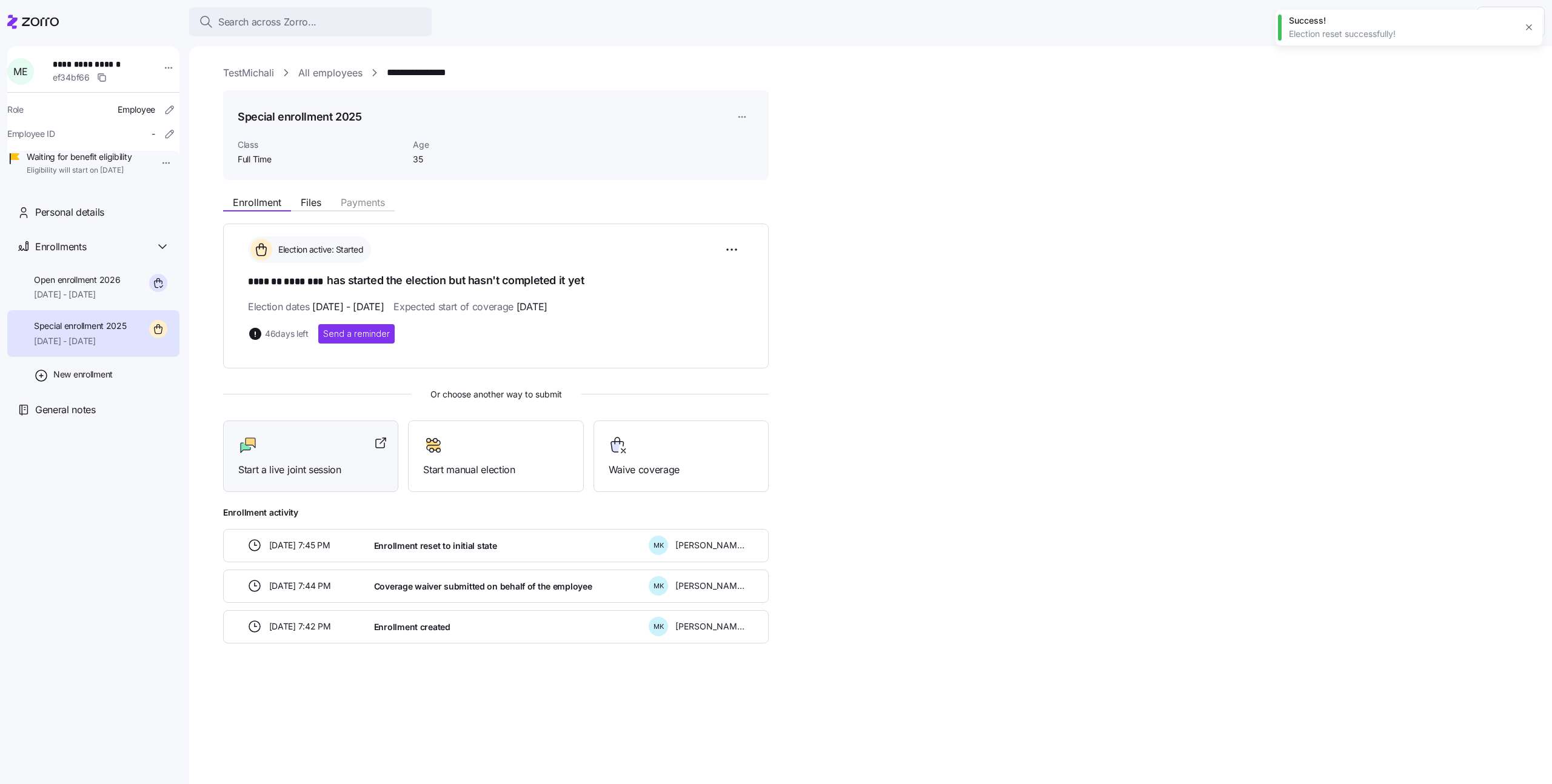
click at [299, 477] on div "Start a live joint session" at bounding box center [310, 456] width 175 height 72
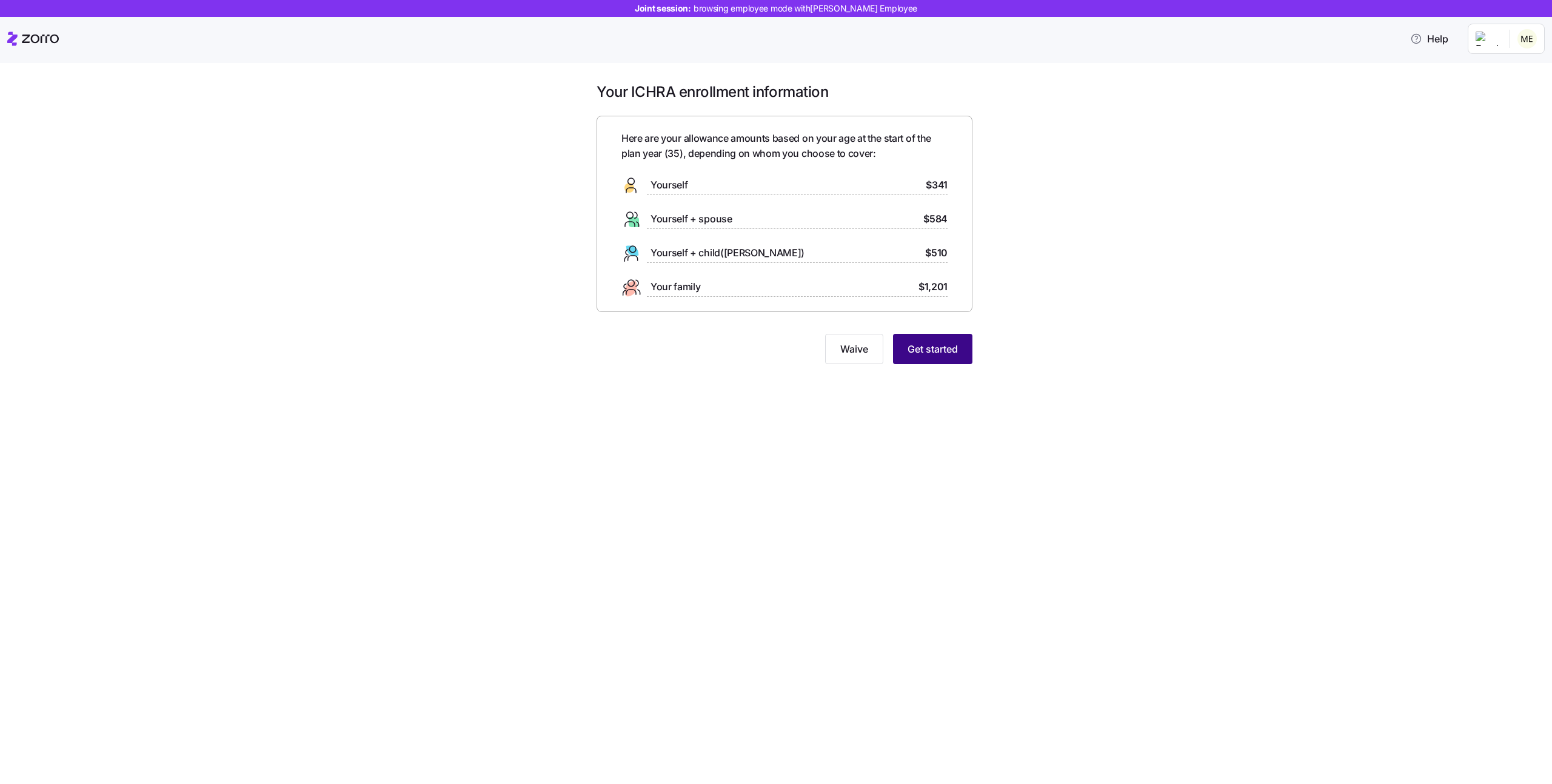
click at [917, 335] on button "Get started" at bounding box center [932, 349] width 79 height 31
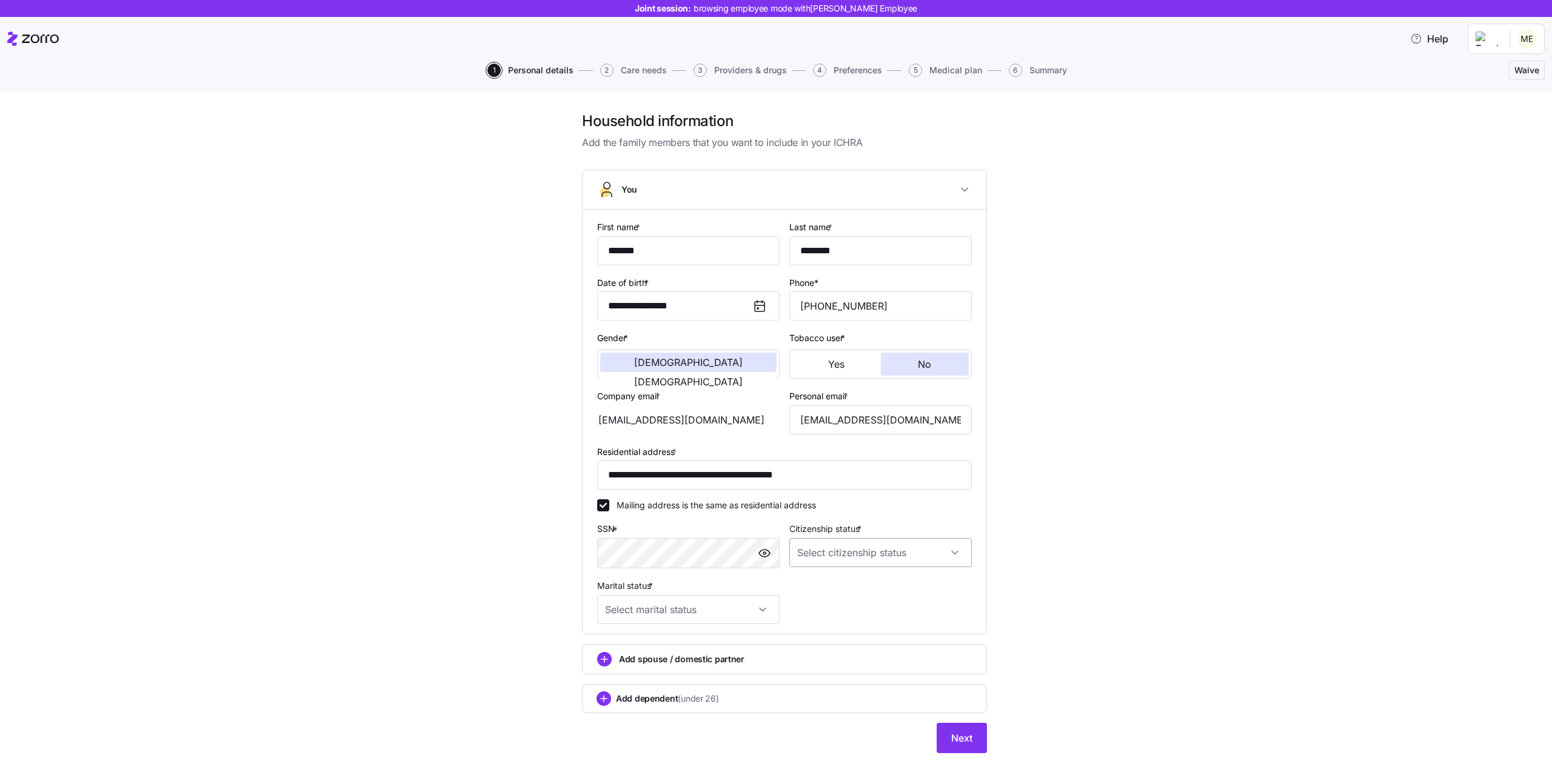
click at [825, 543] on input "Citizenship status *" at bounding box center [880, 552] width 183 height 29
click at [823, 583] on span "US citizen" at bounding box center [860, 590] width 123 height 13
type input "US citizen"
click at [702, 608] on input "Marital status *" at bounding box center [688, 609] width 183 height 29
click at [671, 639] on div "Single" at bounding box center [684, 646] width 173 height 25
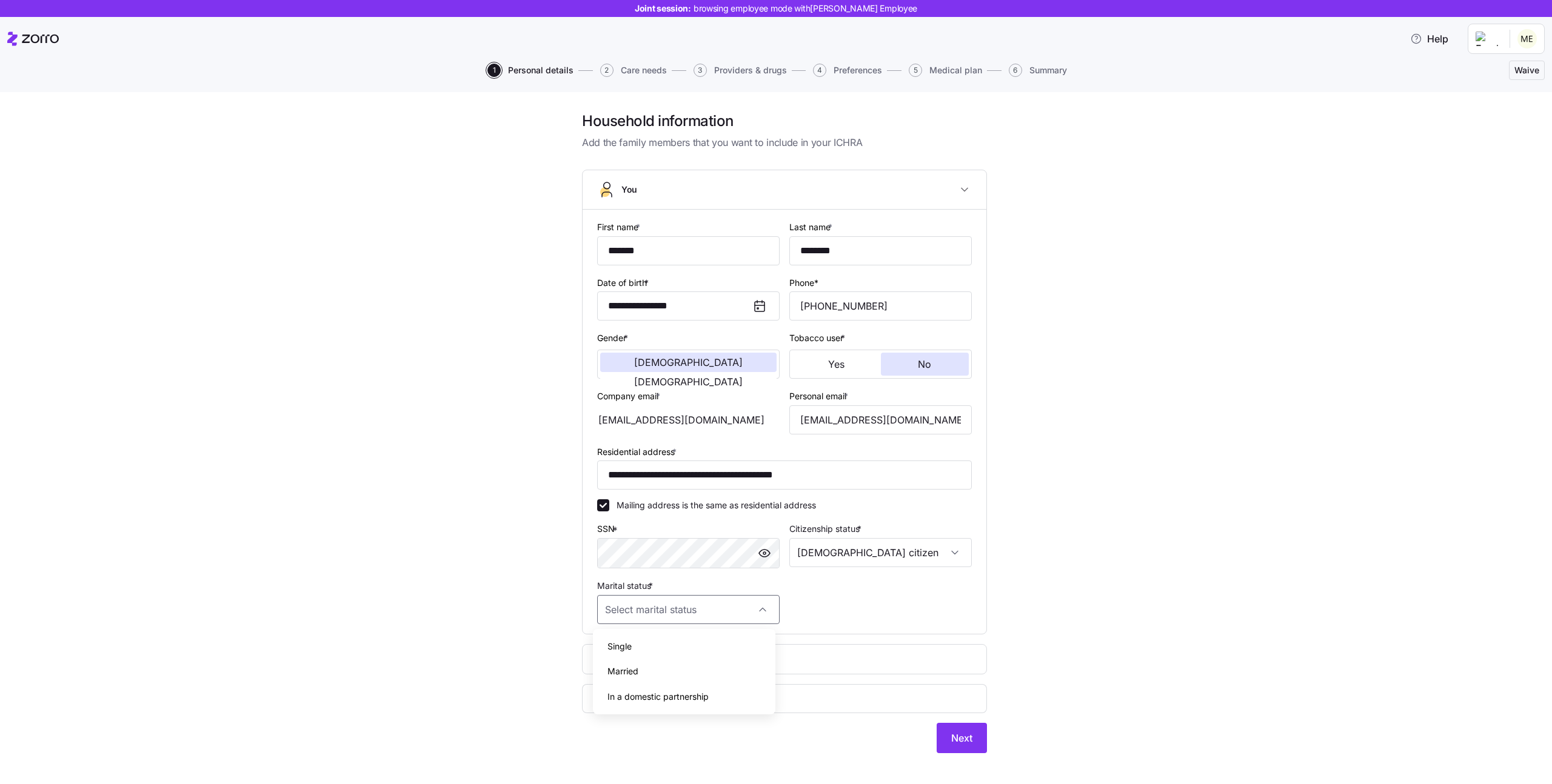
type input "Single"
click at [968, 738] on button "Next" at bounding box center [961, 738] width 50 height 31
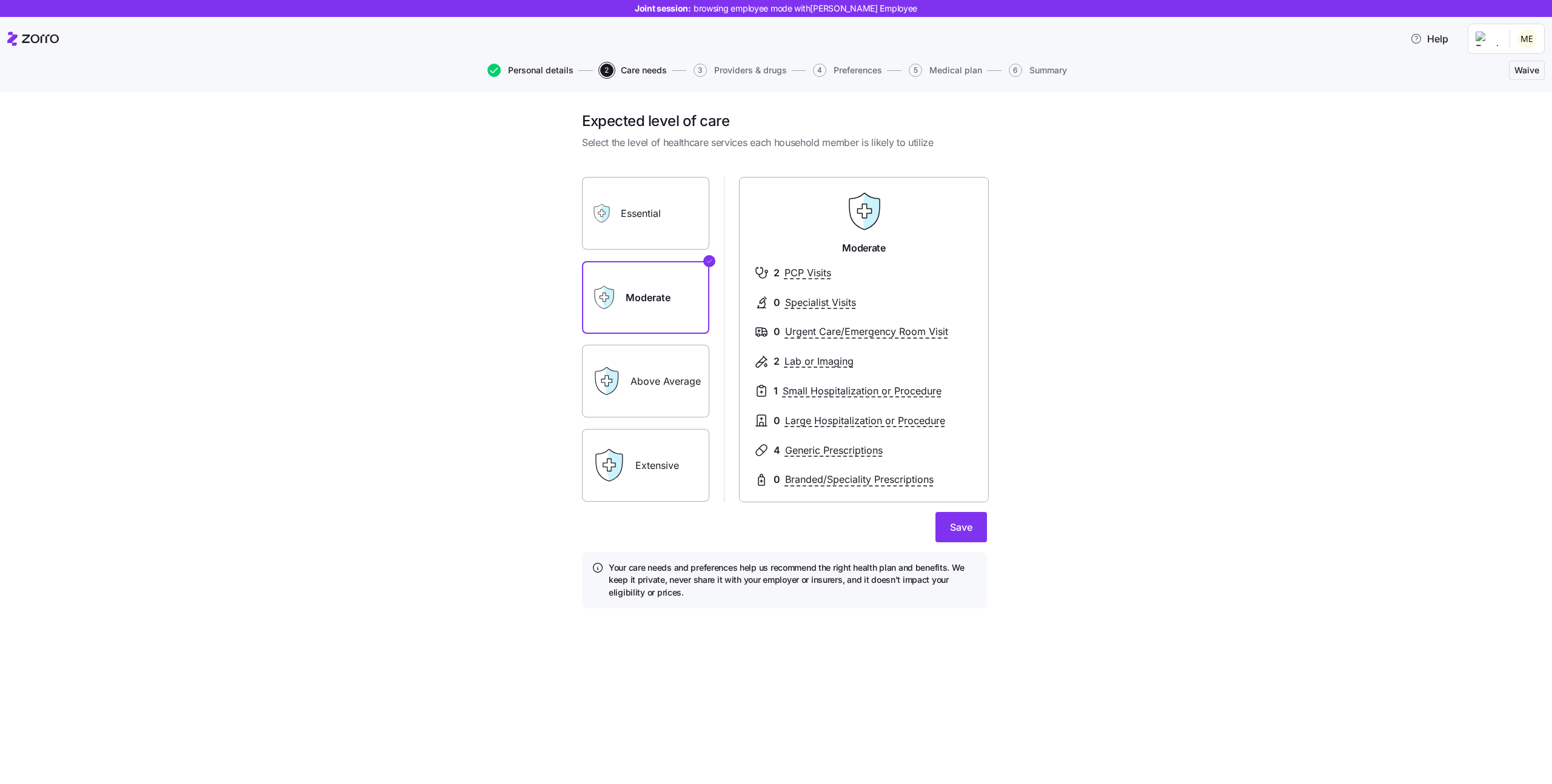
click at [548, 71] on span "Personal details" at bounding box center [540, 70] width 65 height 9
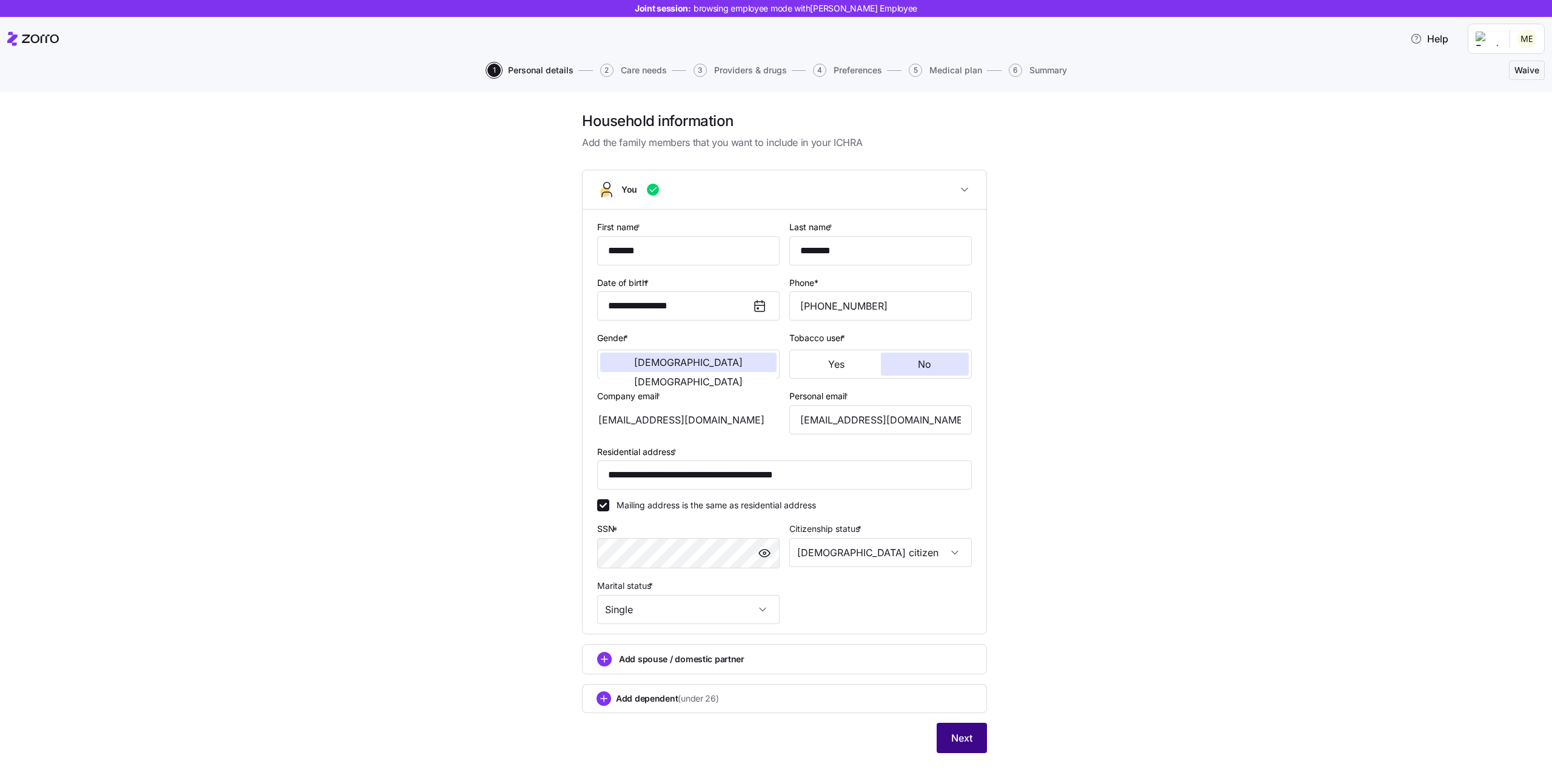
click at [952, 738] on span "Next" at bounding box center [961, 738] width 21 height 15
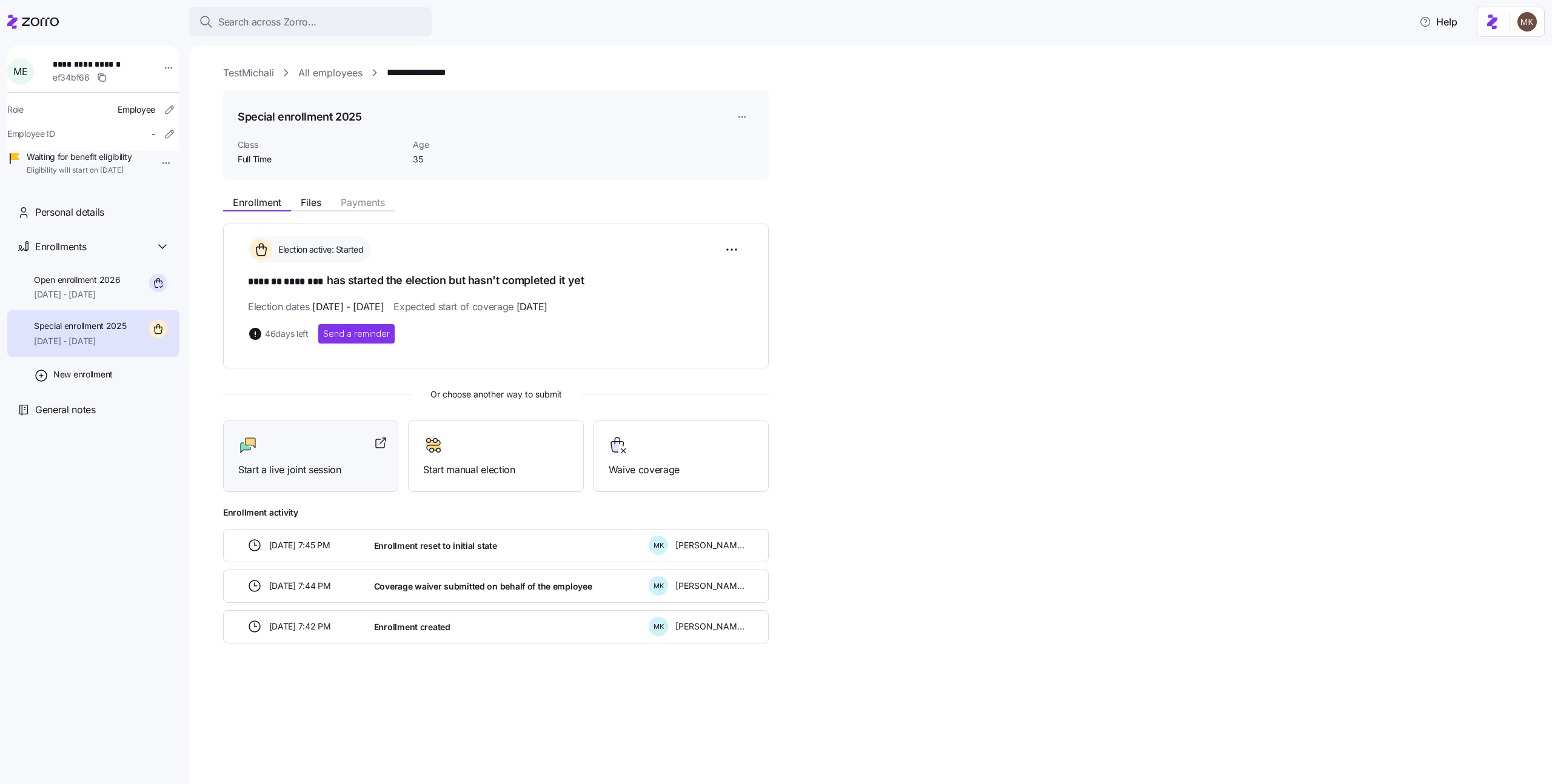
click at [275, 447] on div at bounding box center [311, 445] width 145 height 20
click at [127, 310] on div "Open enrollment 2026 [DATE] - [DATE]" at bounding box center [93, 288] width 173 height 47
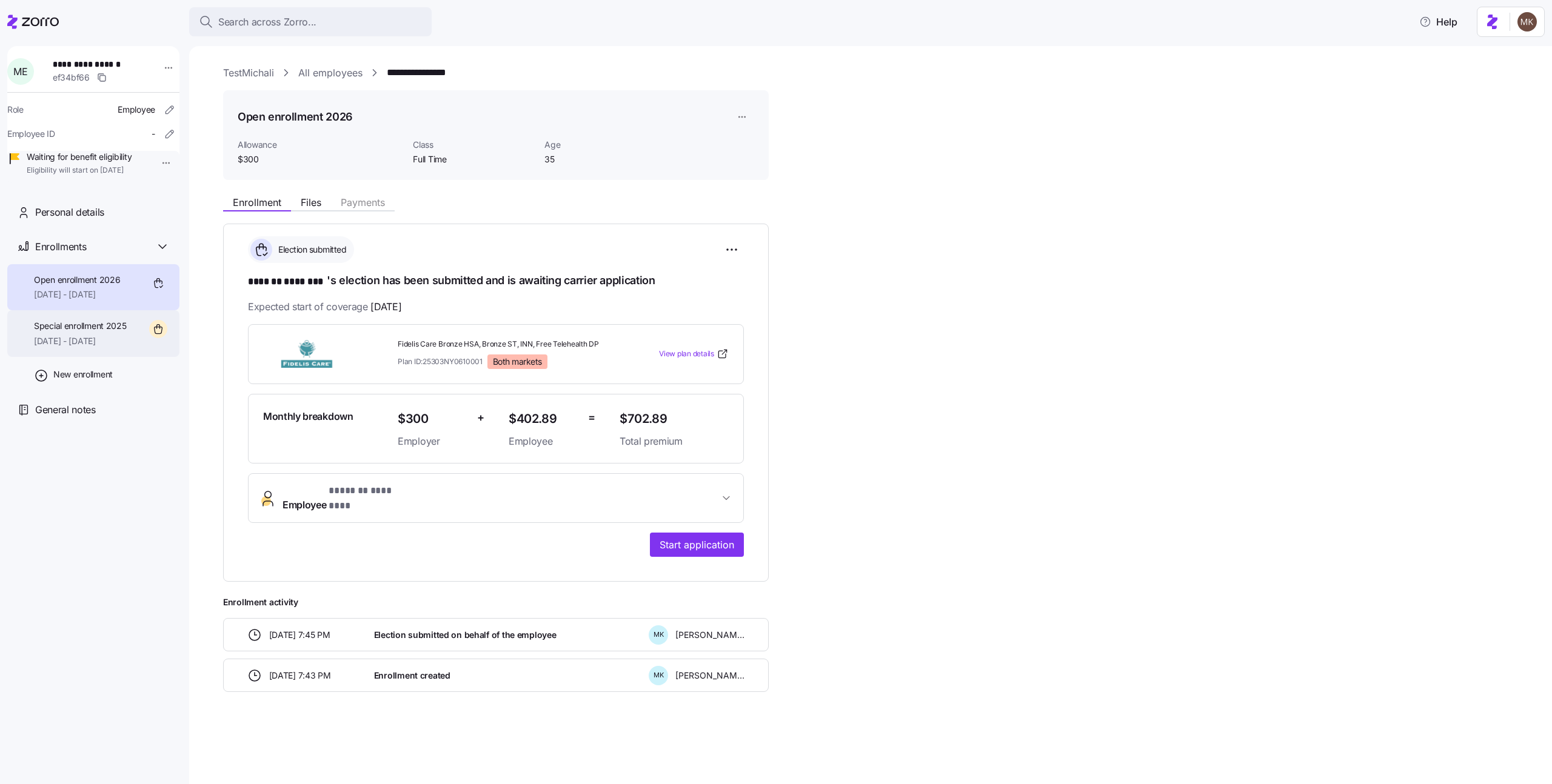
click at [127, 347] on span "12/01/2025 - 12/31/2025" at bounding box center [80, 340] width 93 height 12
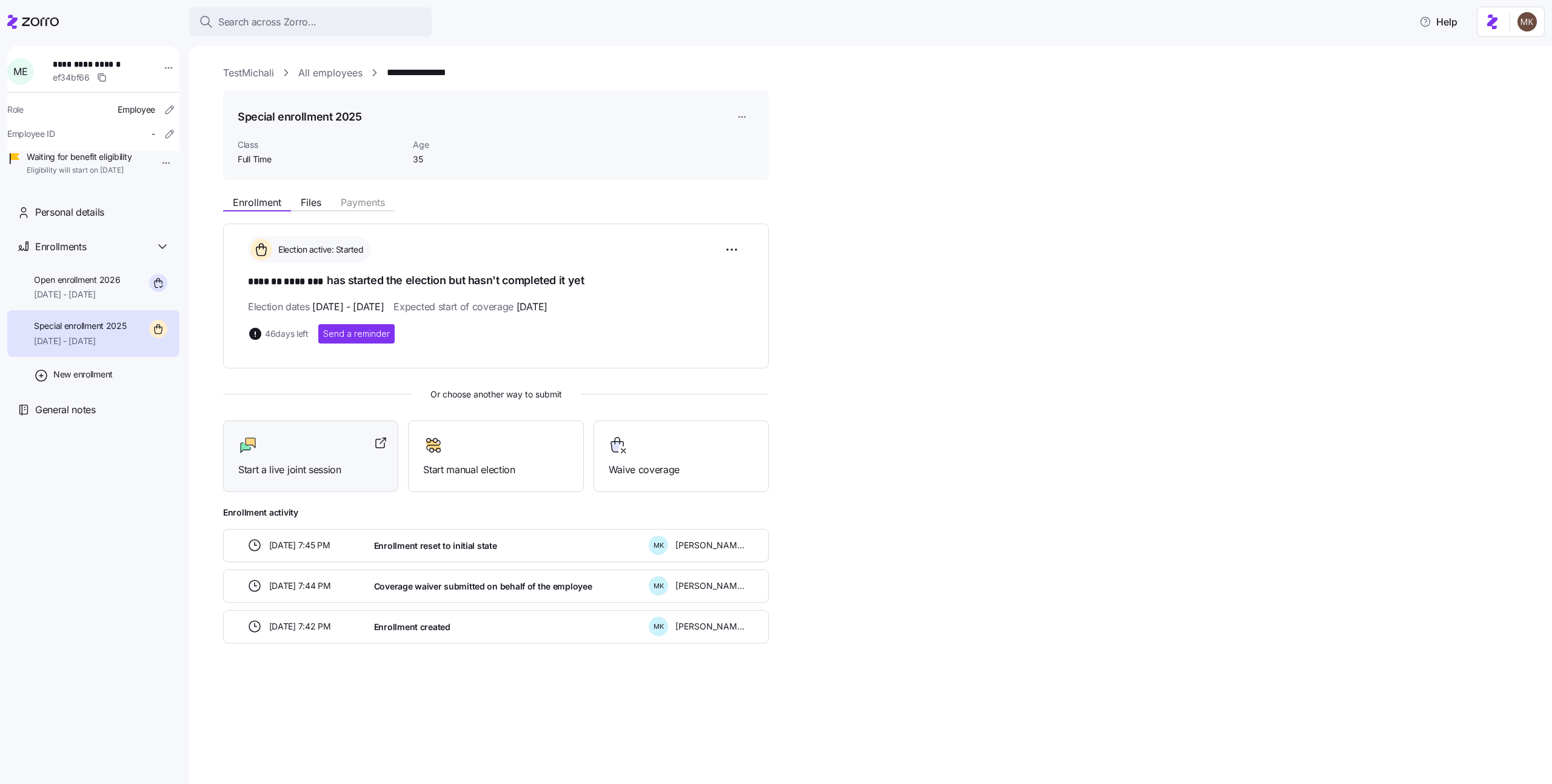
click at [303, 482] on div "Start a live joint session" at bounding box center [310, 456] width 175 height 72
click at [111, 300] on span "01/01/2026 - 12/31/2026" at bounding box center [77, 294] width 86 height 12
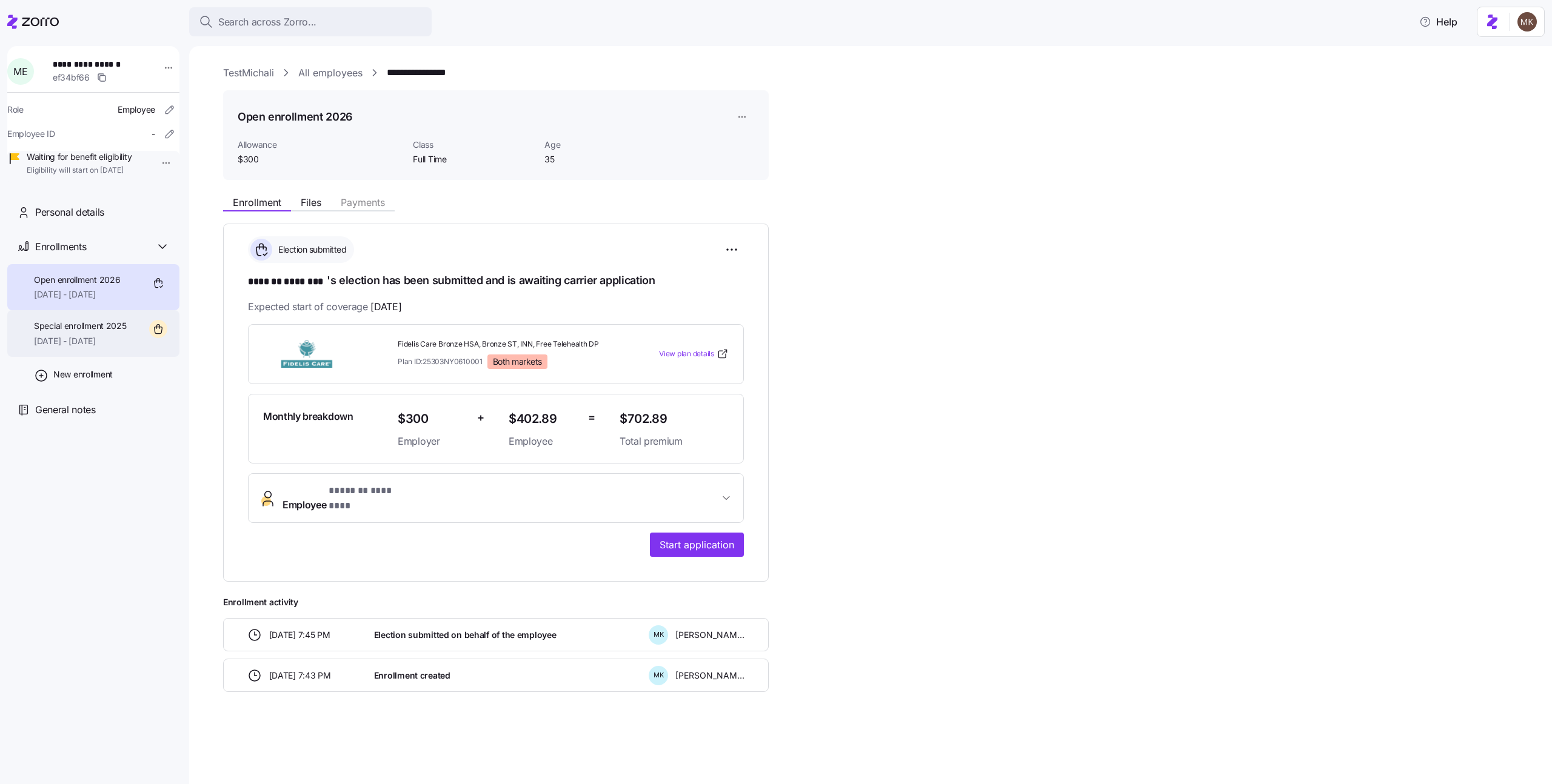
click at [117, 347] on span "12/01/2025 - 12/31/2025" at bounding box center [80, 340] width 93 height 12
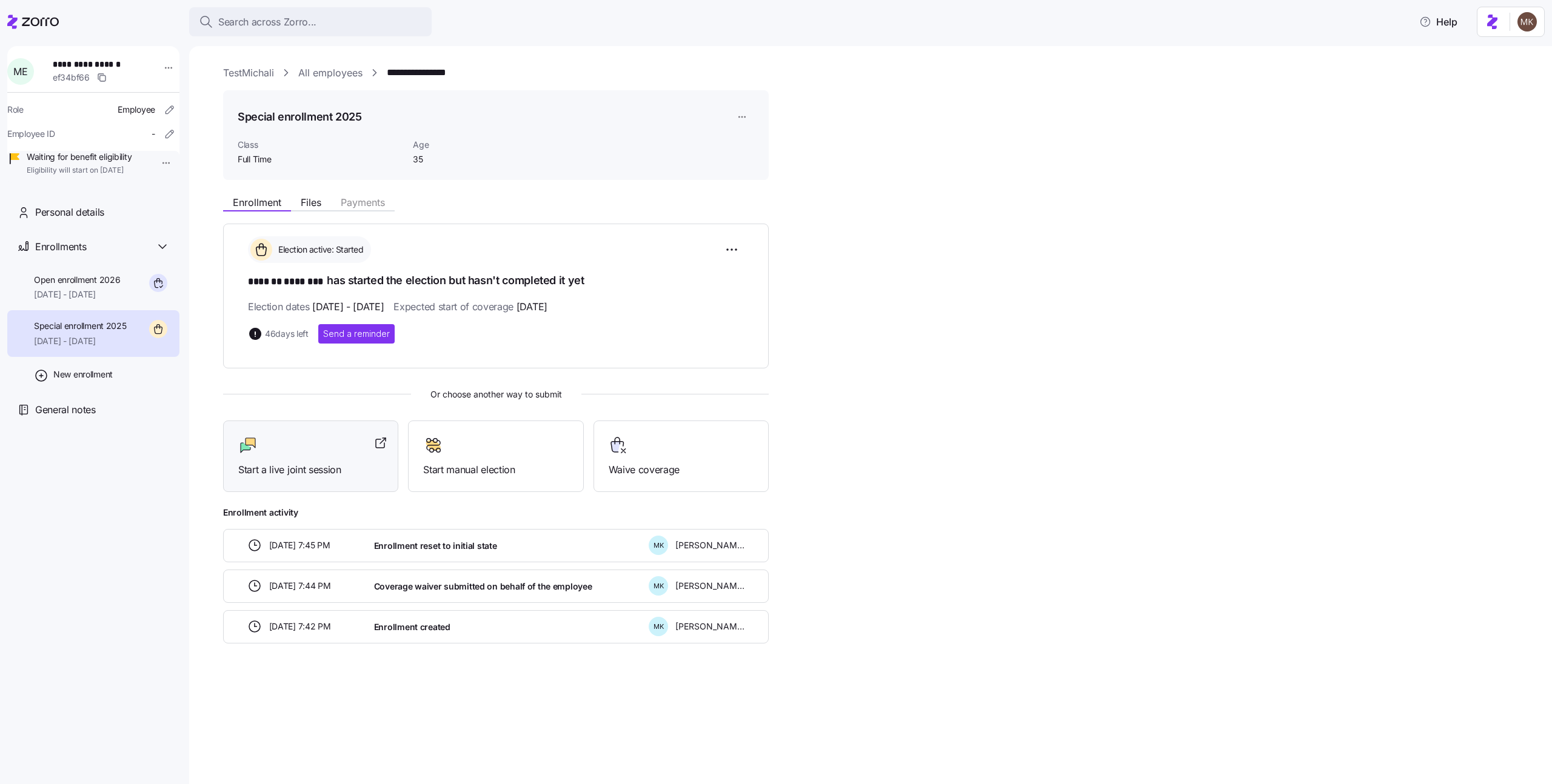
click at [251, 456] on div "Start a live joint session" at bounding box center [311, 456] width 145 height 42
click at [1269, 498] on div "Enrollment Files Payments Election active: Started ******* ******** has started…" at bounding box center [878, 416] width 1312 height 453
click at [478, 457] on div "Start manual election" at bounding box center [495, 456] width 145 height 42
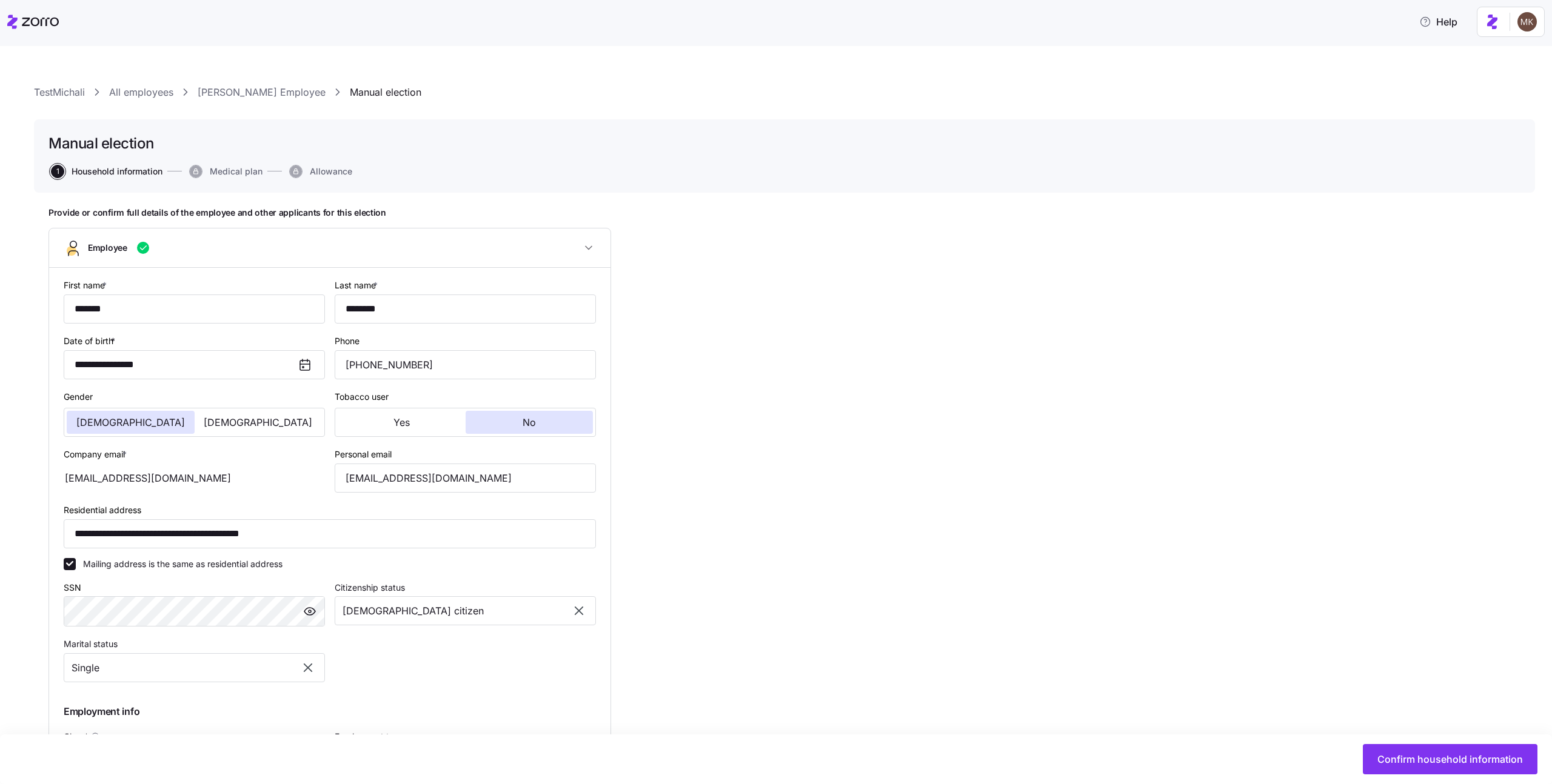
type input "Full Time"
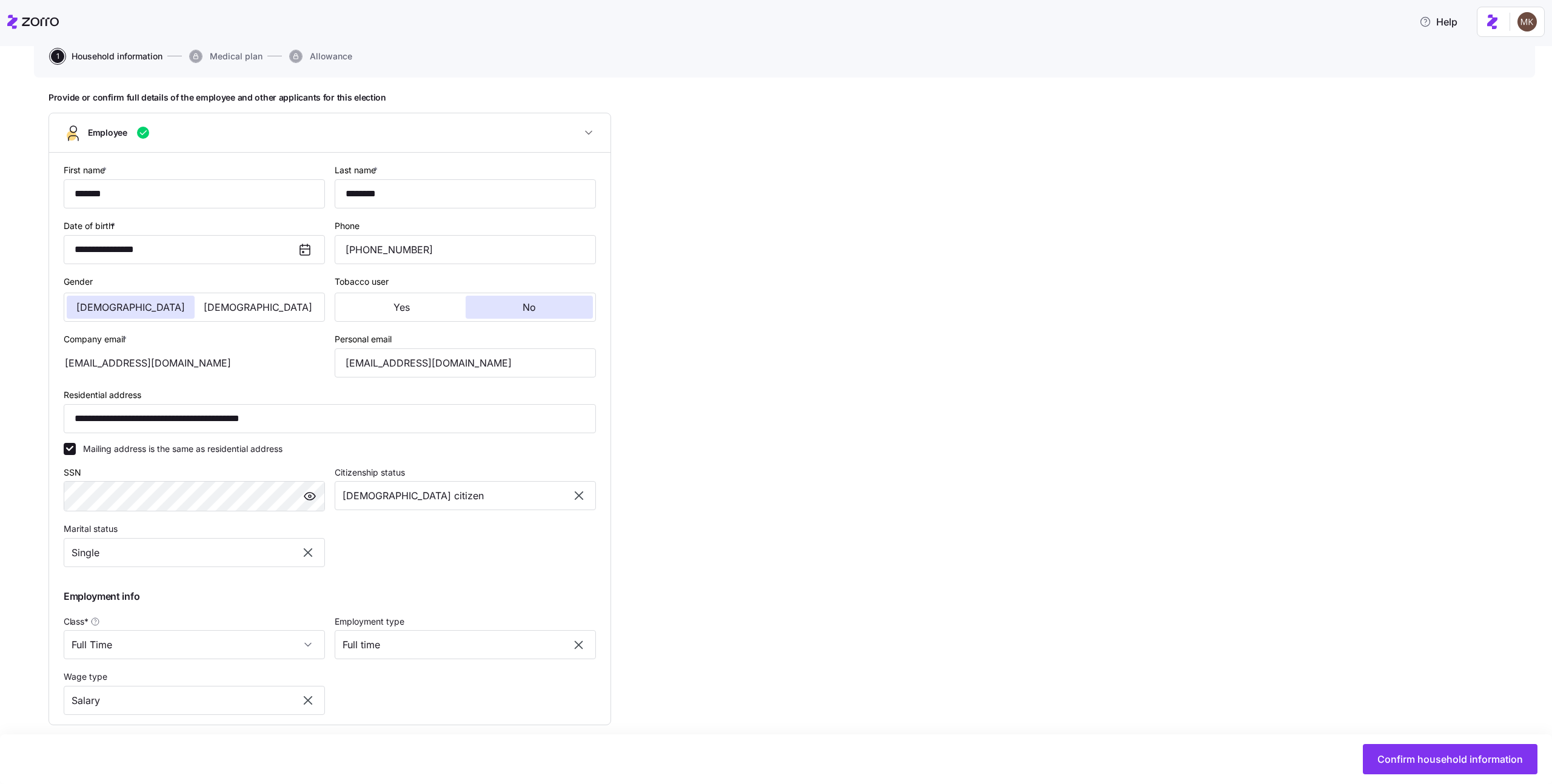
scroll to position [111, 0]
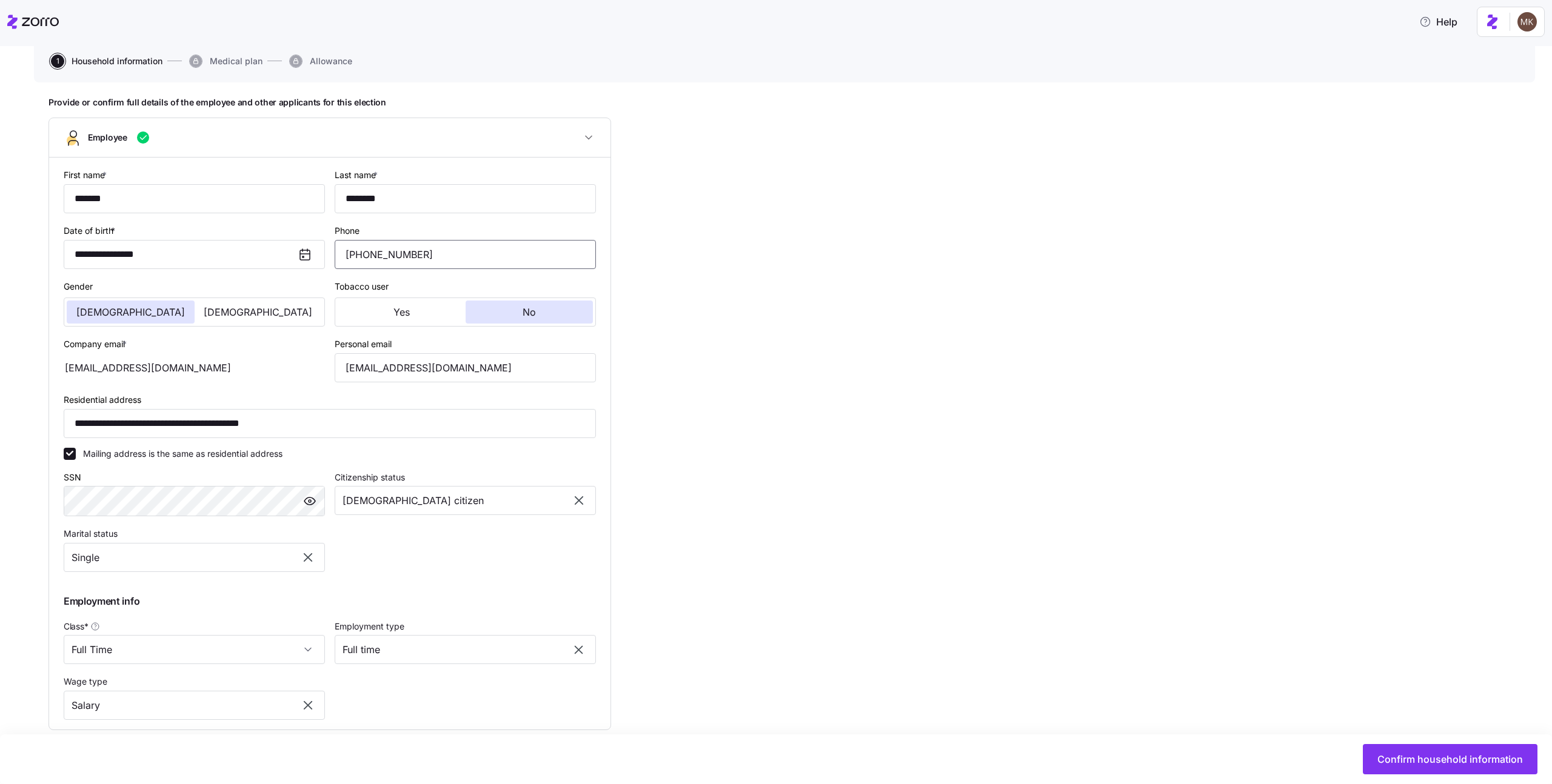
drag, startPoint x: 399, startPoint y: 252, endPoint x: 426, endPoint y: 249, distance: 27.2
click at [426, 249] on input "(703) 555-5678" at bounding box center [465, 254] width 261 height 29
click at [385, 257] on input "(703) 555-5678" at bounding box center [465, 254] width 261 height 29
drag, startPoint x: 394, startPoint y: 255, endPoint x: 438, endPoint y: 252, distance: 44.1
click at [438, 252] on input "(703) 555-5678" at bounding box center [465, 254] width 261 height 29
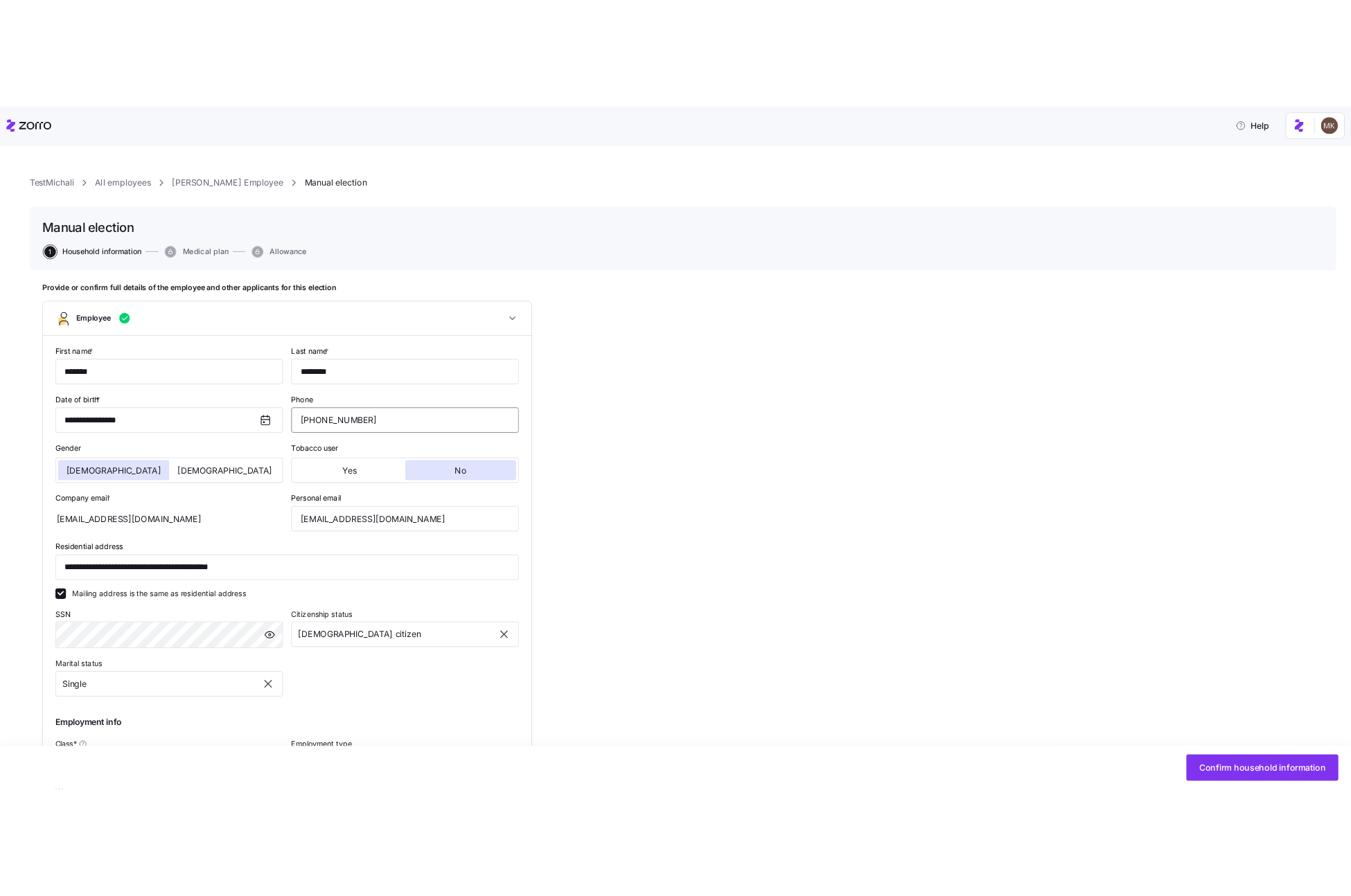
scroll to position [0, 0]
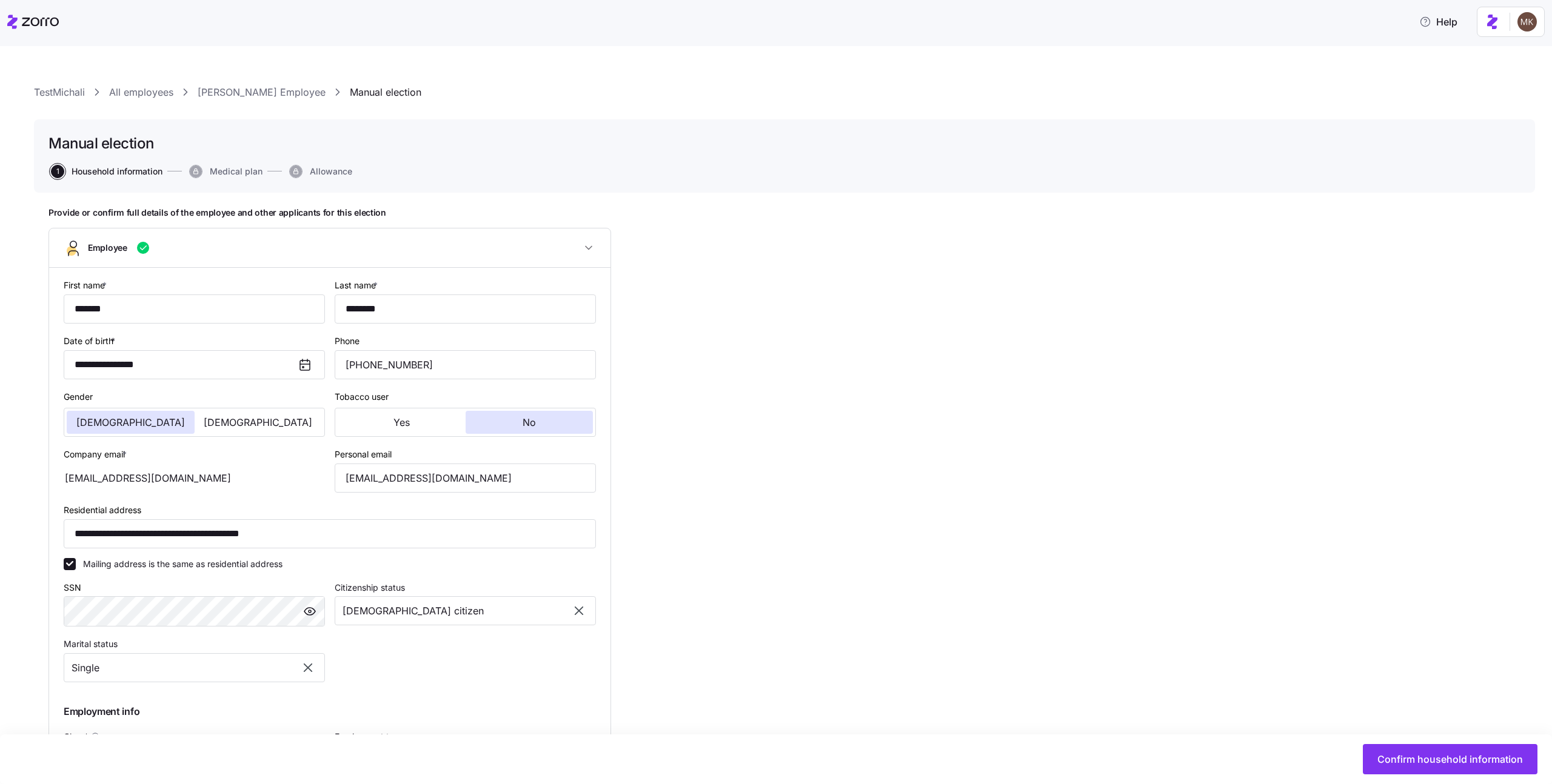
click at [224, 80] on div "**********" at bounding box center [776, 415] width 1552 height 738
click at [228, 89] on link "Michali Employee" at bounding box center [261, 92] width 128 height 15
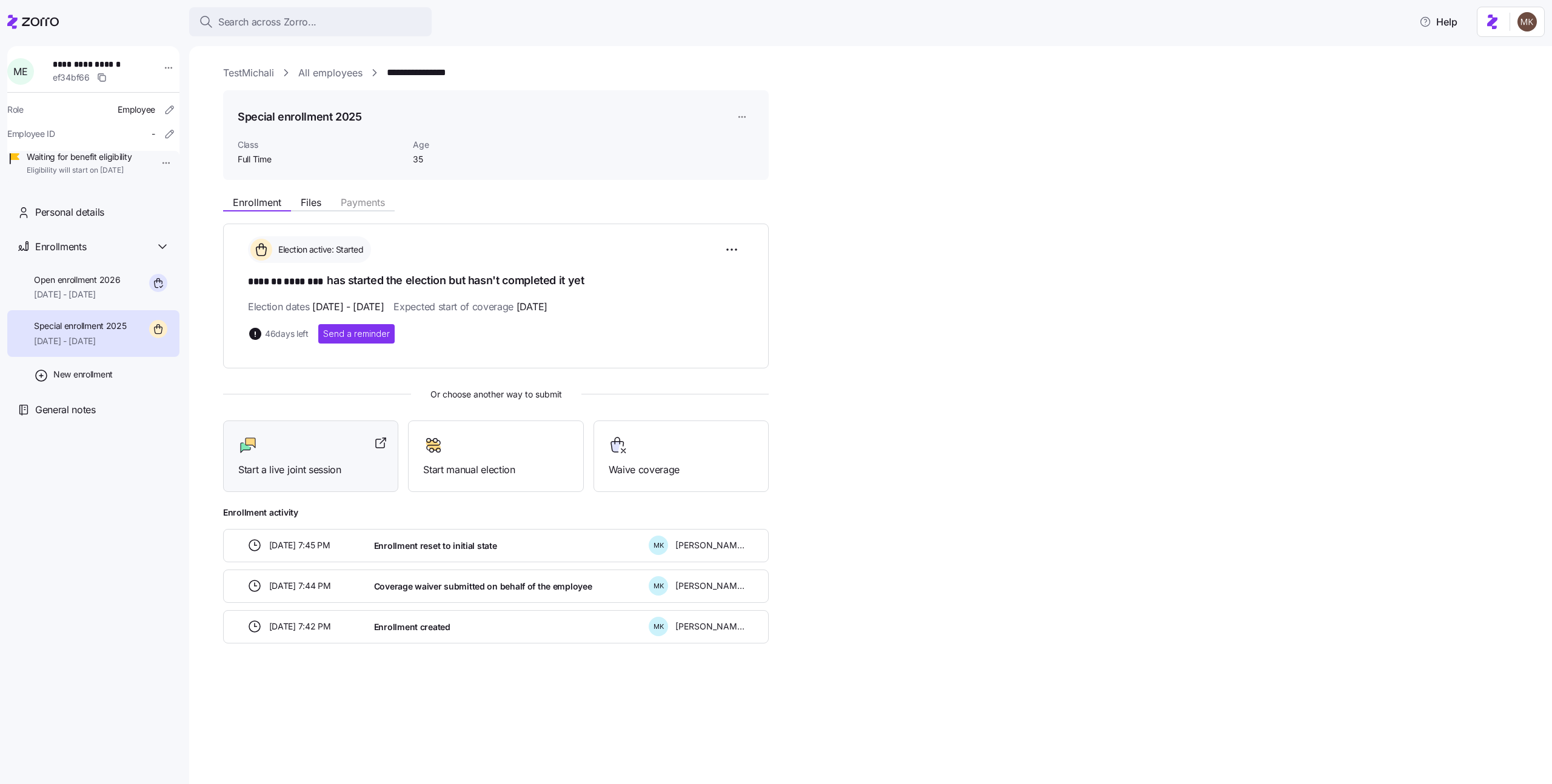
click at [285, 479] on div "Start a live joint session" at bounding box center [310, 456] width 175 height 72
click at [982, 376] on div "Enrollment Files Payments Election active: Started ******* ******** has started…" at bounding box center [878, 416] width 1312 height 453
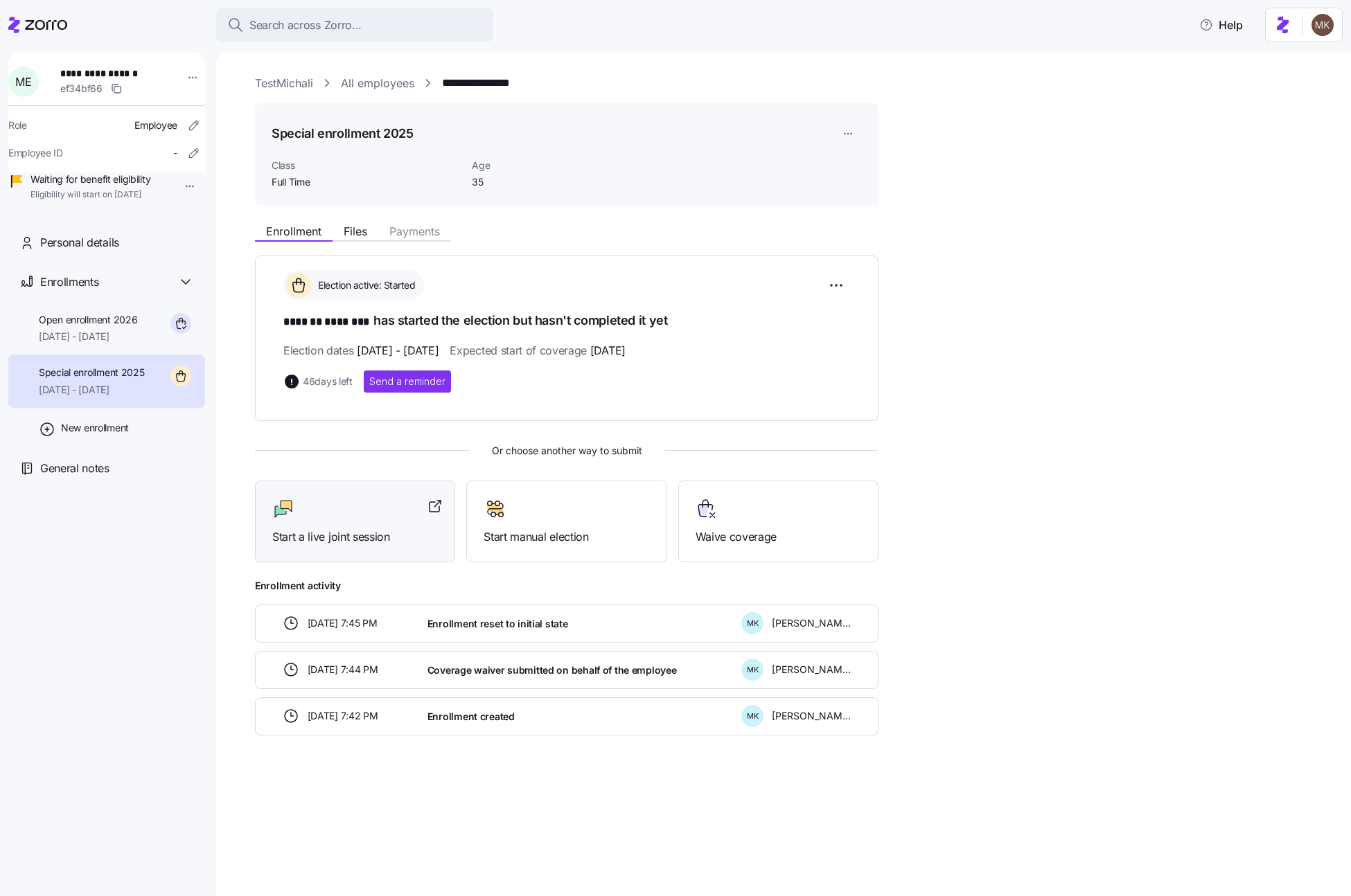
click at [378, 529] on span "Start a live joint session" at bounding box center [355, 537] width 166 height 17
click at [1091, 412] on div "Enrollment Files Payments Election active: Started ******* ******** has started…" at bounding box center [792, 476] width 1077 height 518
click at [374, 81] on link "All employees" at bounding box center [377, 82] width 74 height 17
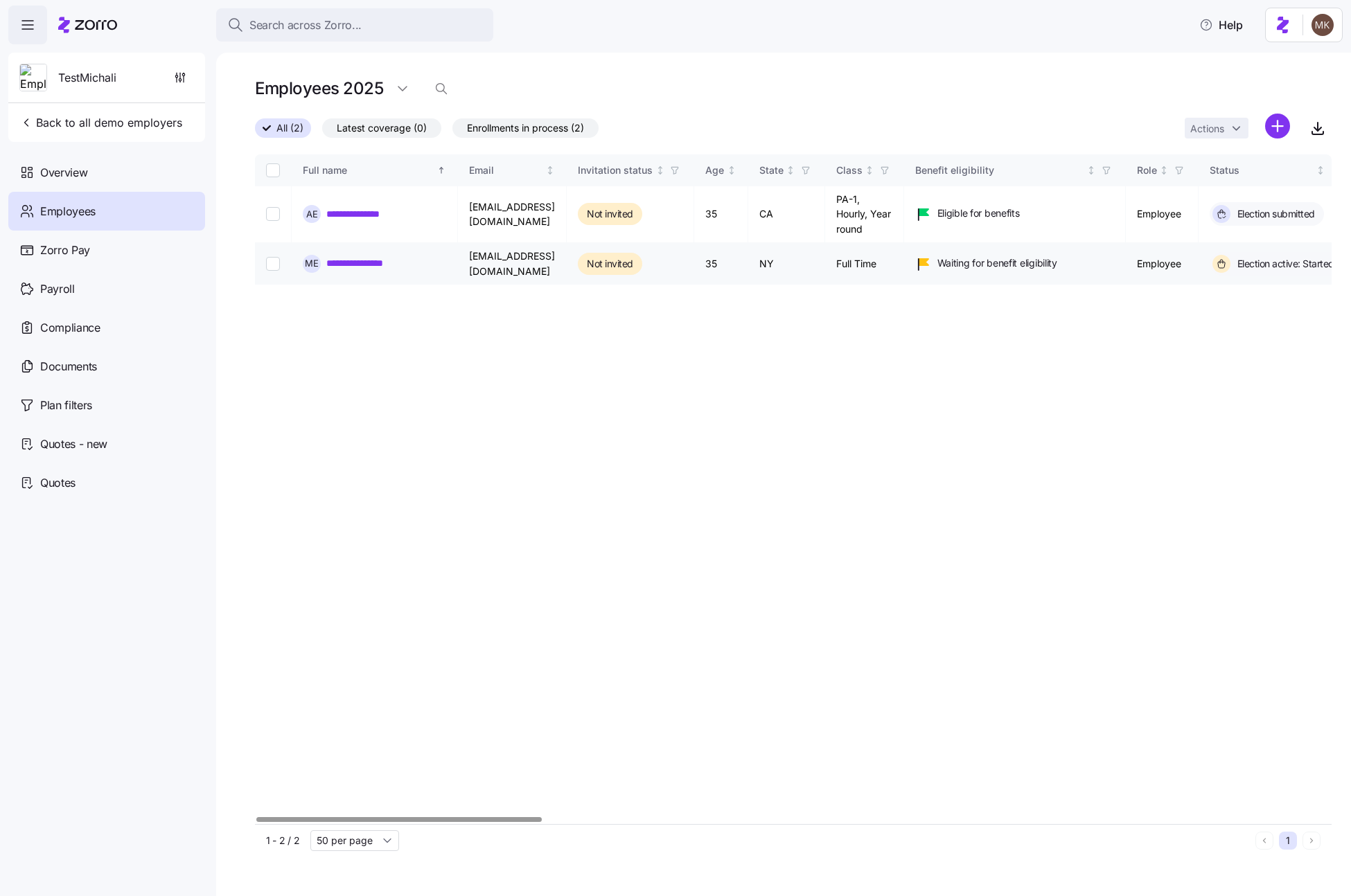
click at [361, 261] on link "**********" at bounding box center [367, 263] width 81 height 13
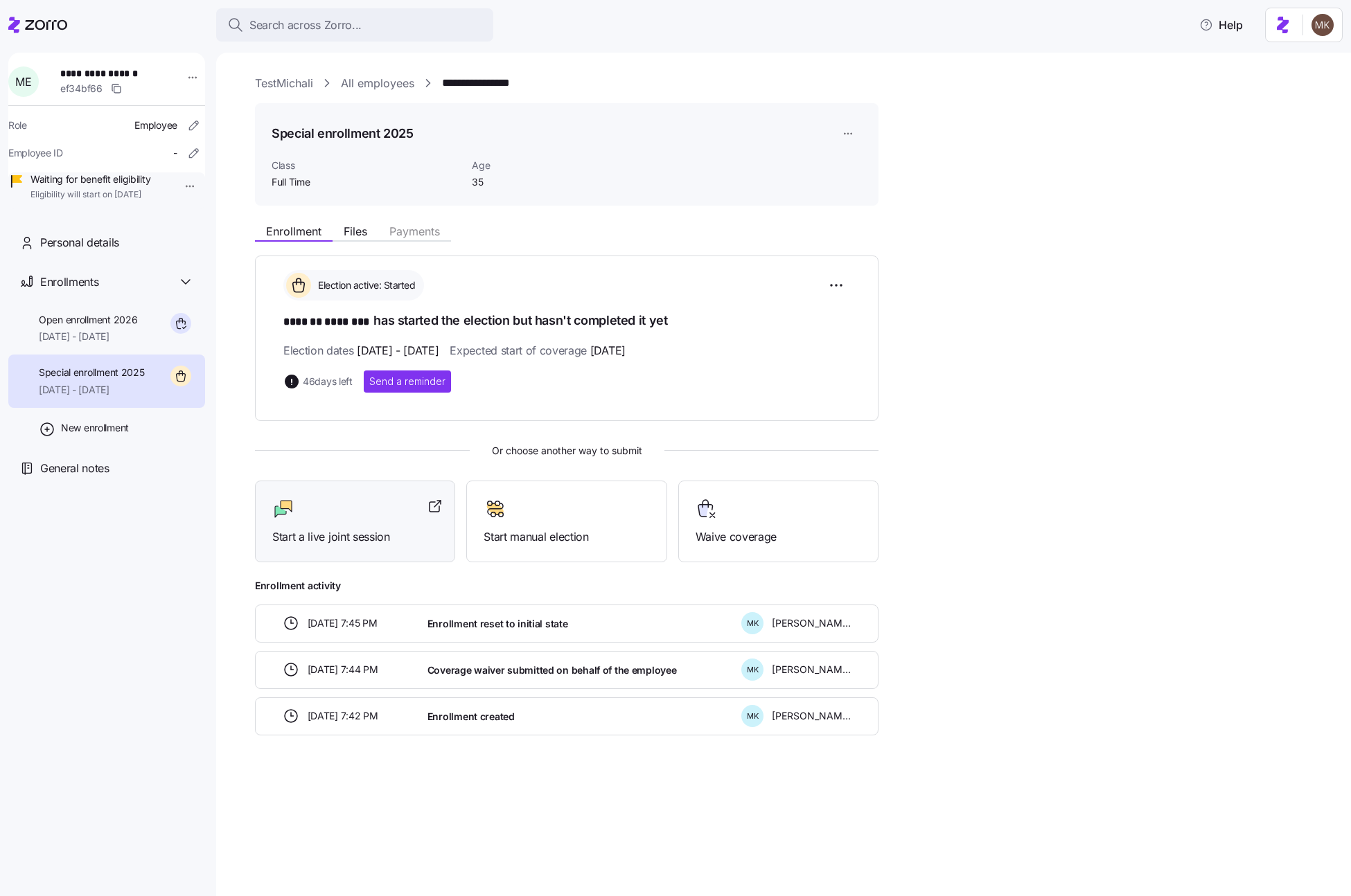
click at [291, 521] on div "Start a live joint session" at bounding box center [355, 521] width 166 height 47
click at [350, 86] on link "All employees" at bounding box center [377, 82] width 74 height 17
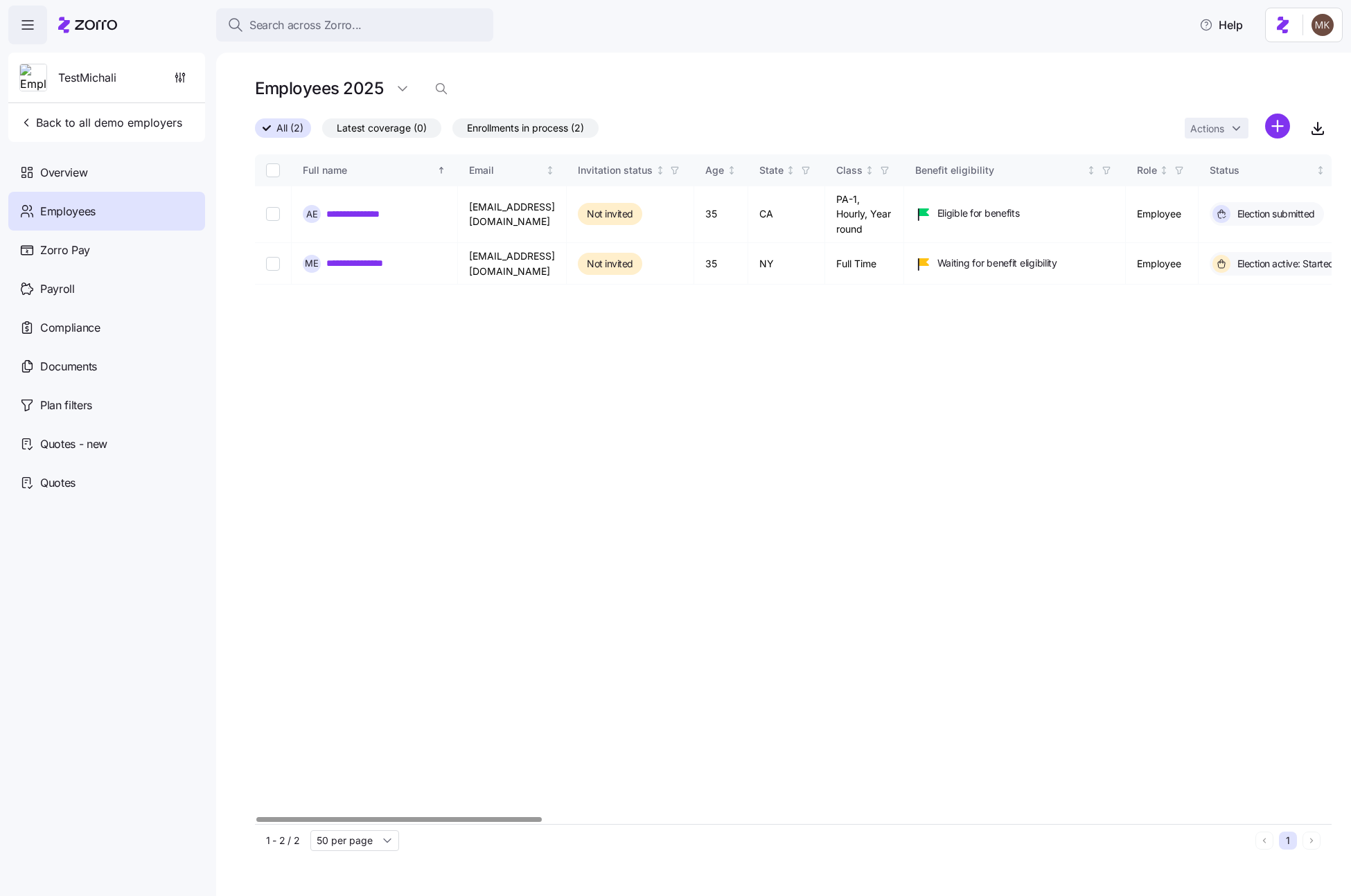
click at [343, 330] on div "**********" at bounding box center [792, 488] width 1077 height 669
click at [182, 74] on icon "button" at bounding box center [183, 74] width 2 height 2
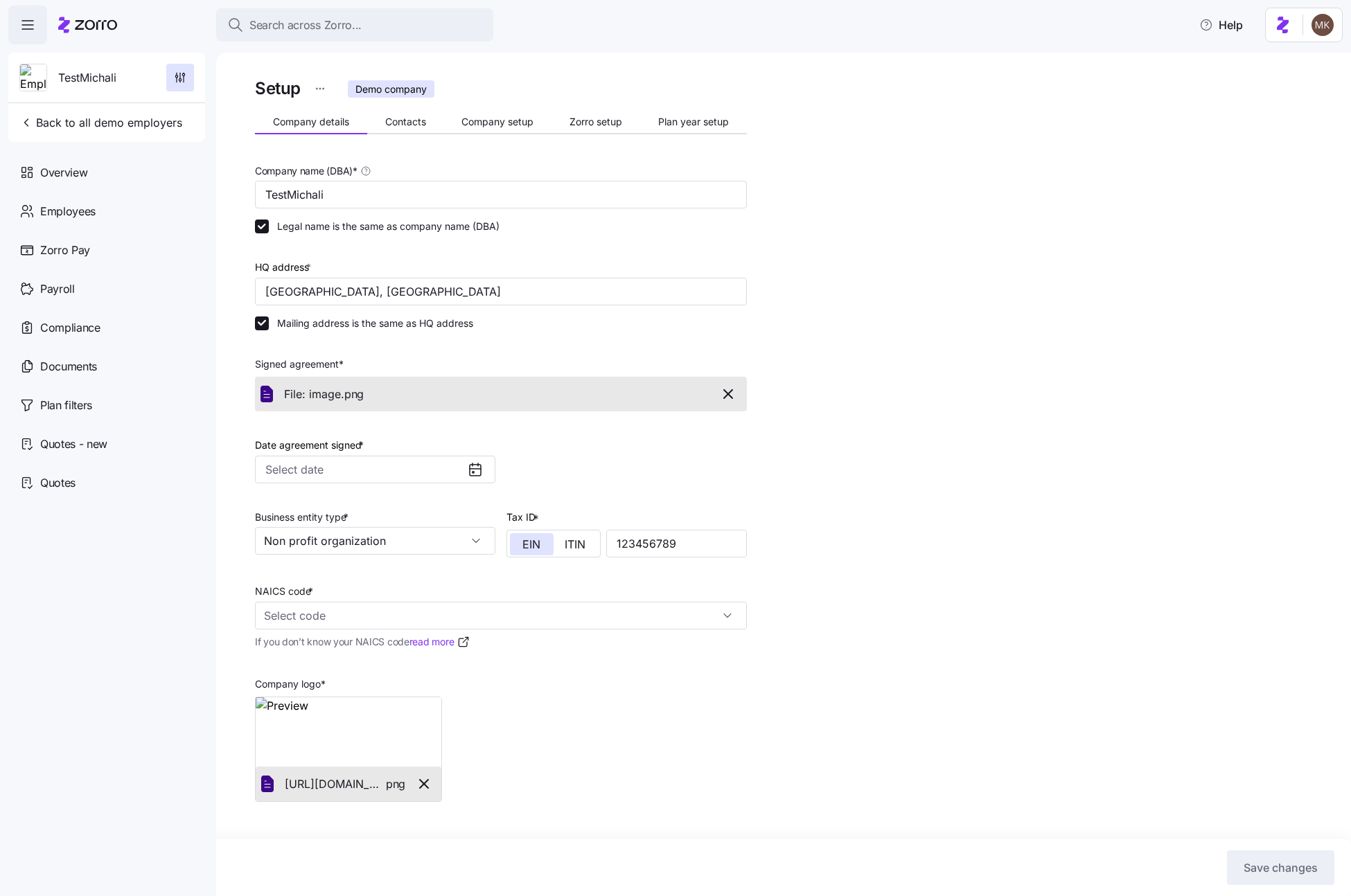
click at [657, 100] on div "Setup Demo company" at bounding box center [500, 88] width 492 height 28
click at [676, 117] on span "Plan year setup" at bounding box center [693, 122] width 71 height 10
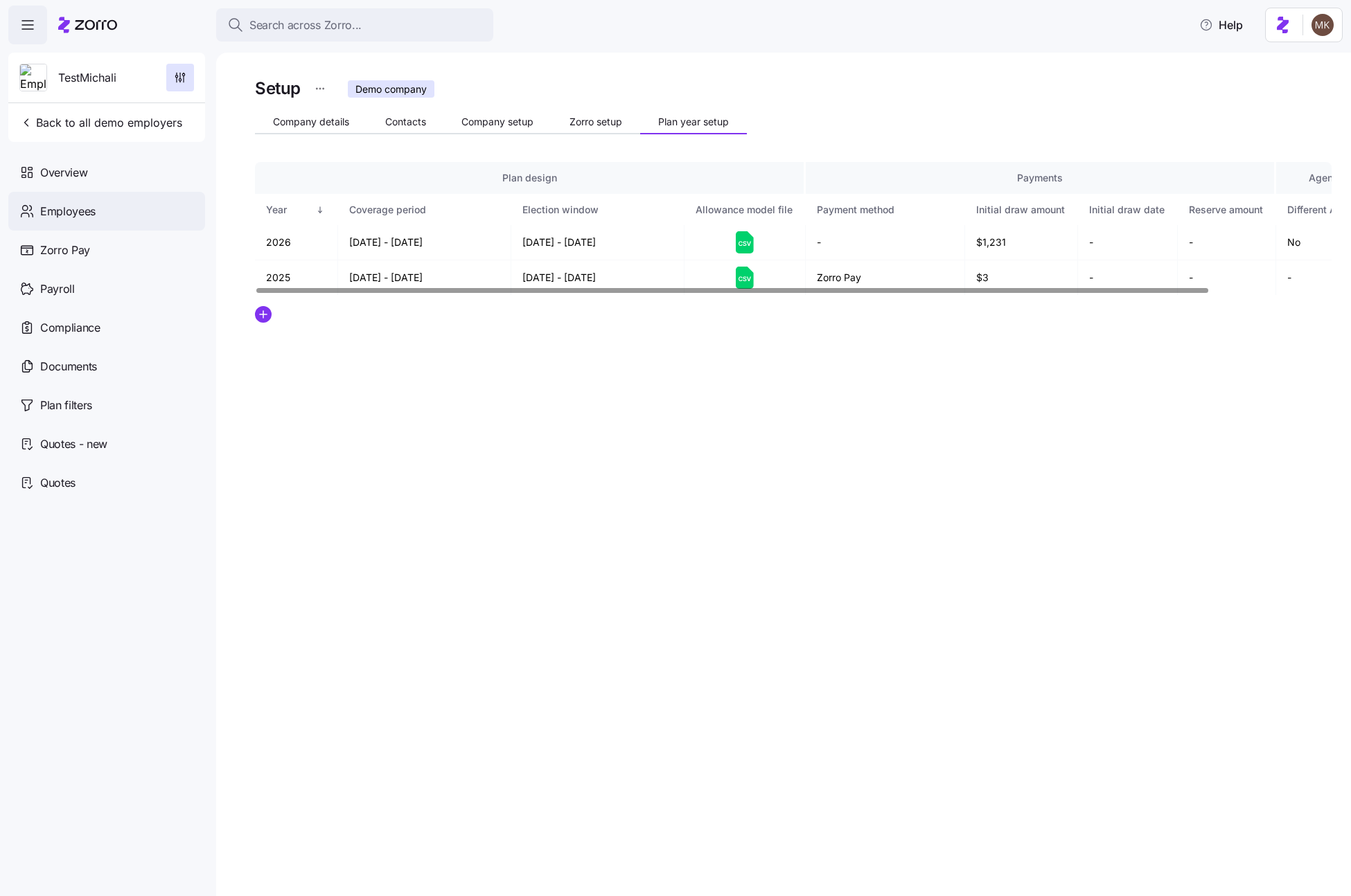
click at [134, 220] on div "Employees" at bounding box center [107, 211] width 197 height 39
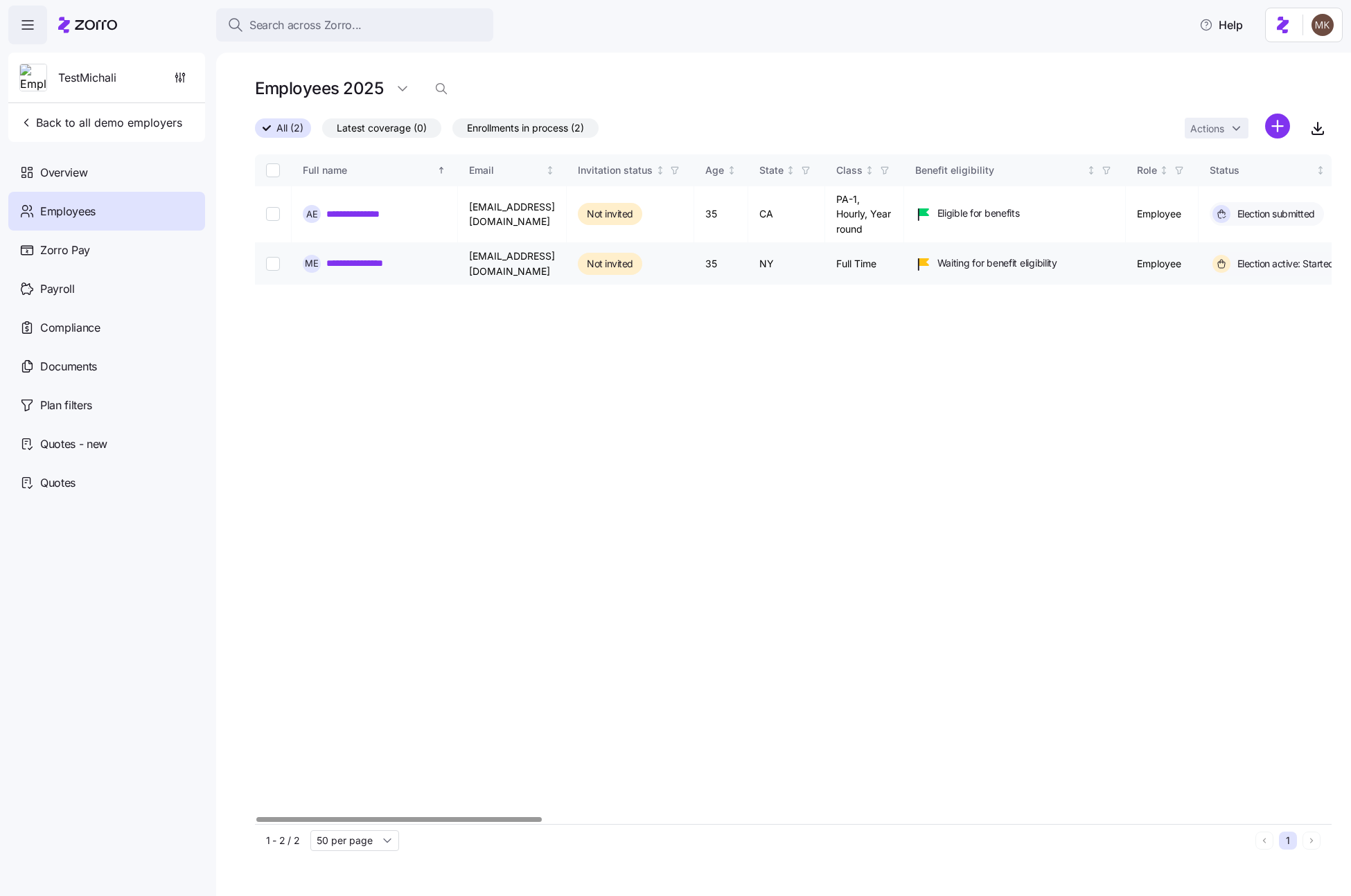
click at [356, 267] on link "**********" at bounding box center [367, 263] width 81 height 13
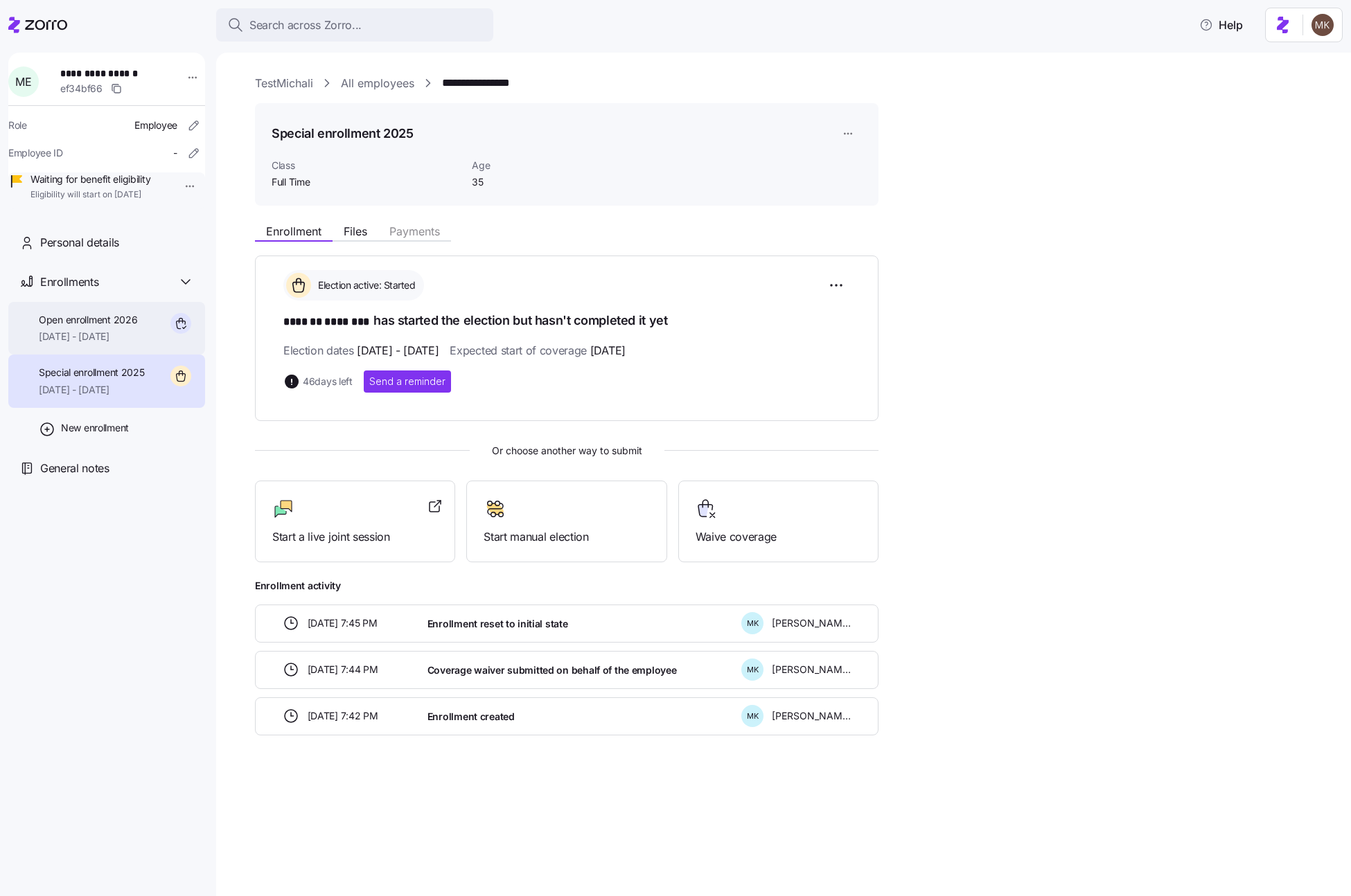
click at [126, 343] on span "01/01/2026 - 12/31/2026" at bounding box center [88, 336] width 99 height 13
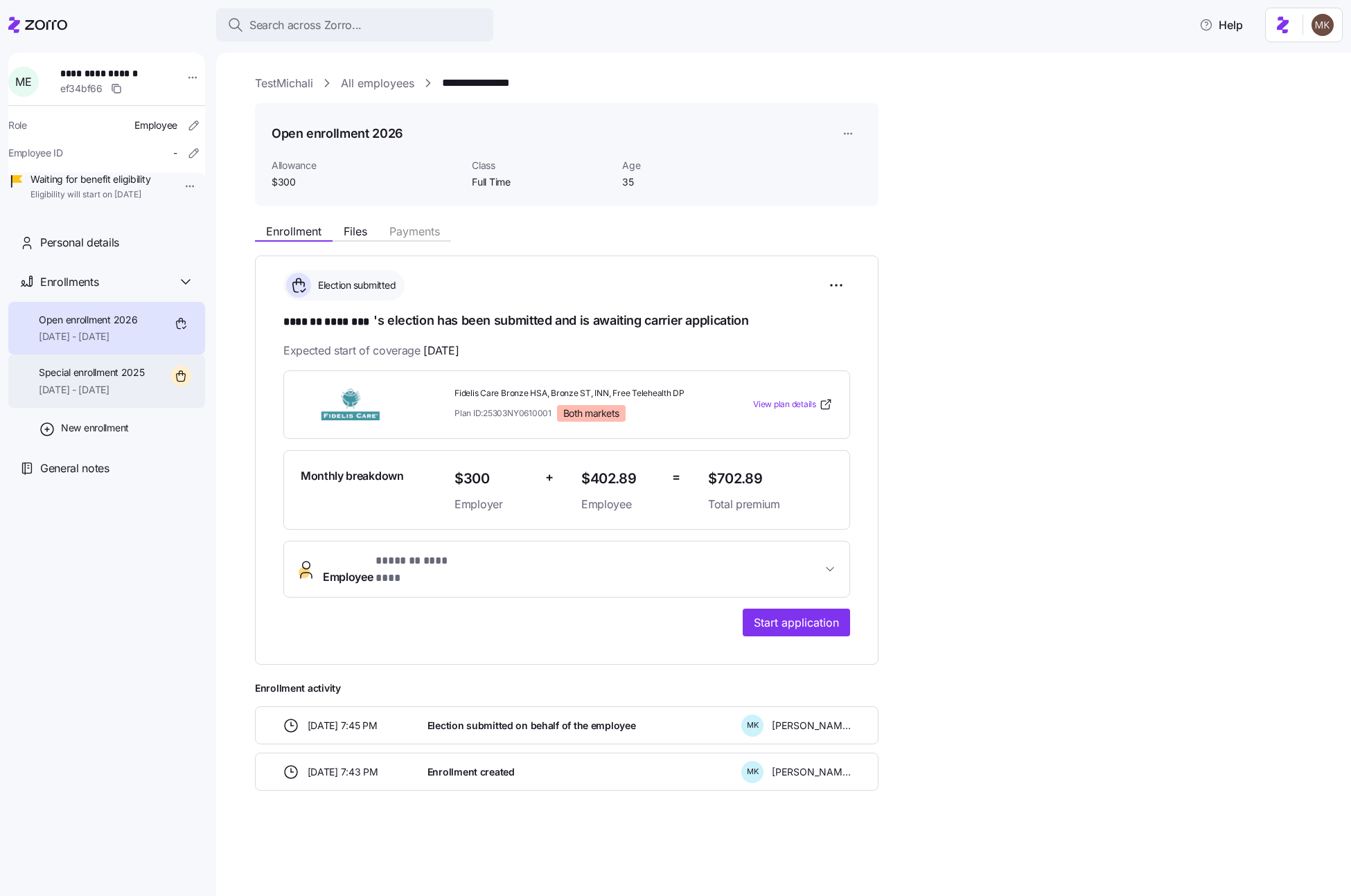
click at [110, 397] on span "12/01/2025 - 12/31/2025" at bounding box center [91, 389] width 106 height 13
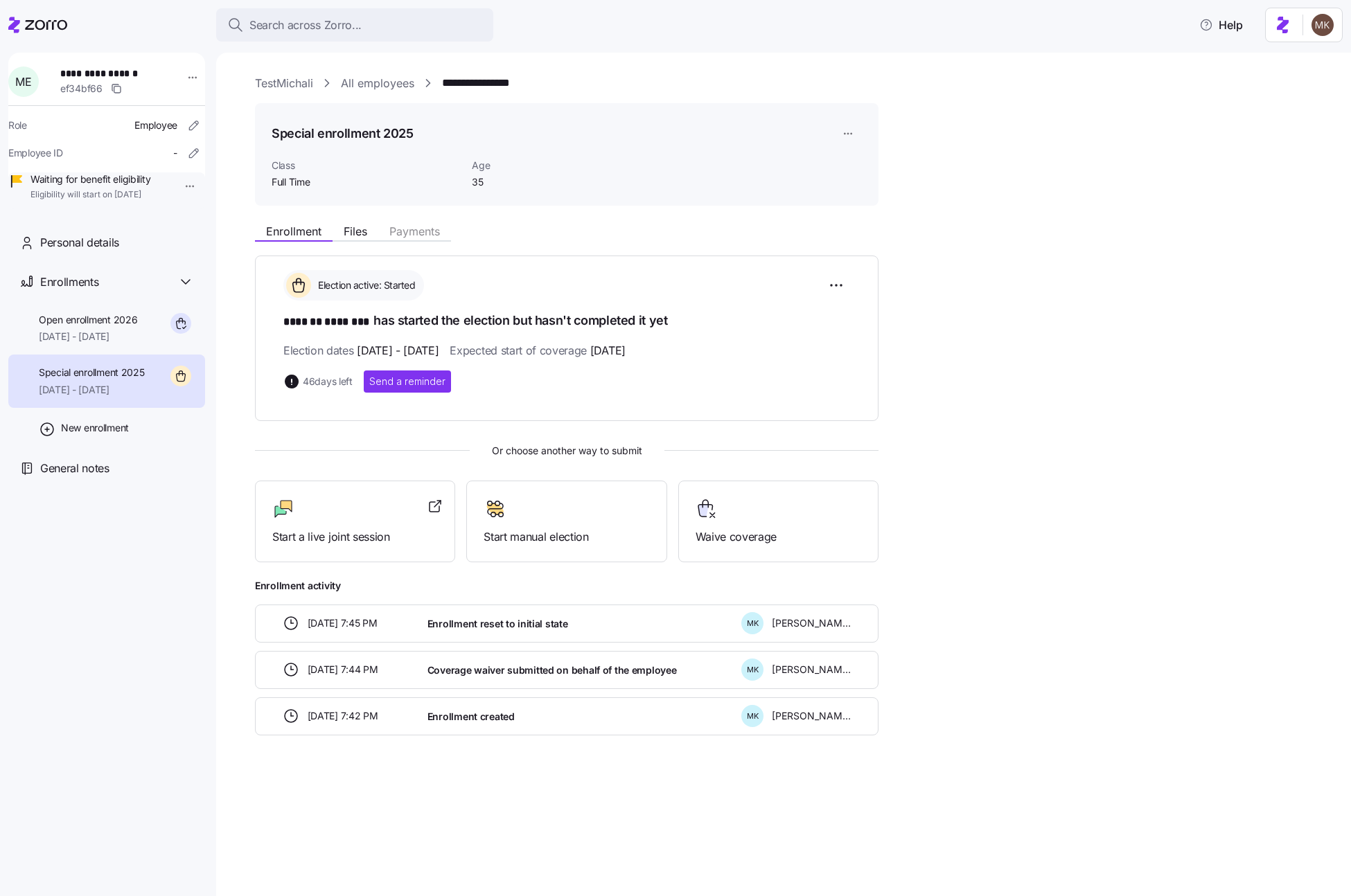
click at [361, 82] on link "All employees" at bounding box center [377, 82] width 74 height 17
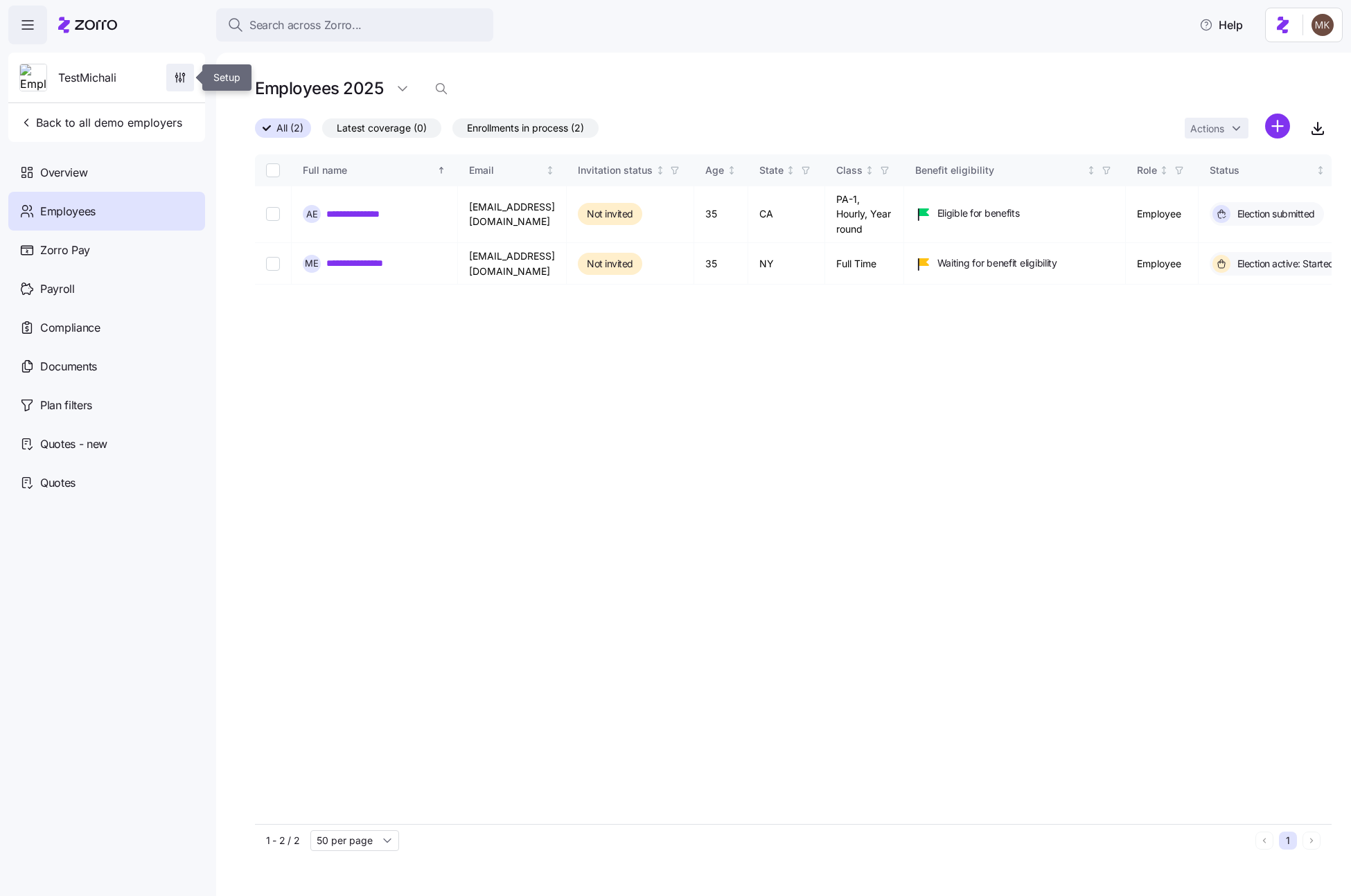
click at [175, 78] on icon "button" at bounding box center [179, 77] width 13 height 13
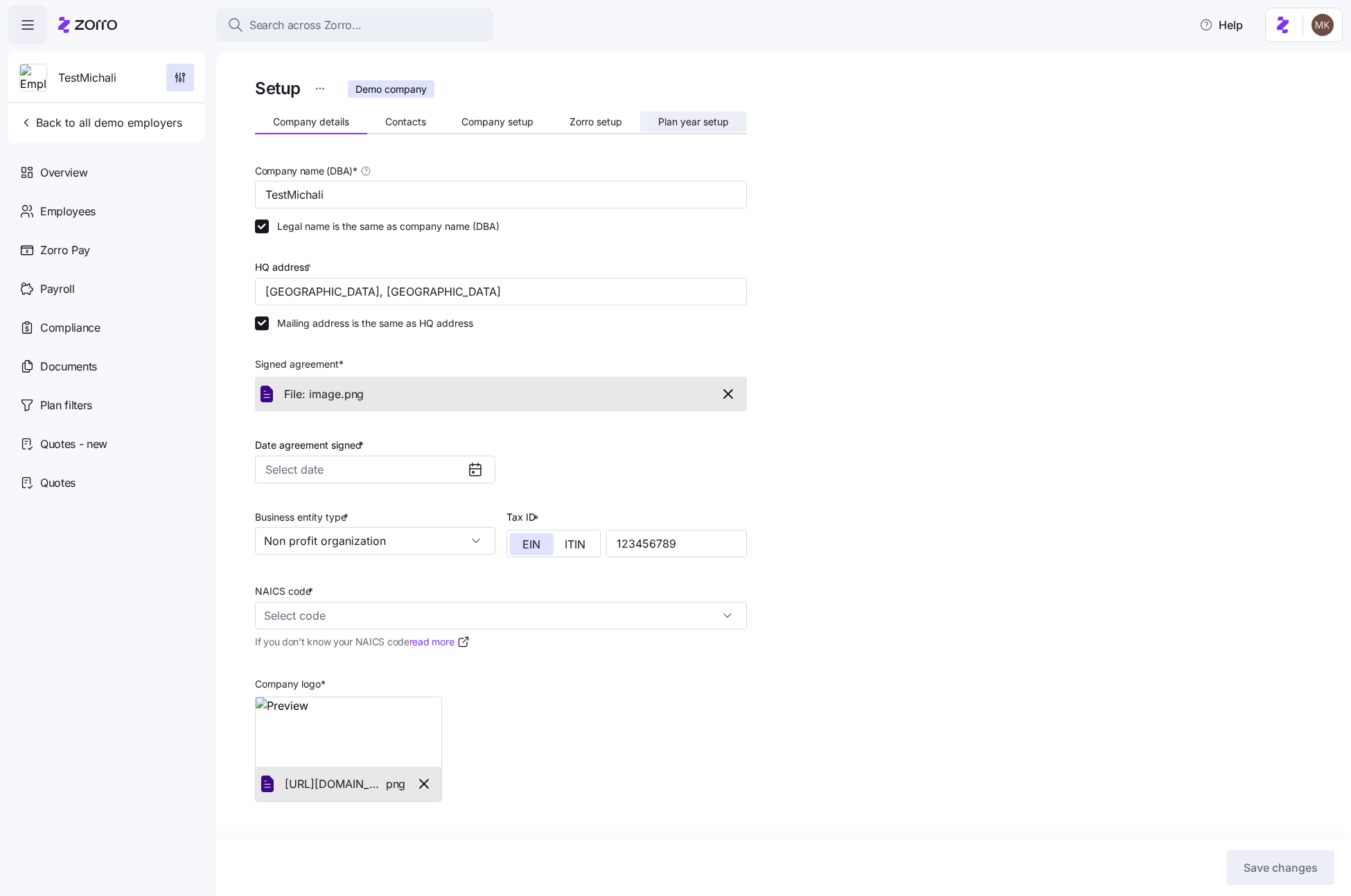
click at [680, 121] on span "Plan year setup" at bounding box center [693, 122] width 71 height 10
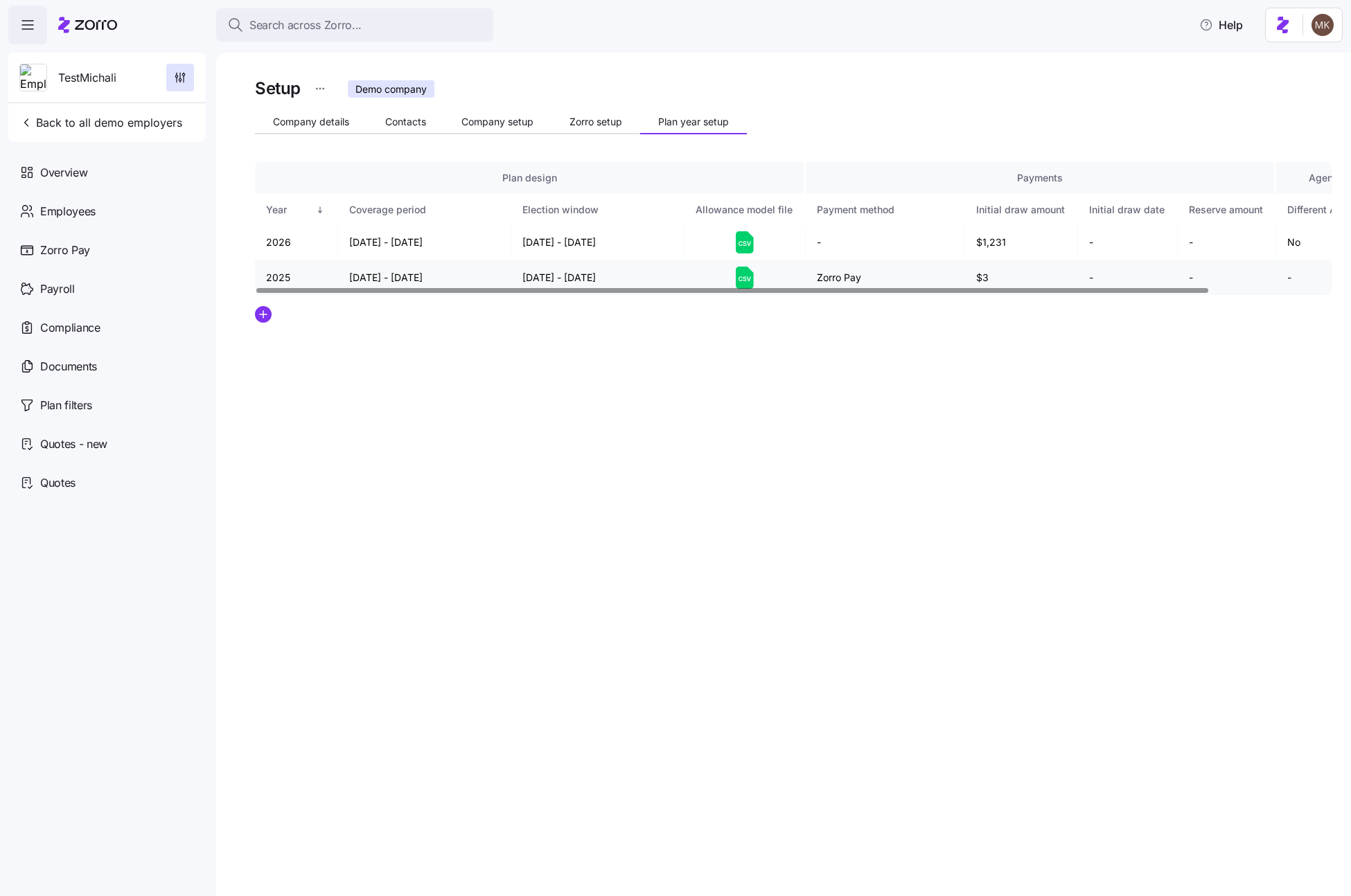
click at [843, 285] on td "Zorro Pay" at bounding box center [886, 278] width 160 height 35
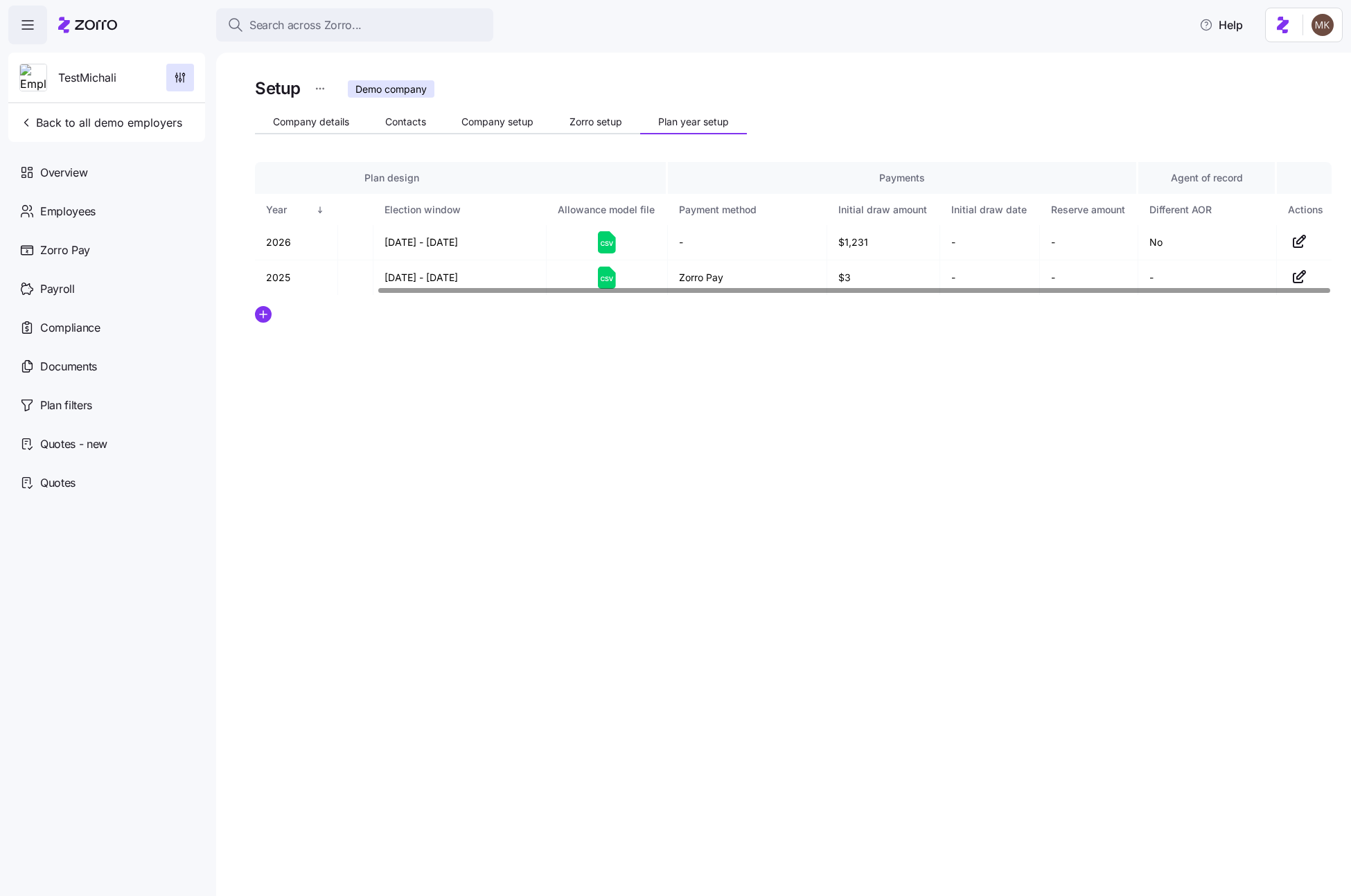
click at [1312, 289] on div at bounding box center [854, 290] width 952 height 4
click at [1304, 276] on icon "button" at bounding box center [1299, 277] width 17 height 17
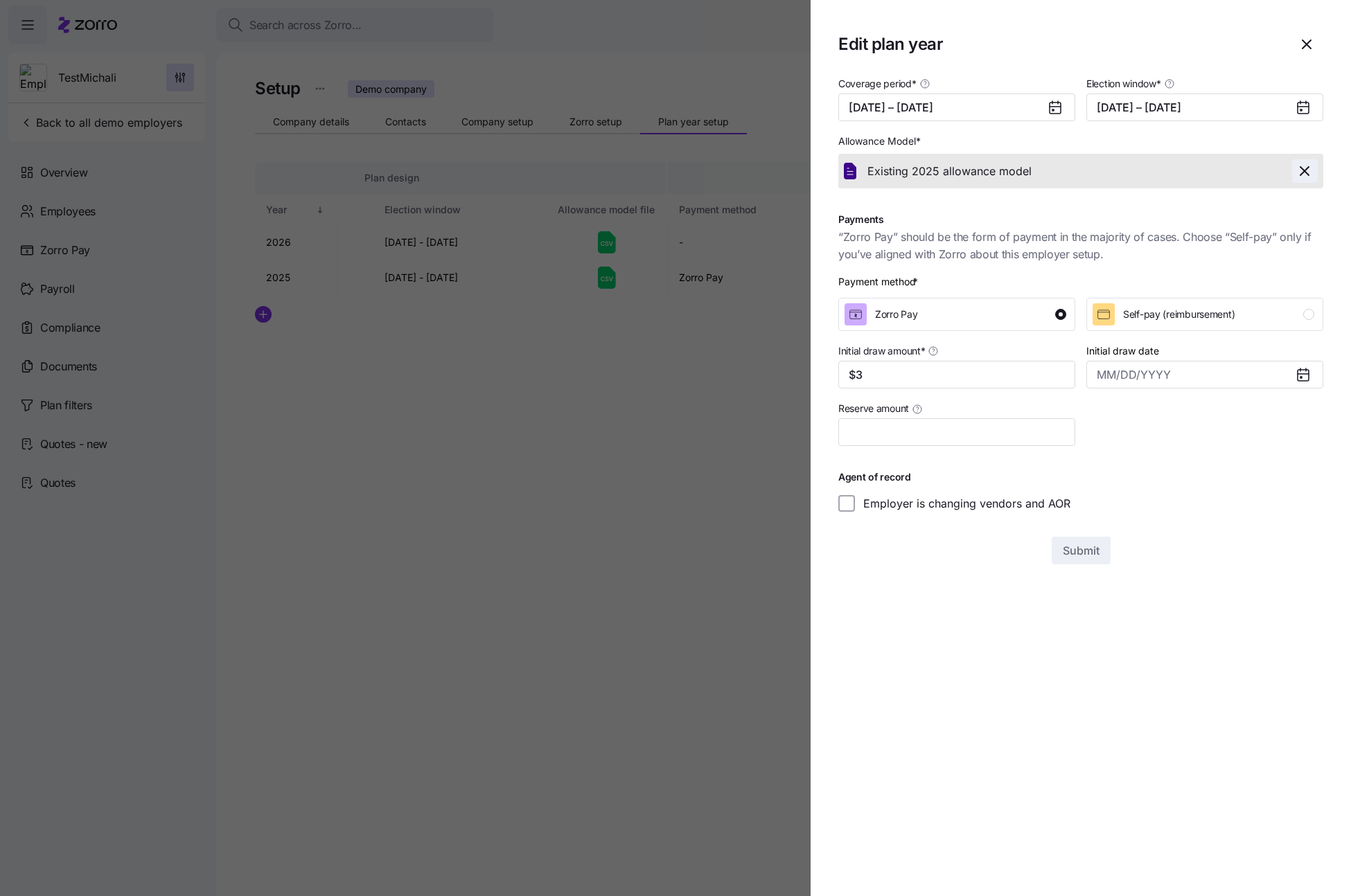
click at [1299, 170] on icon "button" at bounding box center [1304, 171] width 17 height 17
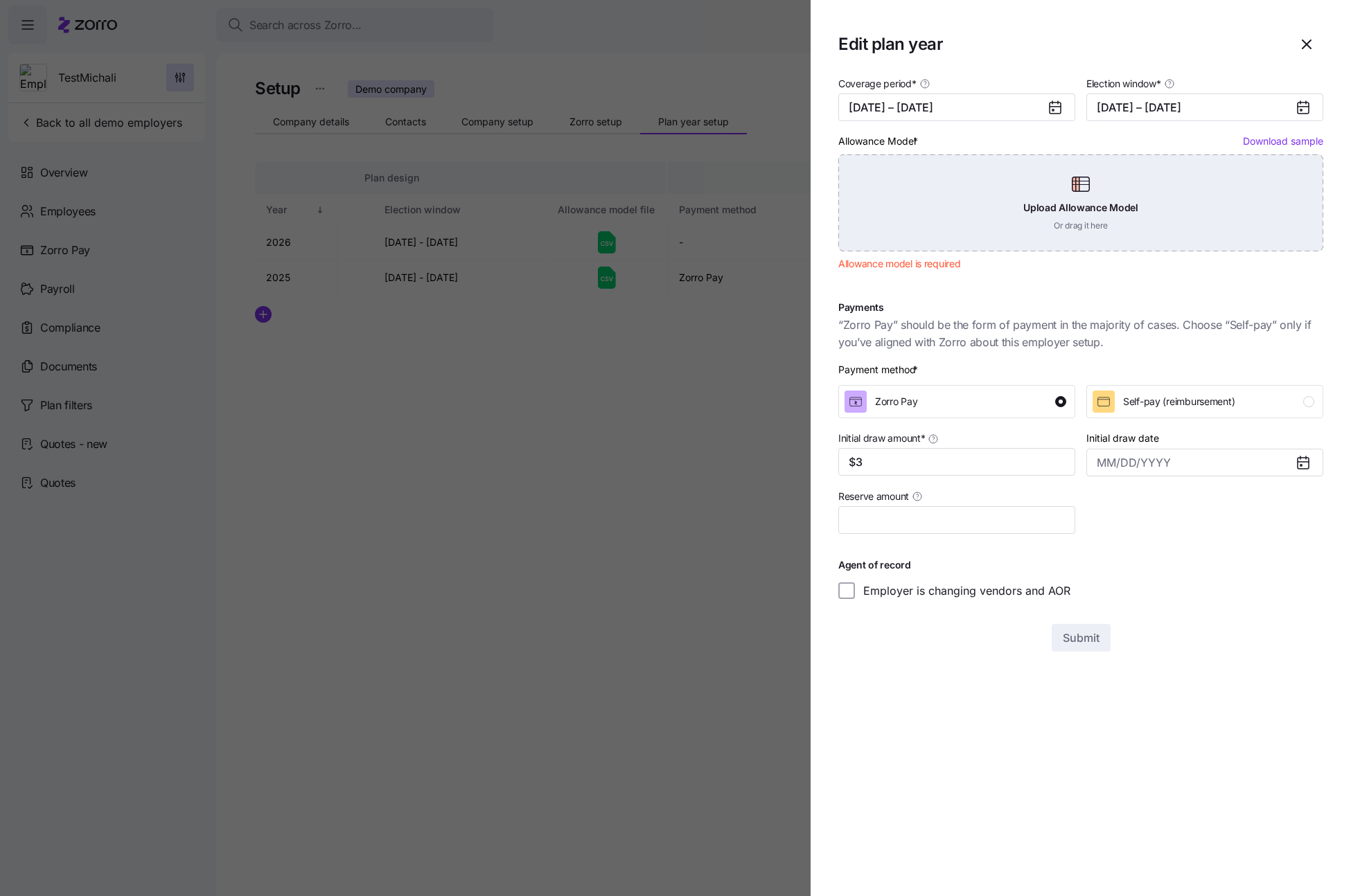
click at [1209, 185] on div "Upload Allowance Model Or drag it here" at bounding box center [1080, 202] width 485 height 97
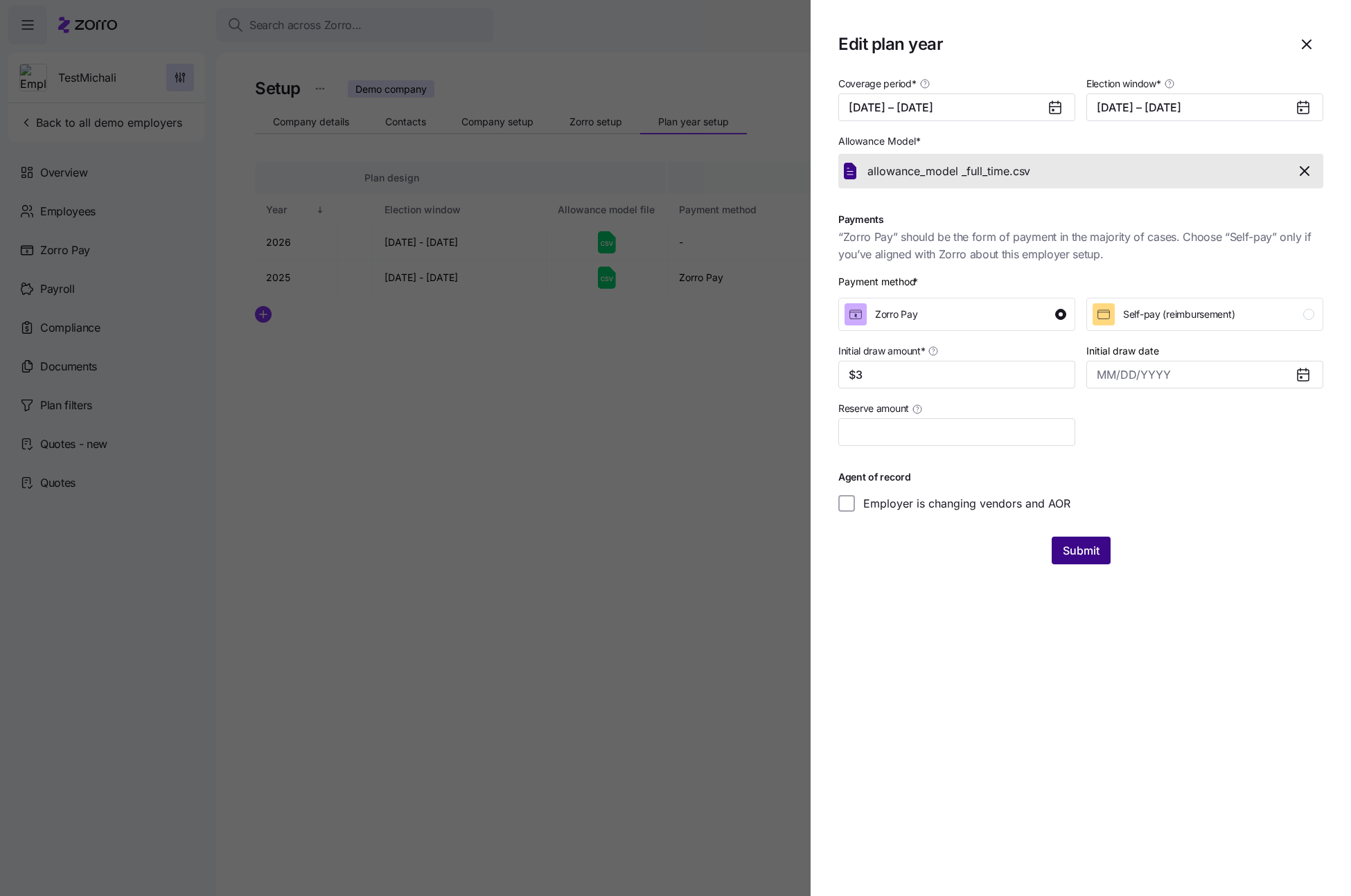
click at [1083, 560] on button "Submit" at bounding box center [1081, 550] width 59 height 28
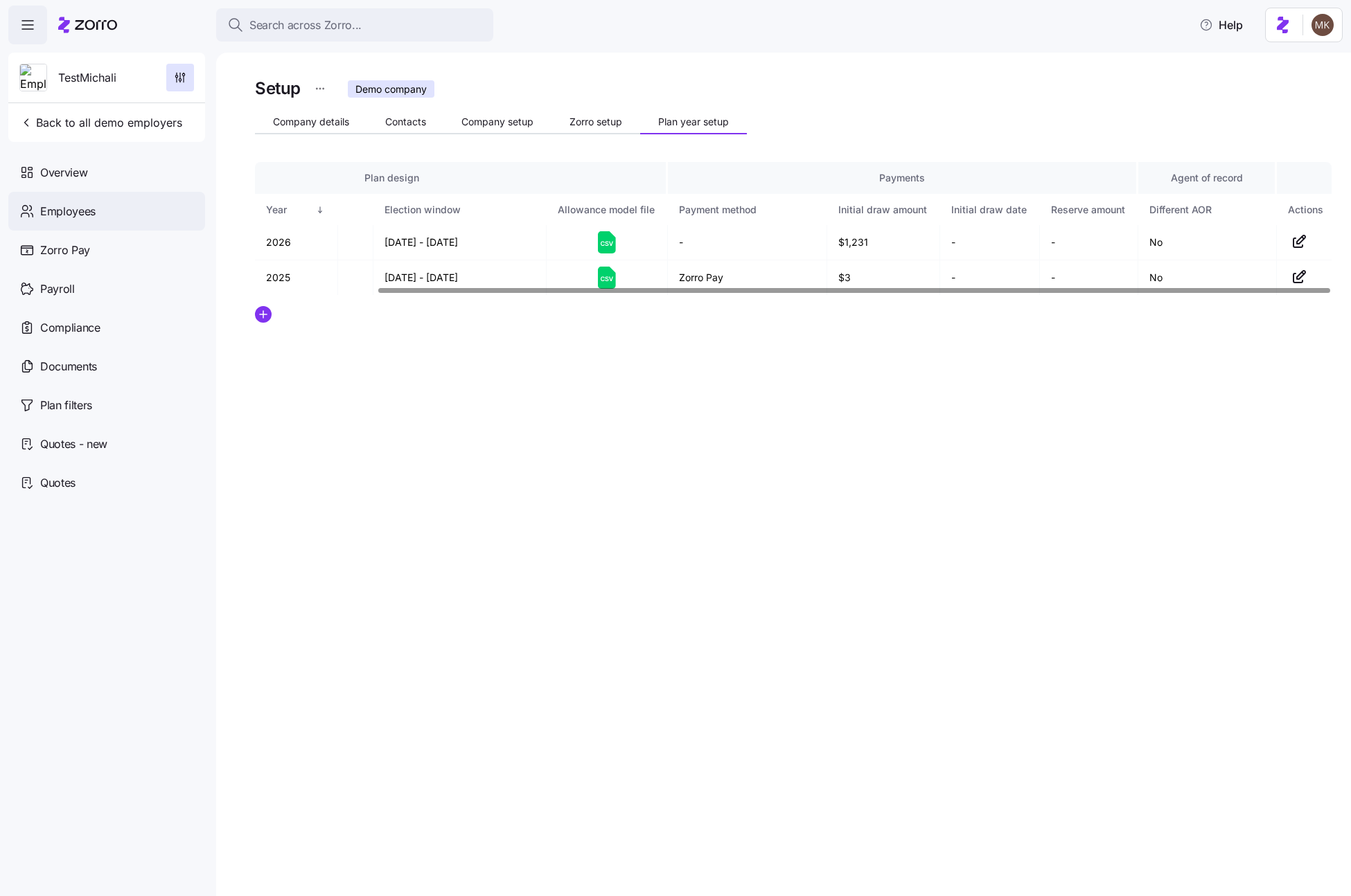
click at [145, 212] on div "Employees" at bounding box center [107, 211] width 197 height 39
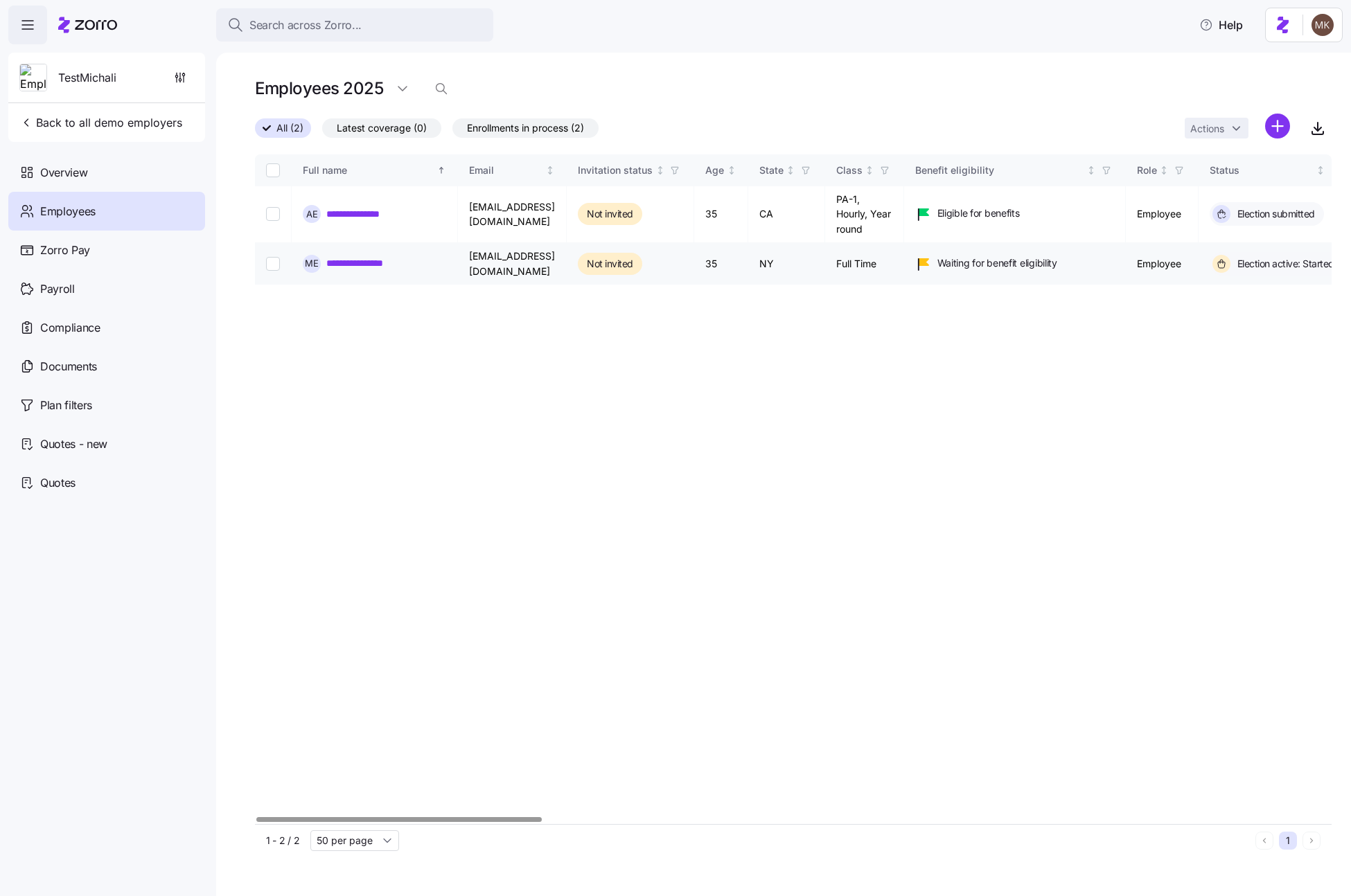
click at [350, 262] on link "**********" at bounding box center [367, 263] width 81 height 13
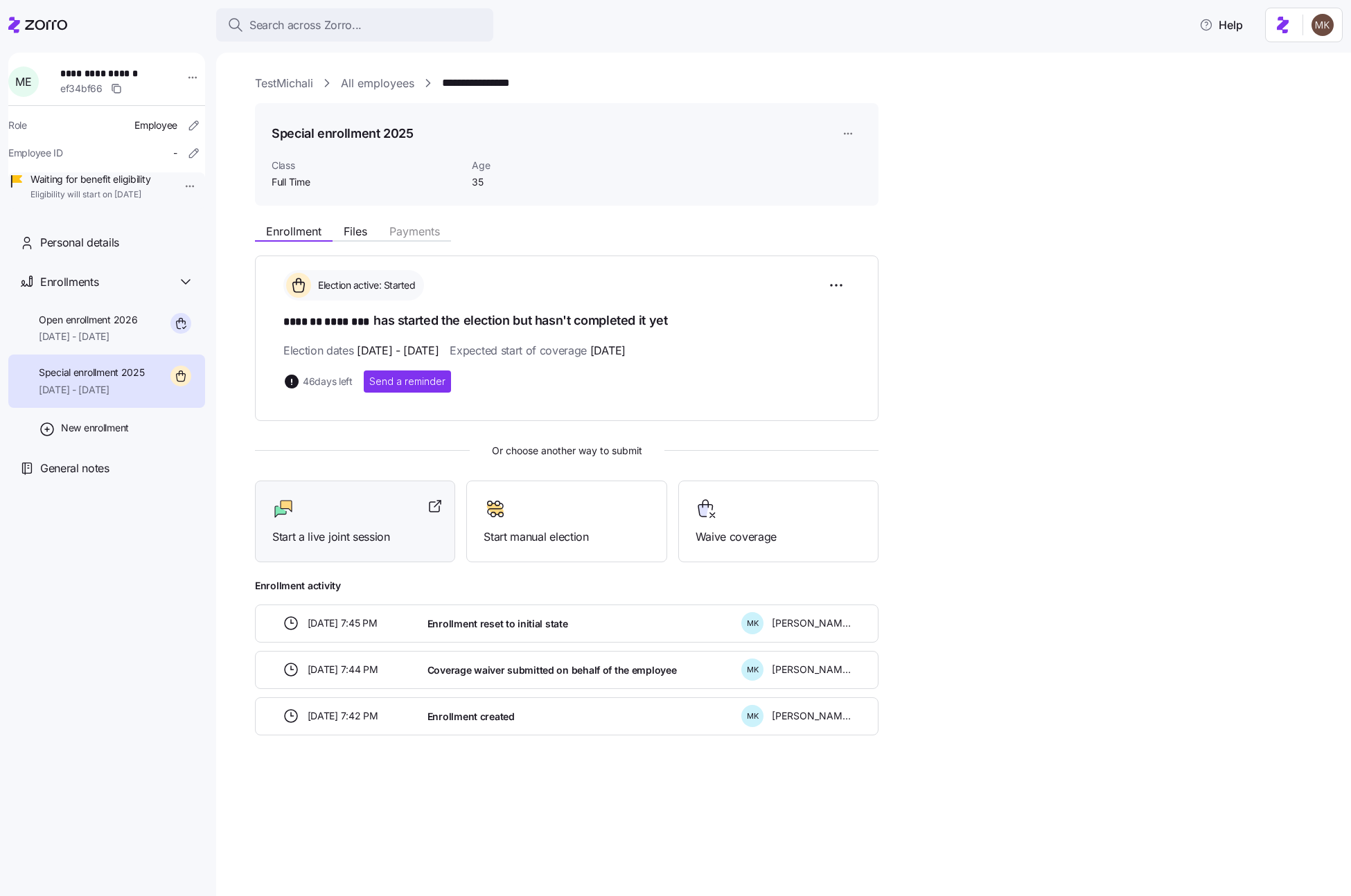
click at [337, 516] on div at bounding box center [355, 509] width 166 height 22
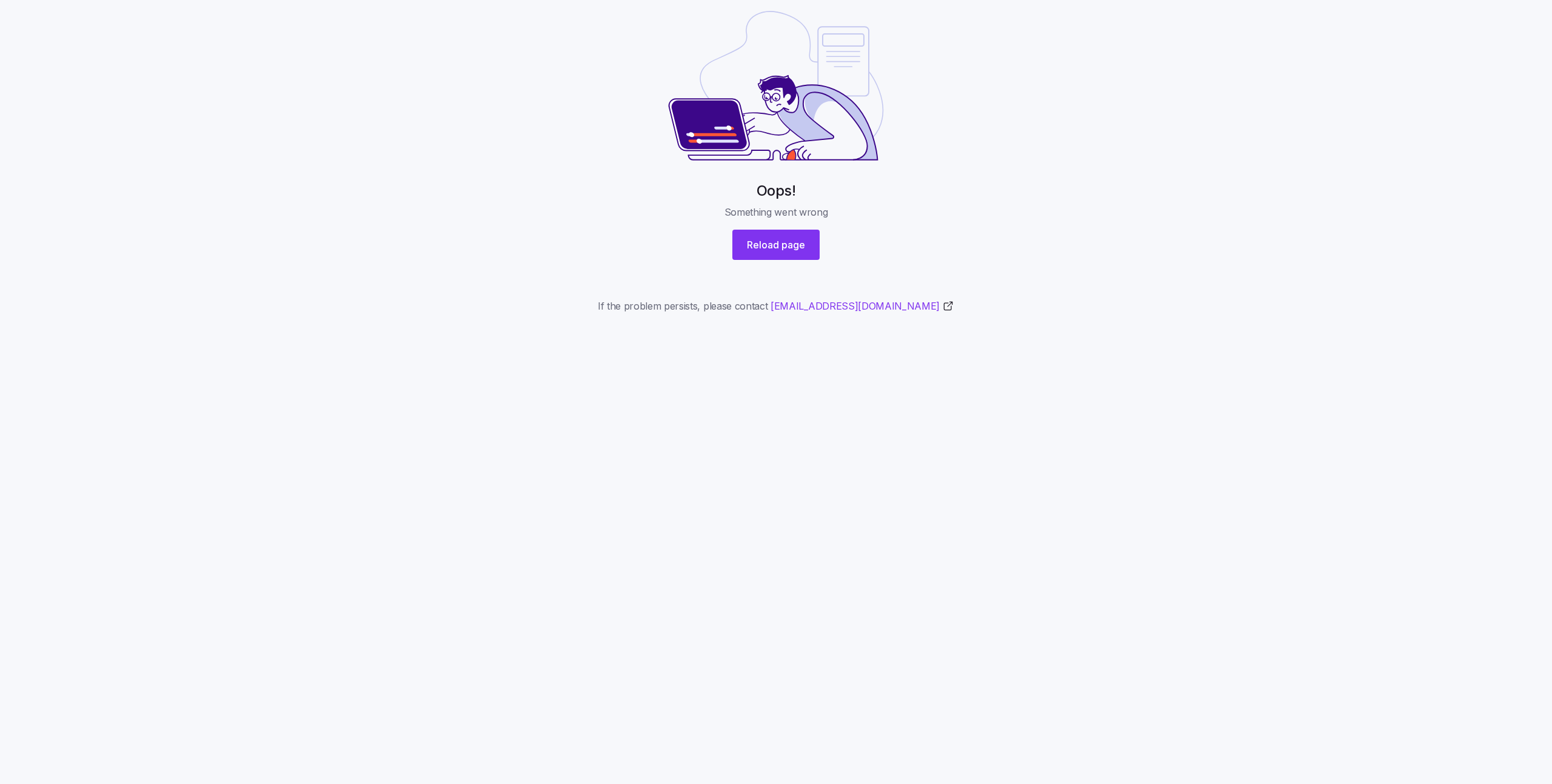
click at [255, 372] on html "Oops! Something went wrong Reload page If the problem persists, please contact …" at bounding box center [776, 186] width 1552 height 372
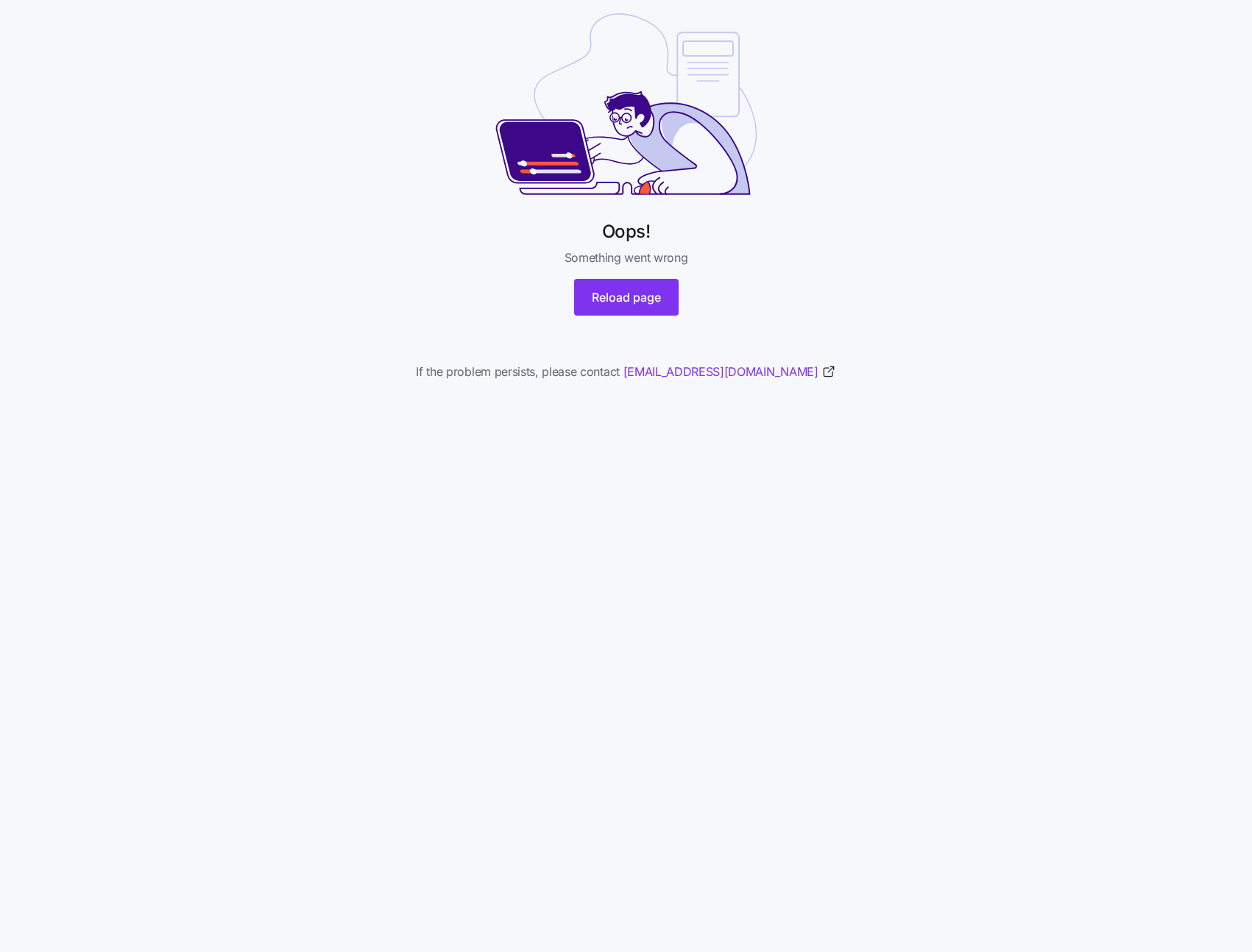
click at [942, 184] on div "Oops! Something went wrong Reload page If the problem persists, please contact …" at bounding box center [626, 217] width 1252 height 434
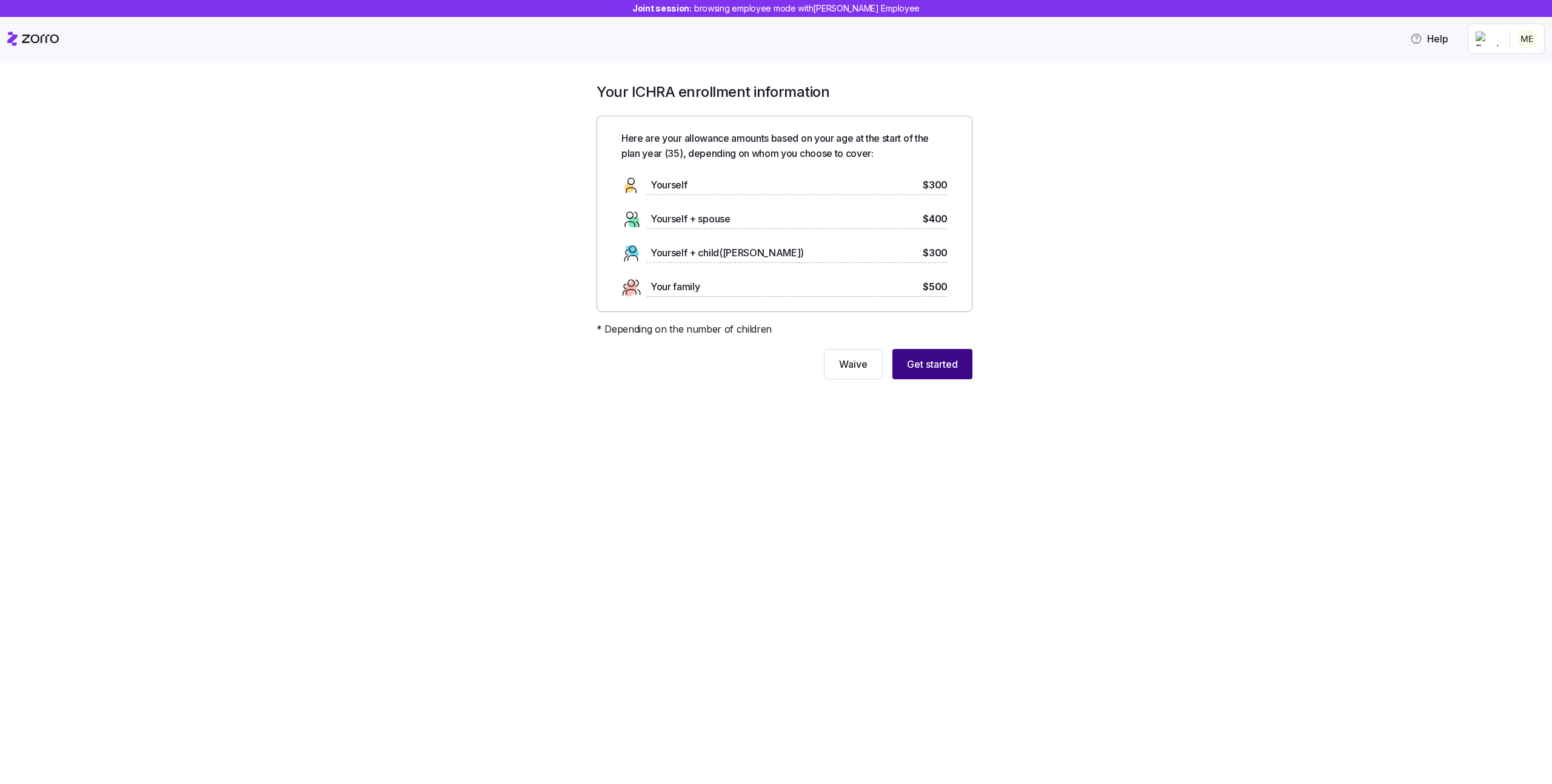
click at [921, 375] on button "Get started" at bounding box center [932, 364] width 80 height 31
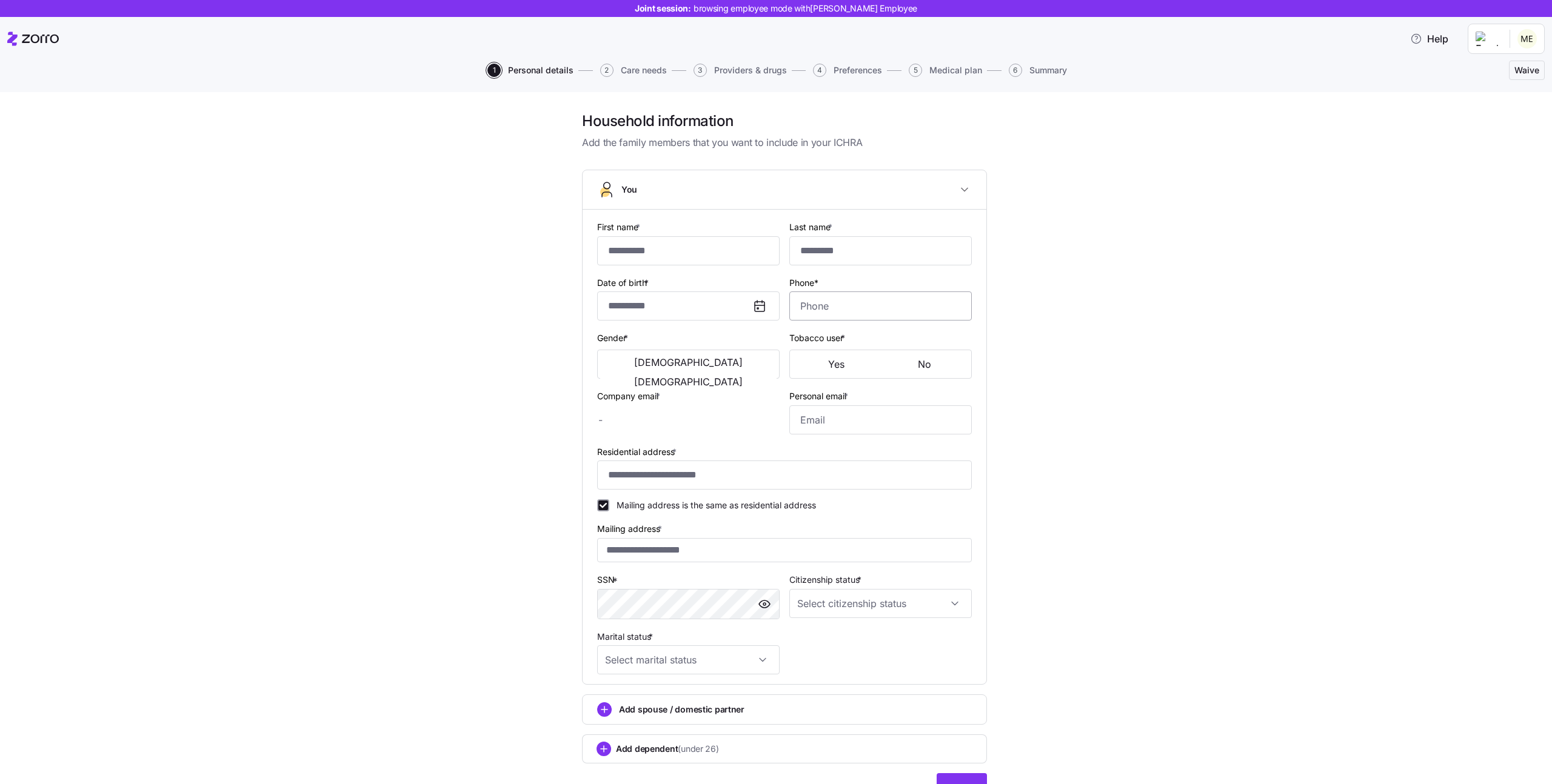
type input "*******"
type input "********"
type input "memployeebla@mycompany.com"
type input "memployeebla@gml.com"
type input "**********"
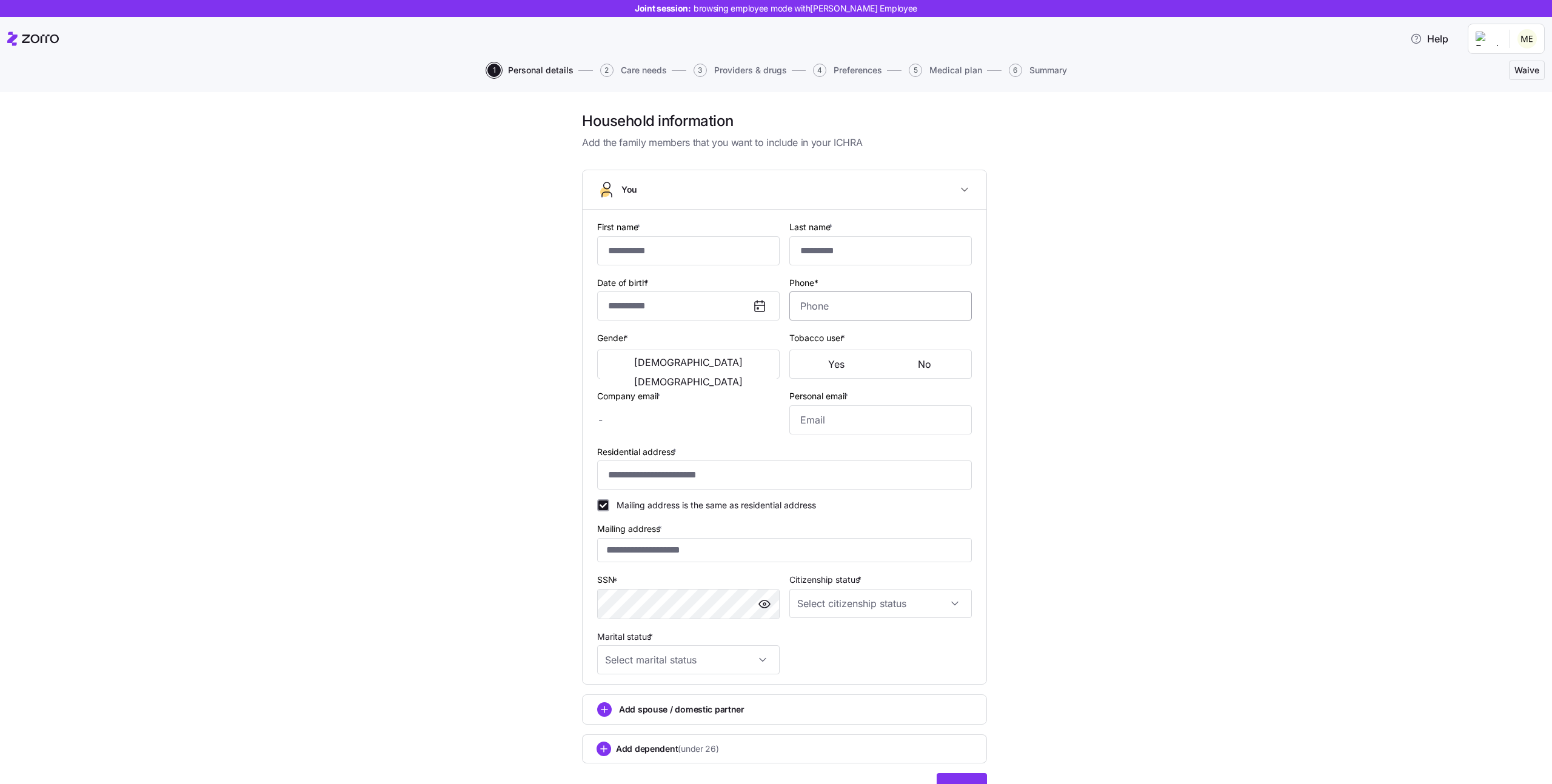
checkbox input "true"
type input "**********"
type input "(703) 555-5678"
type input "US citizen"
type input "Single"
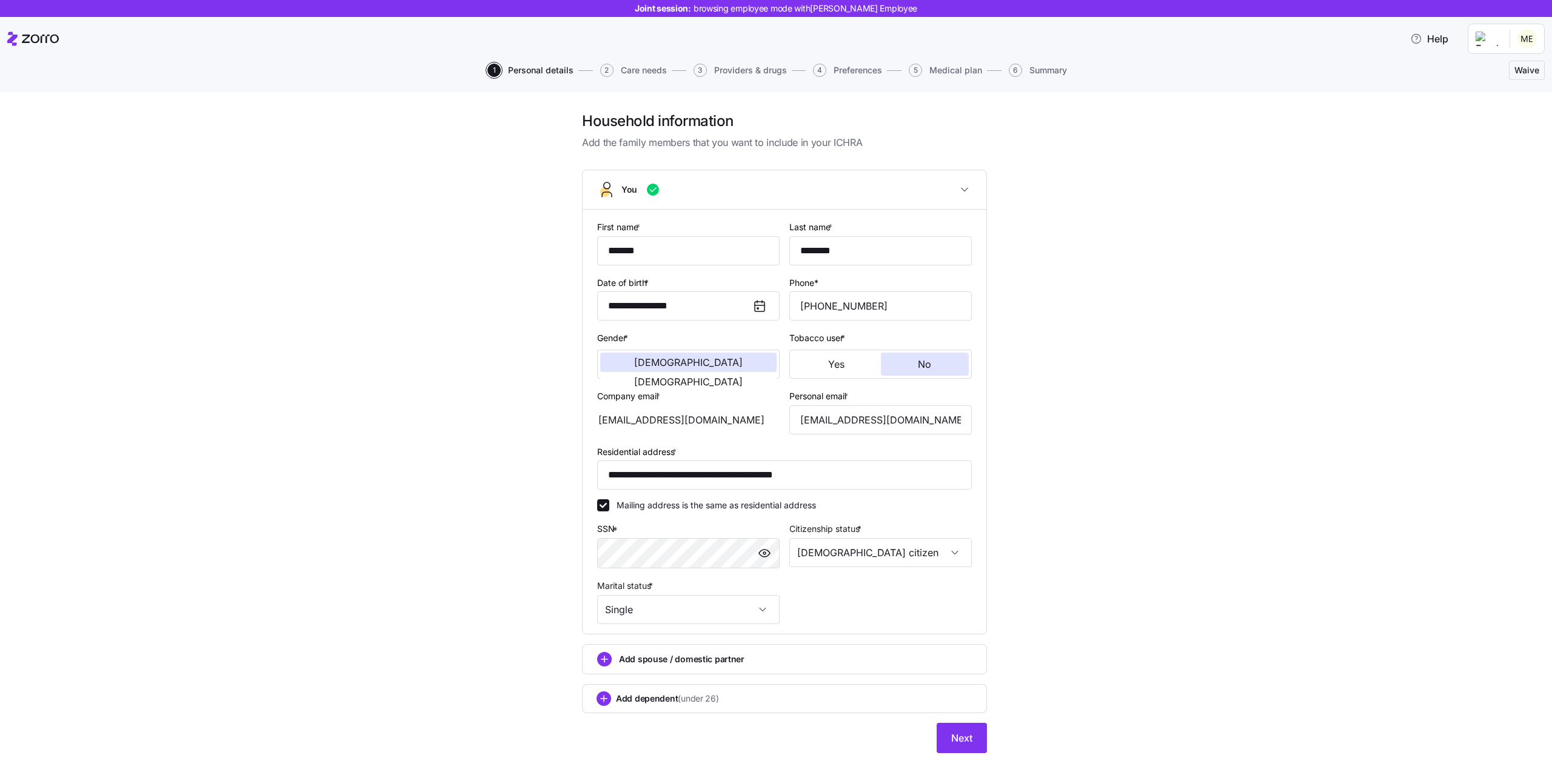
scroll to position [13, 0]
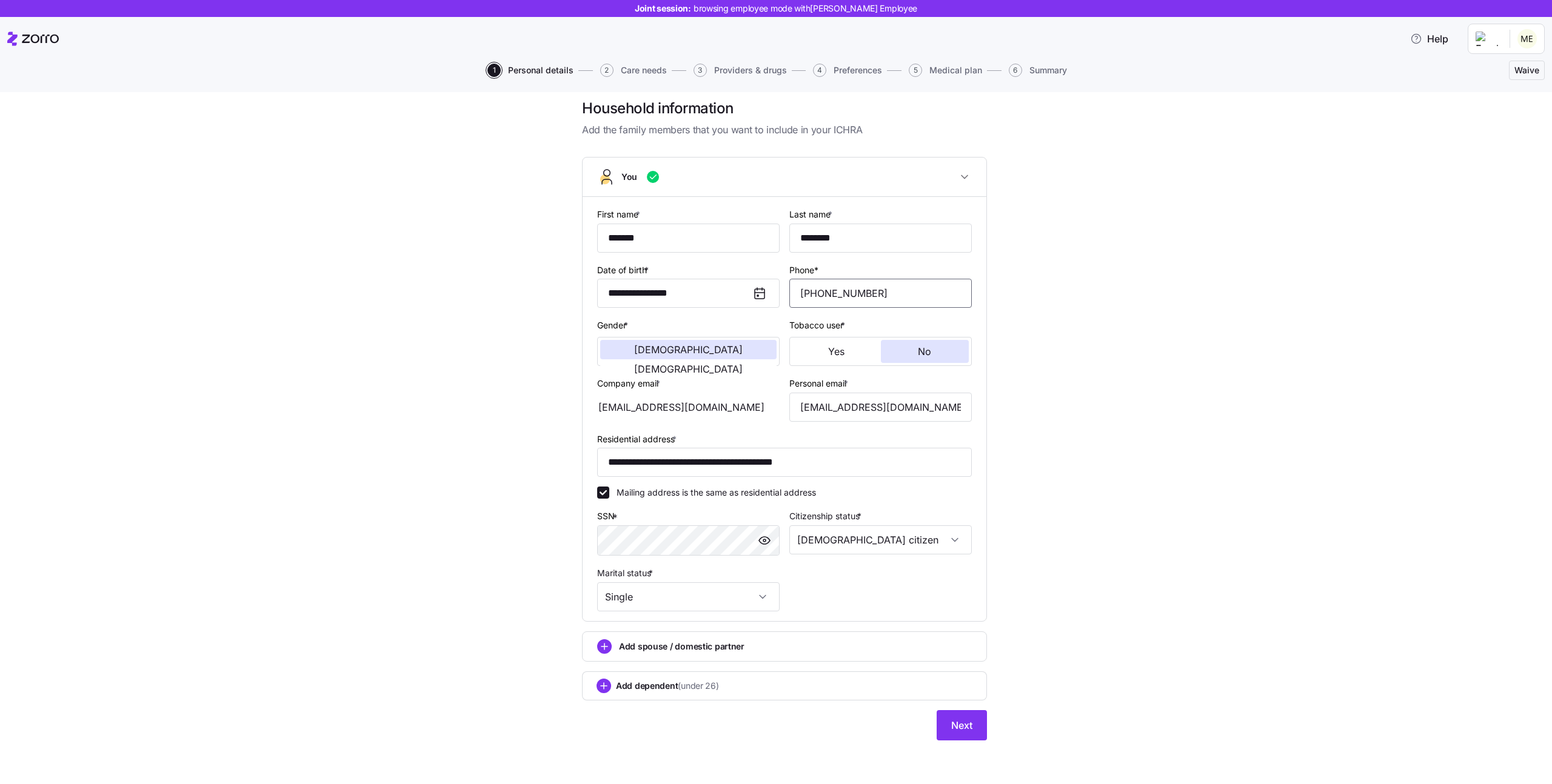
drag, startPoint x: 848, startPoint y: 292, endPoint x: 878, endPoint y: 292, distance: 30.0
click at [878, 292] on input "(703) 555-5678" at bounding box center [880, 293] width 183 height 29
type input "(703) 555-7777"
click at [946, 736] on button "Next" at bounding box center [961, 725] width 50 height 31
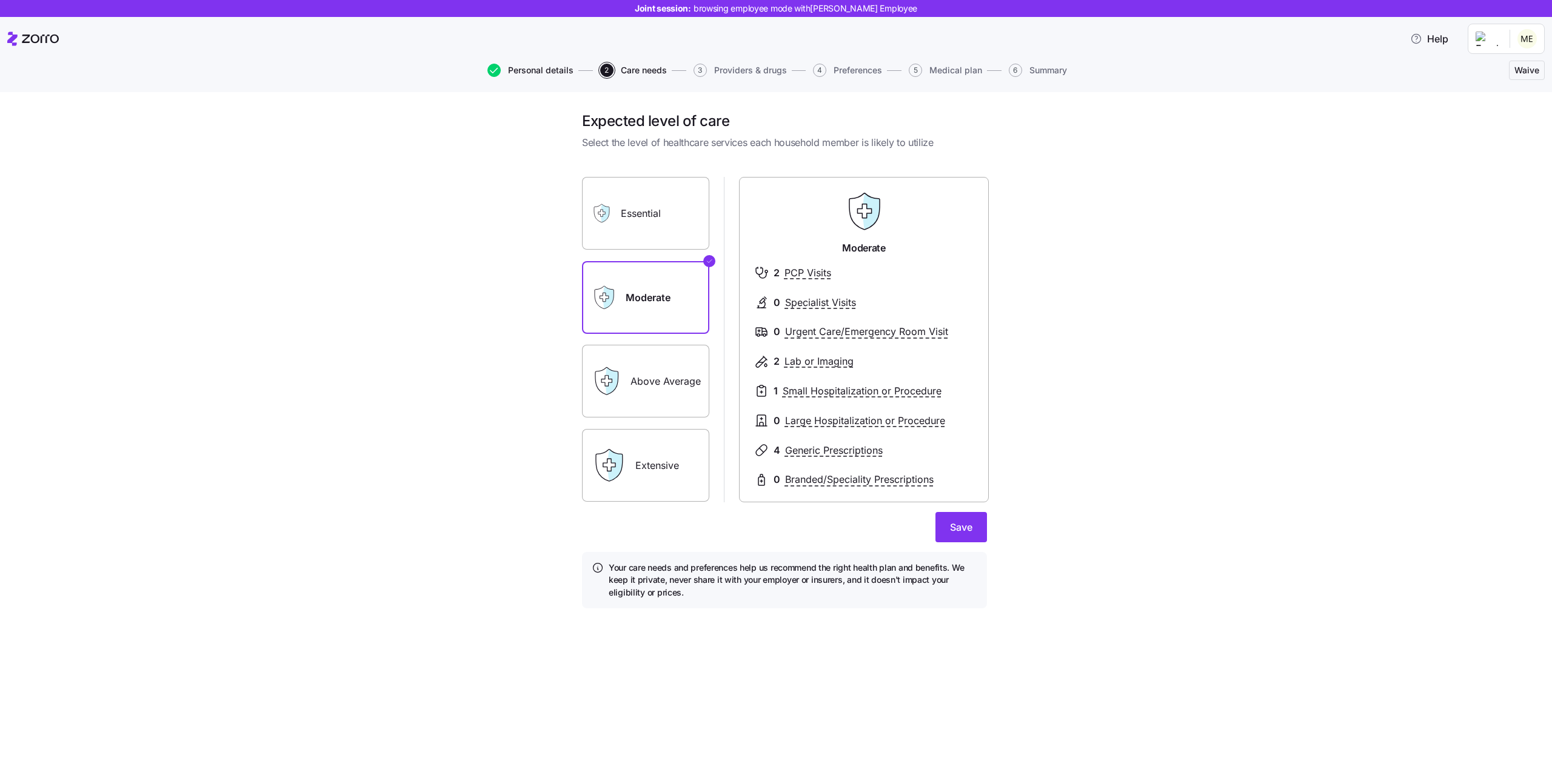
click at [549, 68] on span "Personal details" at bounding box center [540, 70] width 65 height 9
